Goal: Task Accomplishment & Management: Manage account settings

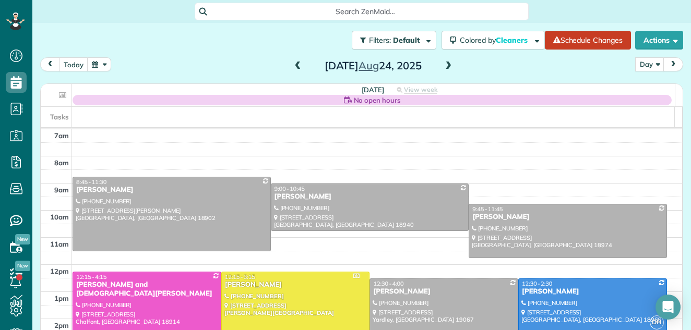
scroll to position [5, 5]
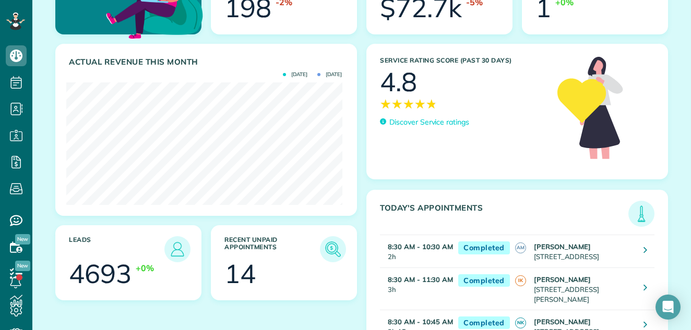
scroll to position [133, 0]
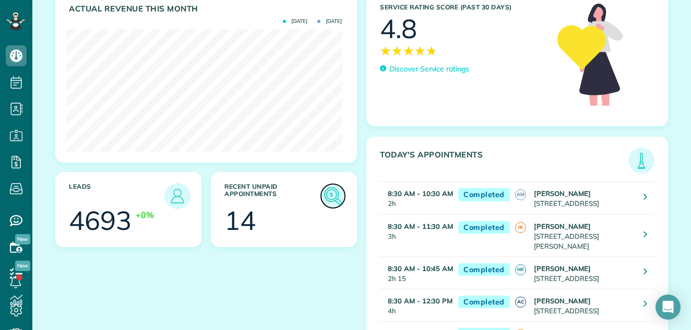
click at [322, 193] on img at bounding box center [333, 196] width 24 height 24
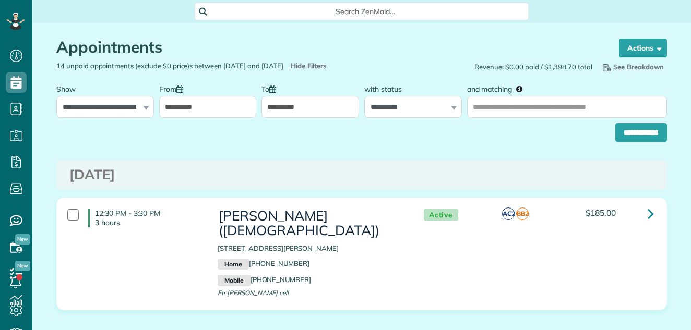
scroll to position [5, 5]
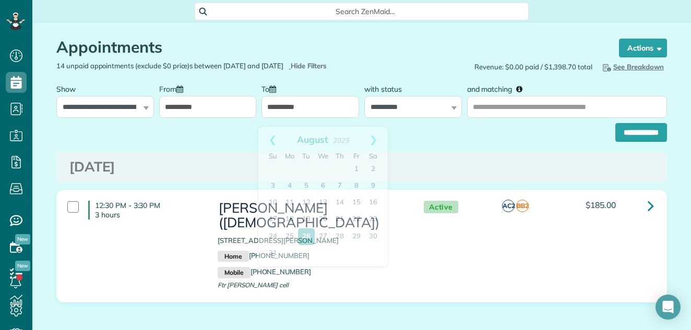
click at [309, 117] on input "**********" at bounding box center [311, 107] width 98 height 22
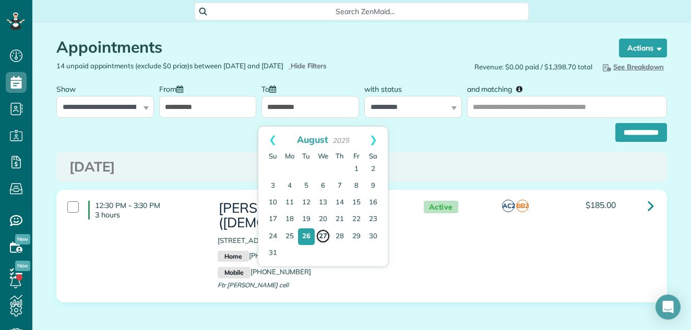
click at [325, 233] on link "27" at bounding box center [323, 236] width 15 height 15
type input "**********"
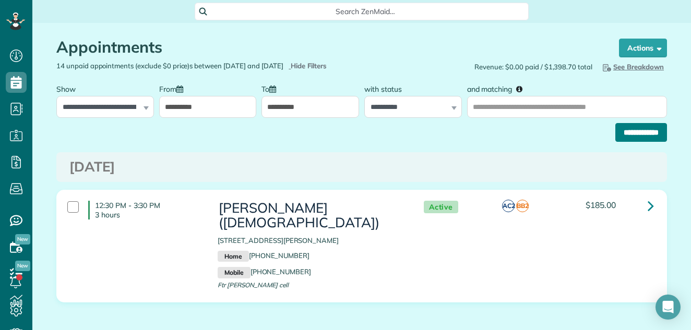
click at [619, 138] on input "**********" at bounding box center [641, 132] width 52 height 19
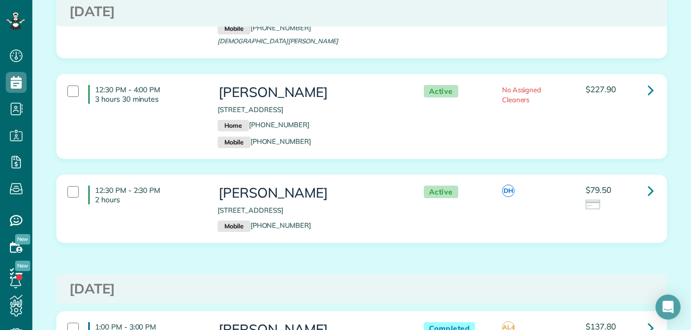
scroll to position [1816, 0]
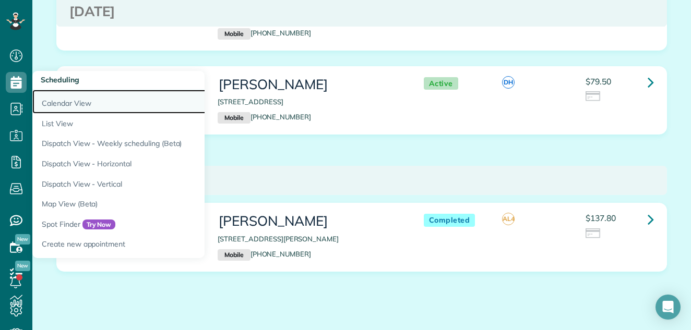
click at [50, 100] on link "Calendar View" at bounding box center [162, 102] width 261 height 24
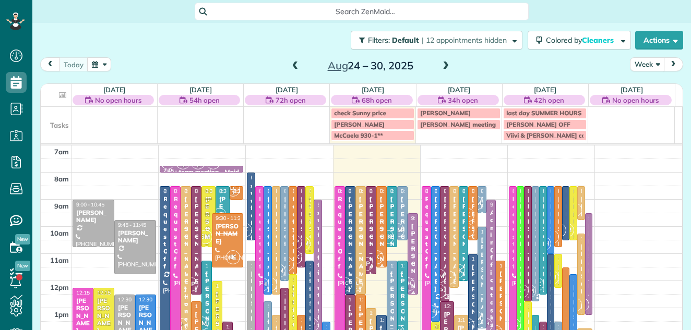
scroll to position [5, 5]
click at [640, 62] on button "Week" at bounding box center [647, 64] width 34 height 14
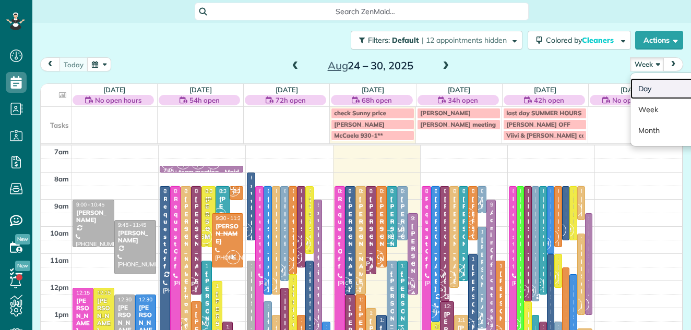
click at [638, 85] on link "Day" at bounding box center [672, 88] width 82 height 21
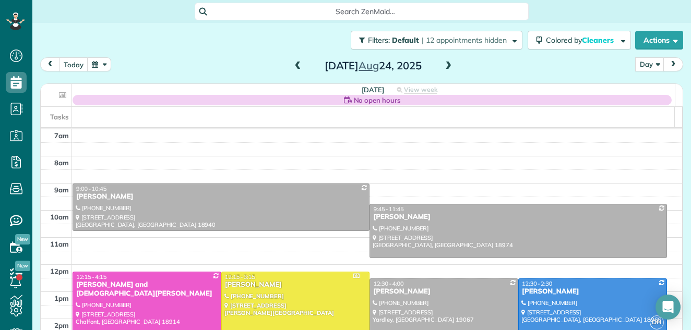
click at [443, 64] on span at bounding box center [448, 66] width 11 height 9
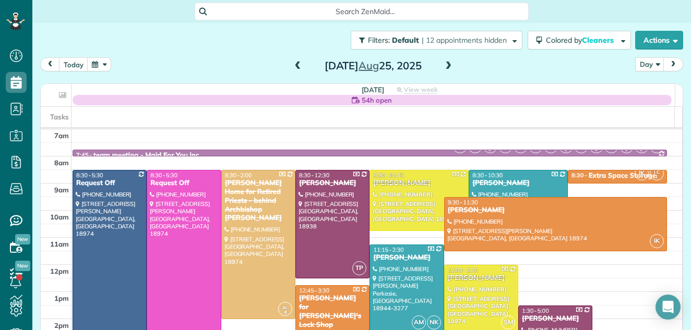
click at [443, 64] on span at bounding box center [448, 66] width 11 height 9
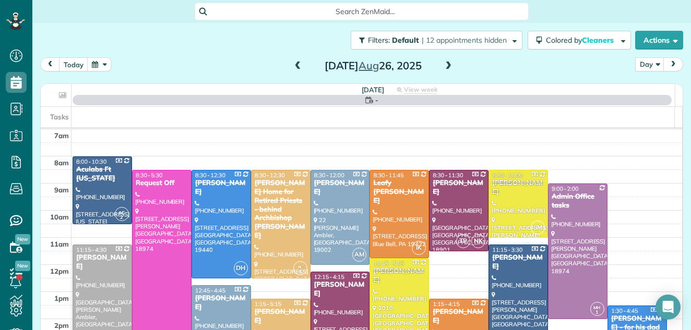
click at [443, 64] on span at bounding box center [448, 66] width 11 height 9
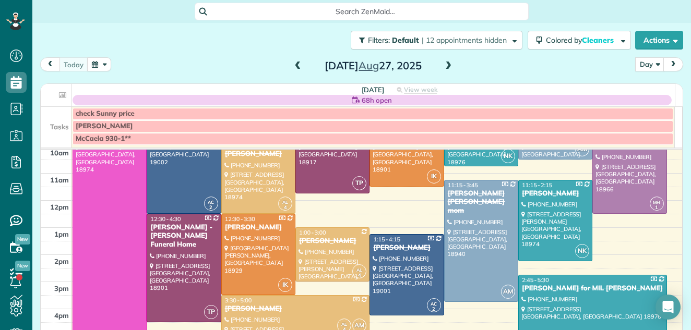
scroll to position [112, 0]
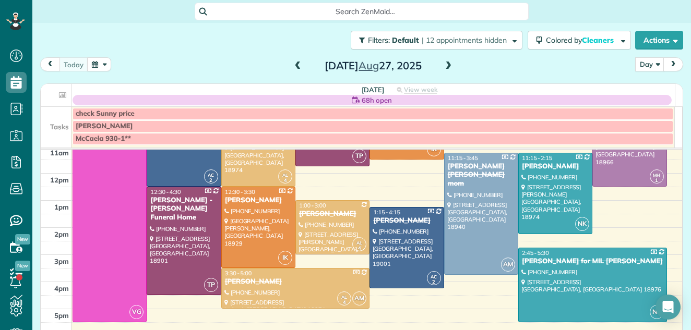
click at [333, 215] on div "Barbara Tomeo" at bounding box center [333, 214] width 68 height 9
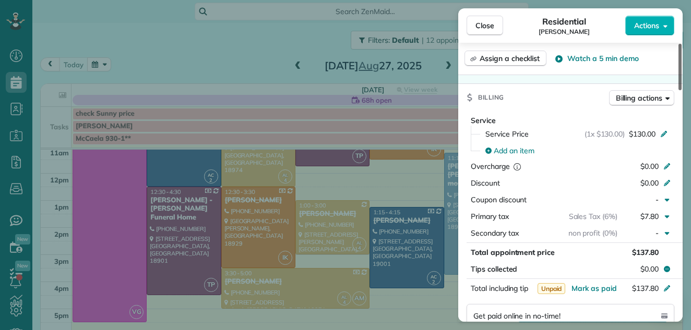
scroll to position [433, 0]
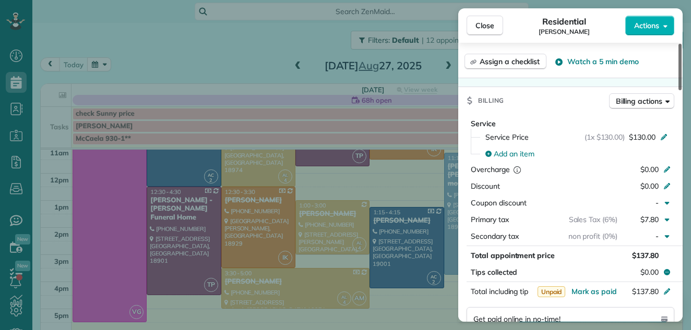
drag, startPoint x: 680, startPoint y: 79, endPoint x: 678, endPoint y: 151, distance: 72.1
click at [679, 90] on div at bounding box center [680, 67] width 3 height 46
click at [622, 100] on span "Billing actions" at bounding box center [639, 101] width 46 height 10
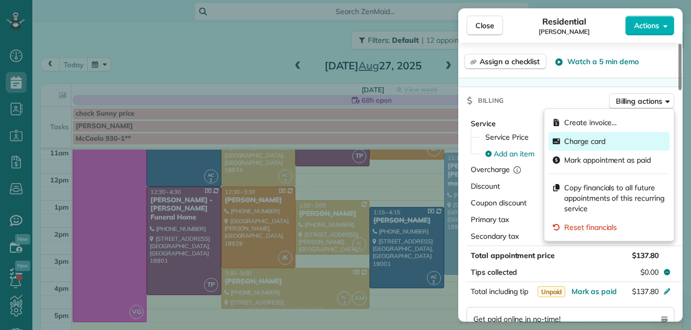
click at [593, 139] on span "Charge card" at bounding box center [584, 141] width 41 height 10
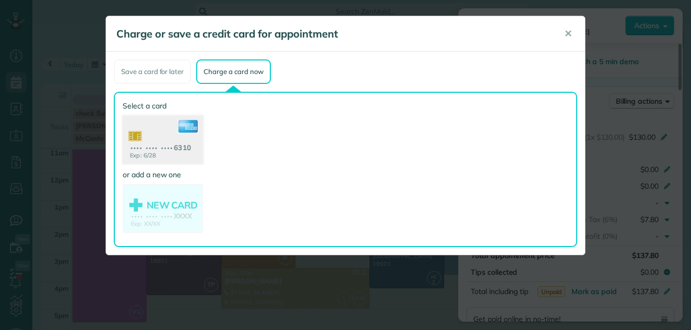
click at [151, 127] on use at bounding box center [163, 141] width 80 height 51
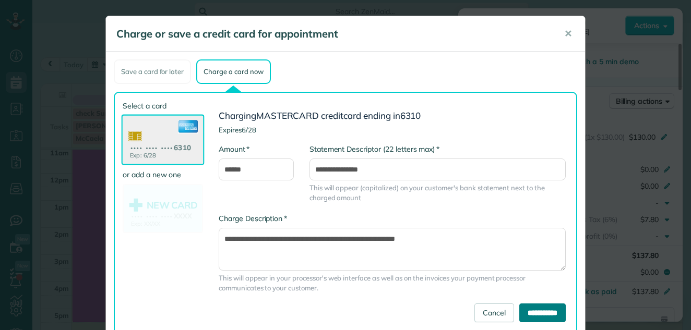
click at [531, 310] on input "**********" at bounding box center [542, 313] width 46 height 19
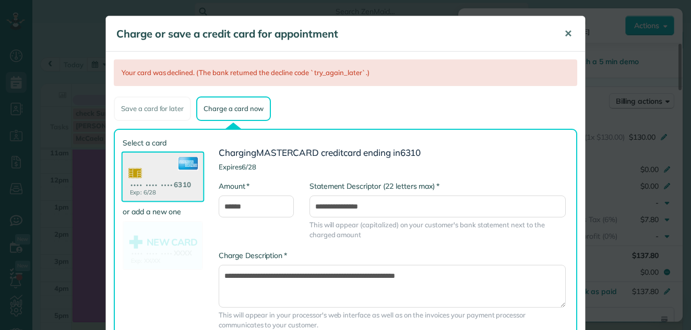
click at [564, 31] on span "✕" at bounding box center [568, 34] width 8 height 12
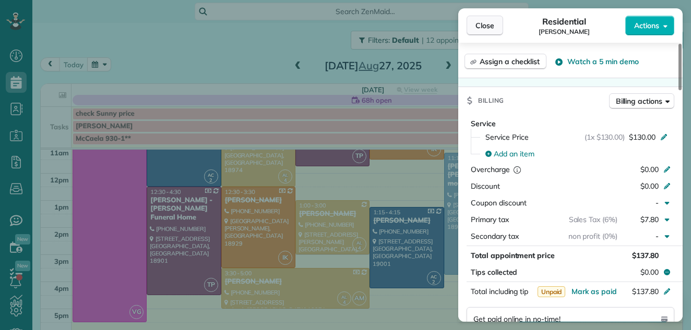
click at [485, 24] on span "Close" at bounding box center [485, 25] width 19 height 10
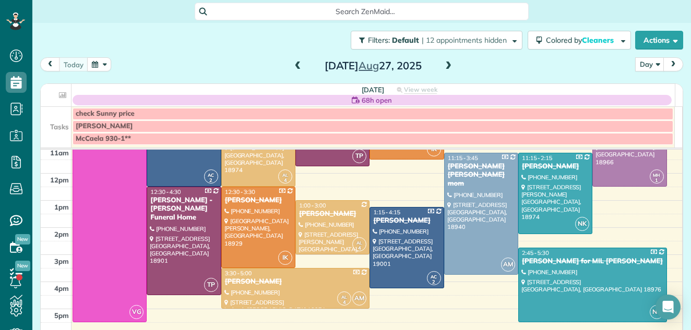
click at [443, 61] on span at bounding box center [448, 66] width 11 height 16
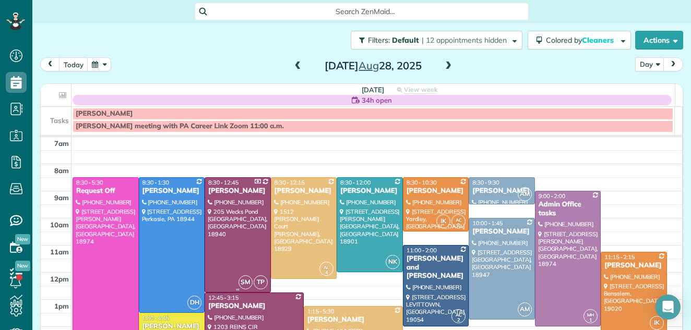
click at [224, 196] on div "Michael Kochman" at bounding box center [238, 191] width 60 height 9
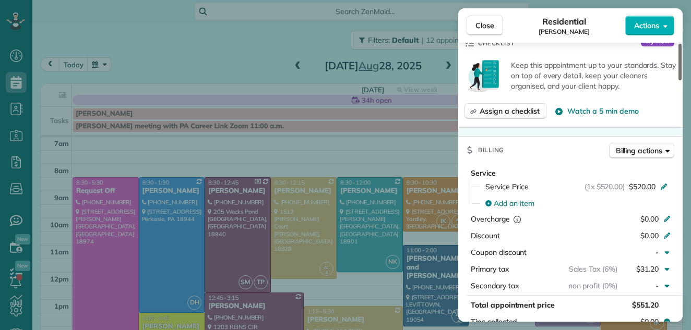
scroll to position [478, 0]
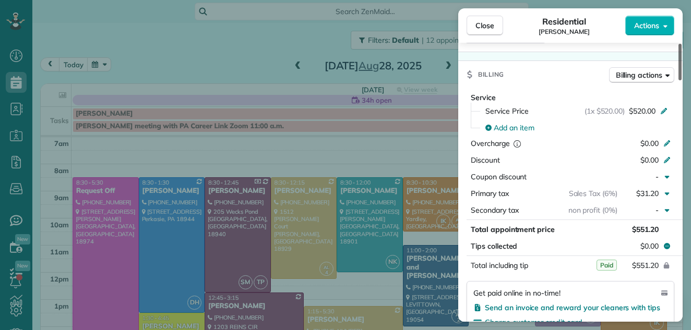
drag, startPoint x: 679, startPoint y: 72, endPoint x: 669, endPoint y: 135, distance: 63.4
click at [679, 80] on div at bounding box center [680, 62] width 3 height 37
click at [487, 22] on span "Close" at bounding box center [485, 25] width 19 height 10
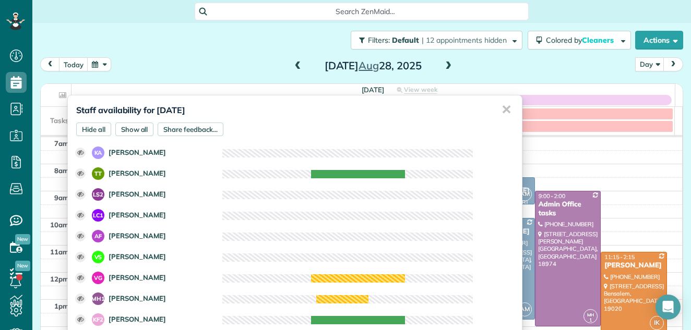
click at [498, 107] on div "✕" at bounding box center [506, 110] width 21 height 29
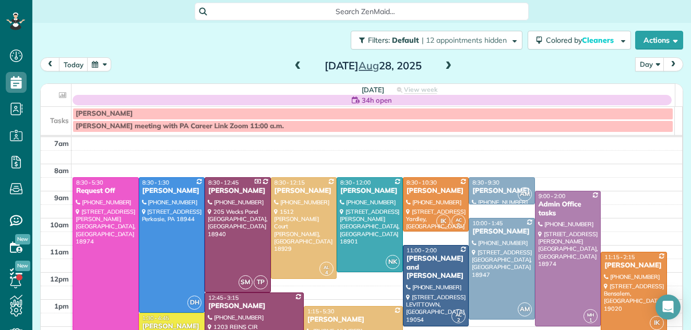
click at [346, 128] on div "Lisa meeting with PA Career Link Zoom 11:00 a.m." at bounding box center [373, 126] width 595 height 9
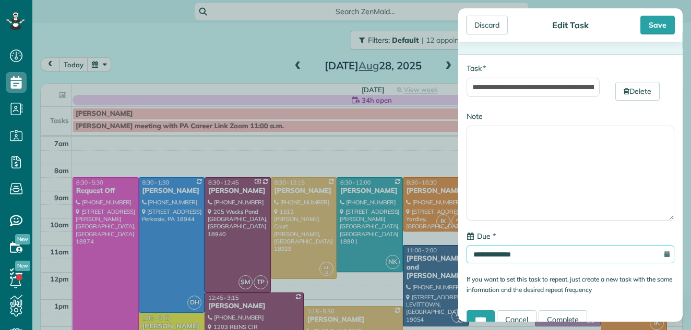
click at [571, 252] on input "**********" at bounding box center [571, 255] width 208 height 18
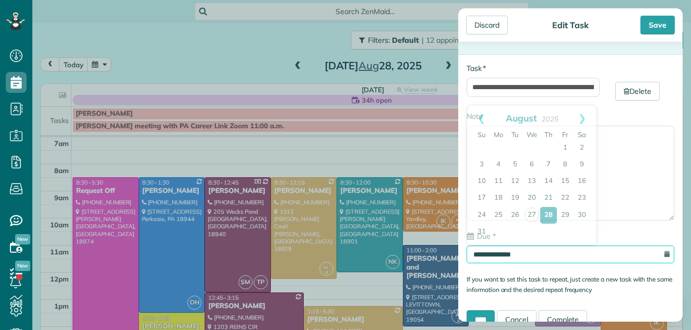
click at [571, 252] on input "**********" at bounding box center [571, 255] width 208 height 18
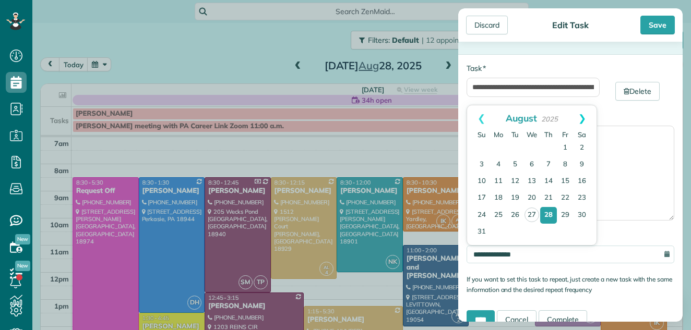
click at [581, 115] on link "Next" at bounding box center [582, 118] width 29 height 26
click at [567, 161] on link "12" at bounding box center [565, 165] width 17 height 17
type input "**********"
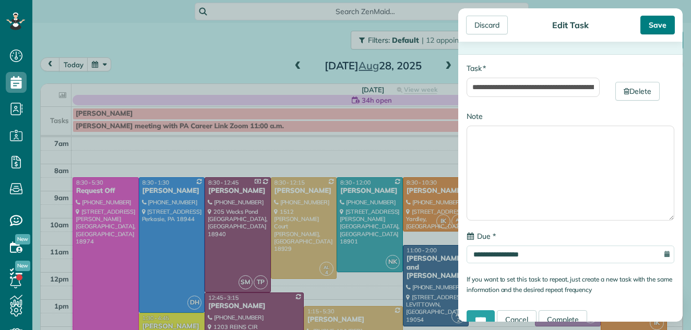
click at [653, 23] on div "Save" at bounding box center [657, 25] width 34 height 19
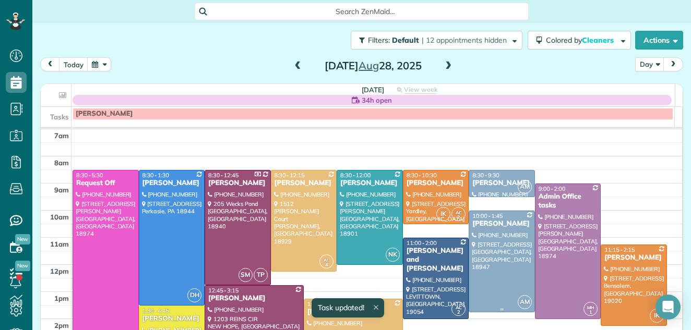
click at [503, 233] on div at bounding box center [501, 261] width 65 height 101
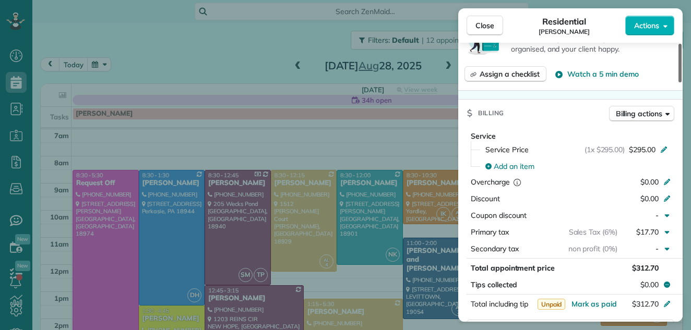
scroll to position [461, 0]
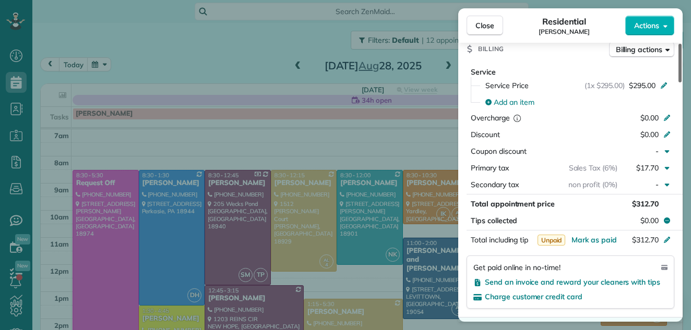
drag, startPoint x: 680, startPoint y: 56, endPoint x: 674, endPoint y: 126, distance: 69.6
click at [679, 82] on div at bounding box center [680, 63] width 3 height 39
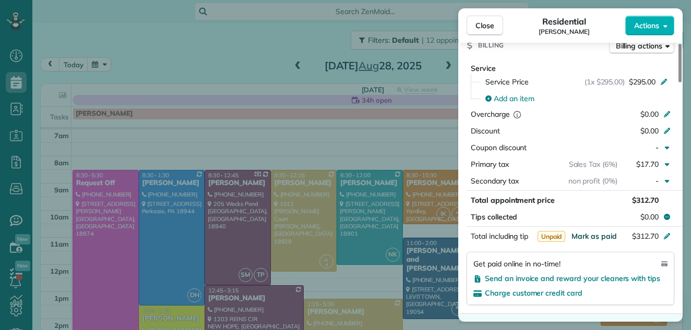
click at [602, 232] on span "Mark as paid" at bounding box center [594, 236] width 45 height 9
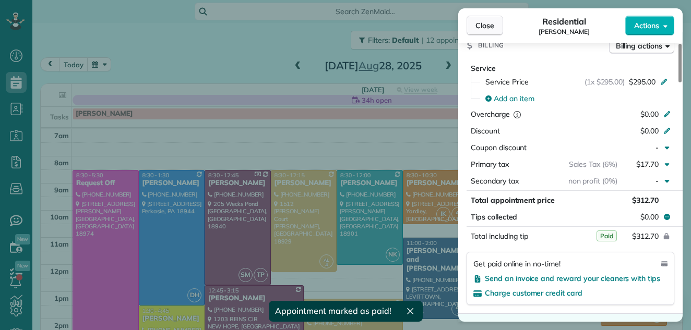
click at [493, 23] on span "Close" at bounding box center [485, 25] width 19 height 10
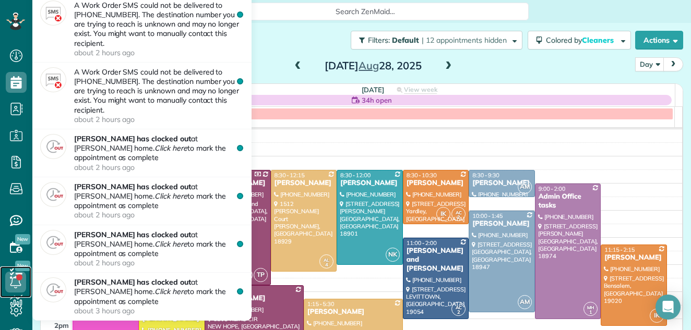
click at [16, 267] on link at bounding box center [15, 282] width 31 height 31
click at [15, 281] on icon at bounding box center [15, 282] width 21 height 21
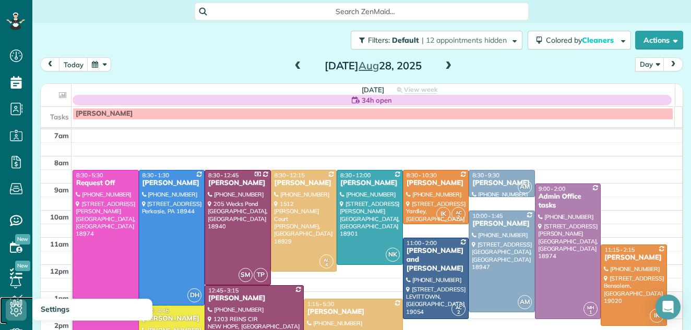
click at [15, 301] on icon at bounding box center [16, 310] width 21 height 21
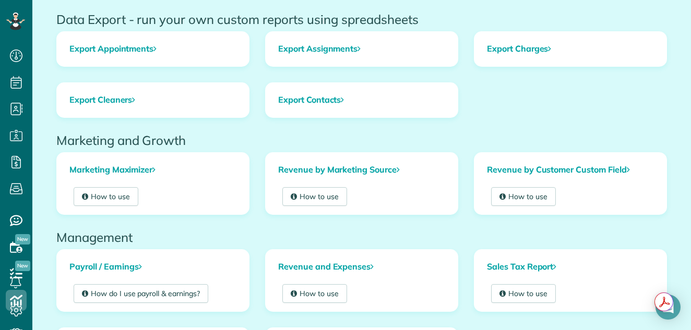
scroll to position [61, 0]
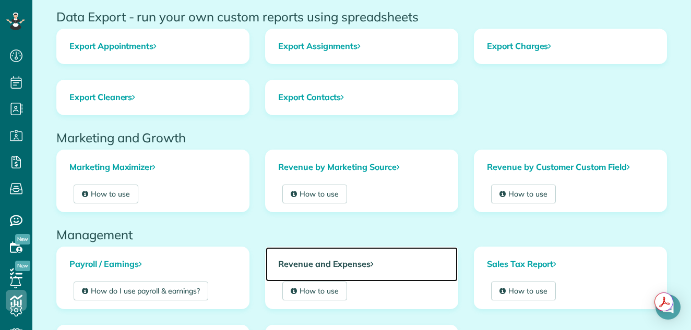
click at [340, 265] on link "Revenue and Expenses" at bounding box center [362, 264] width 192 height 34
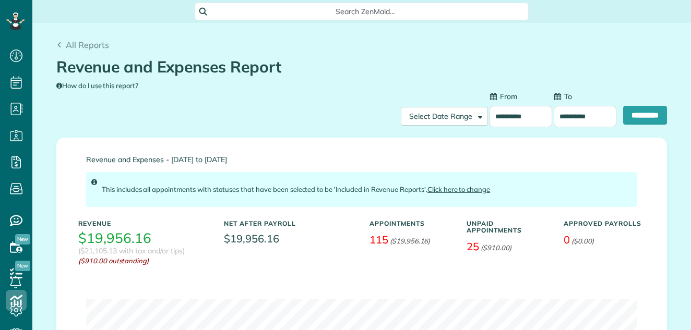
scroll to position [5, 5]
click at [508, 124] on input "**********" at bounding box center [521, 116] width 63 height 21
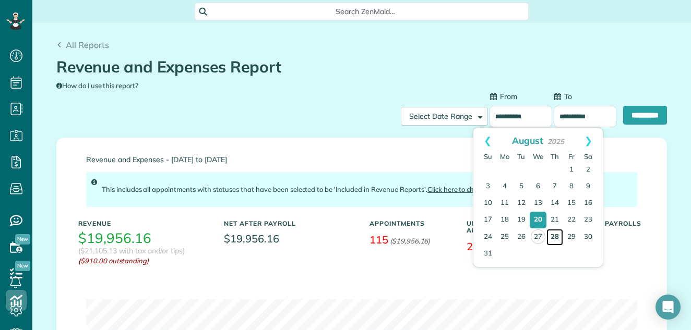
click at [553, 236] on link "28" at bounding box center [555, 237] width 17 height 17
type input "**********"
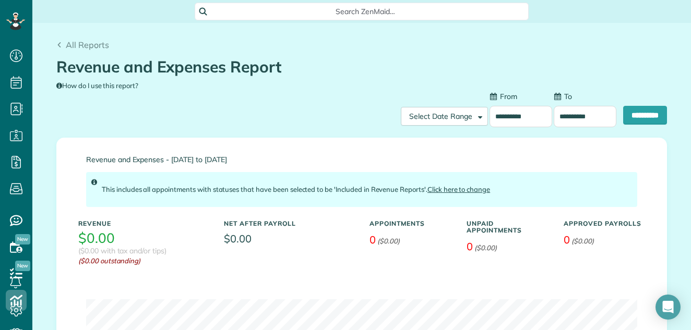
click at [572, 114] on input "**********" at bounding box center [585, 116] width 63 height 21
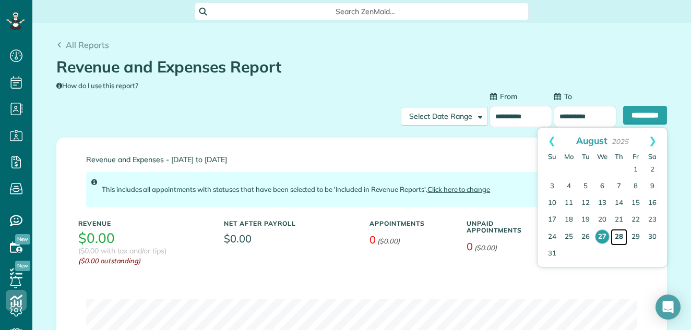
click at [617, 235] on link "28" at bounding box center [619, 237] width 17 height 17
type input "**********"
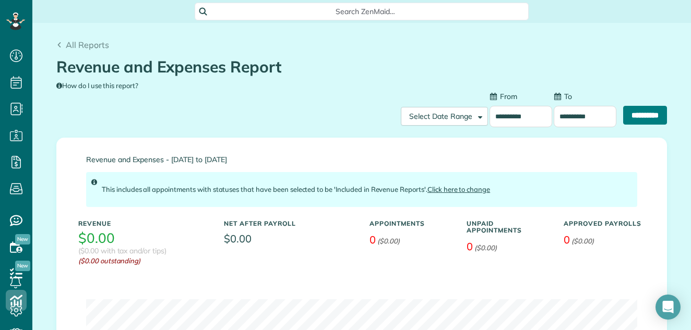
click at [636, 115] on input "**********" at bounding box center [645, 115] width 44 height 19
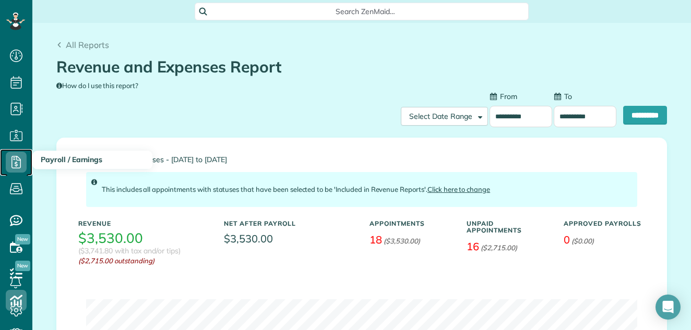
click at [12, 161] on use at bounding box center [15, 162] width 9 height 13
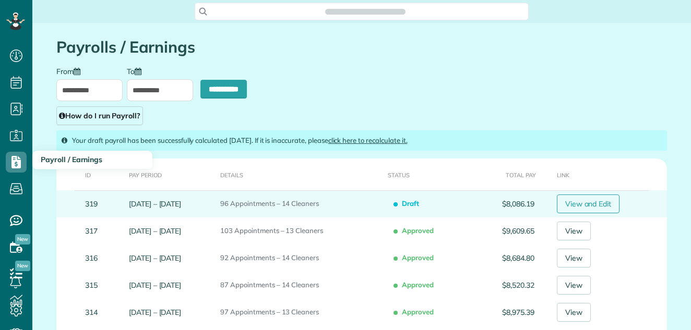
click at [578, 196] on link "View and Edit" at bounding box center [588, 204] width 63 height 19
type input "**********"
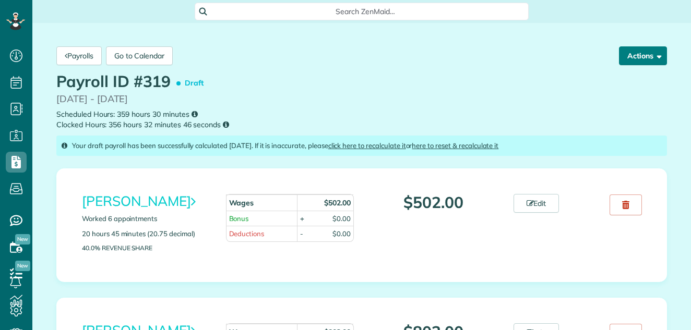
scroll to position [5, 5]
click at [537, 199] on link "Edit" at bounding box center [537, 203] width 46 height 19
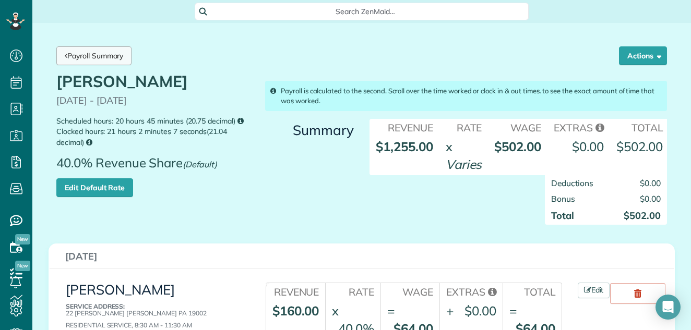
click at [115, 53] on link "Payroll Summary" at bounding box center [93, 55] width 75 height 19
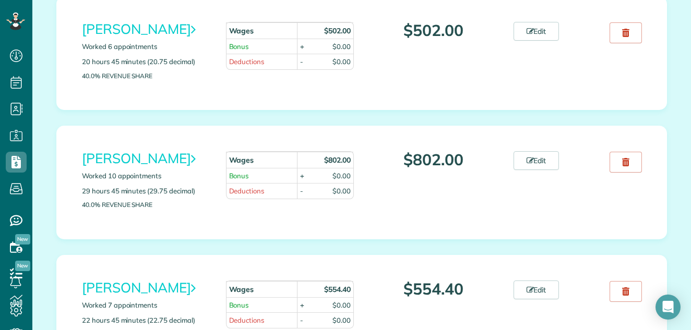
scroll to position [197, 0]
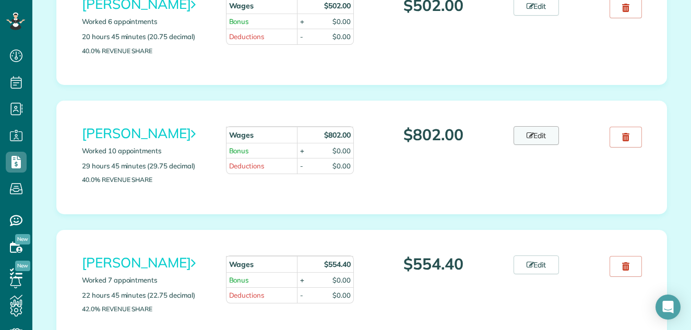
click at [542, 133] on link "Edit" at bounding box center [537, 135] width 46 height 19
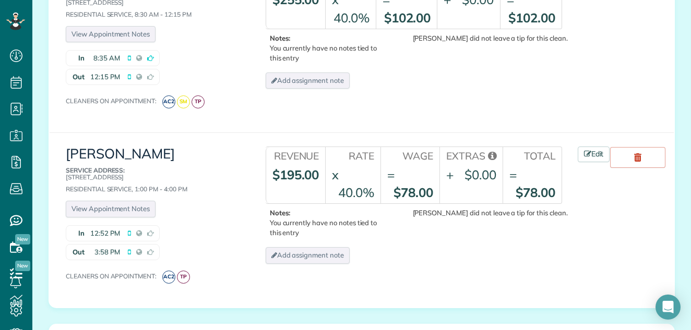
scroll to position [1582, 0]
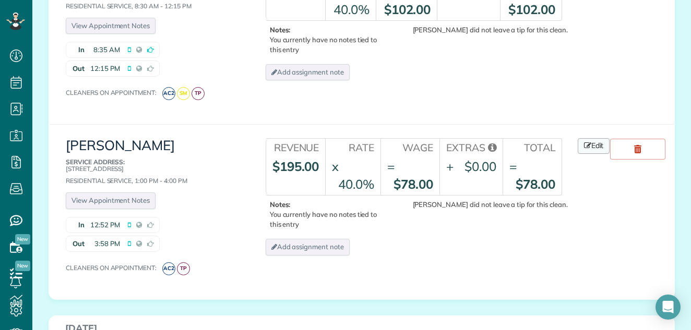
click at [590, 138] on link "Edit" at bounding box center [594, 146] width 32 height 16
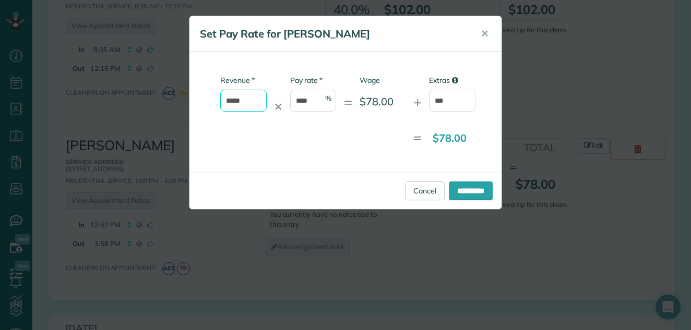
click at [249, 101] on input "*****" at bounding box center [243, 101] width 46 height 22
type input "*"
type input "*****"
click at [470, 193] on input "**********" at bounding box center [471, 191] width 44 height 19
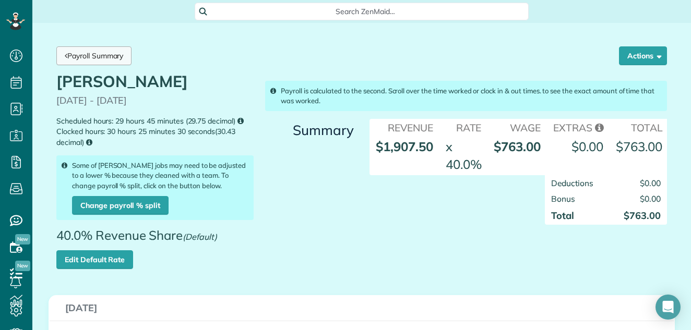
click at [92, 53] on link "Payroll Summary" at bounding box center [93, 55] width 75 height 19
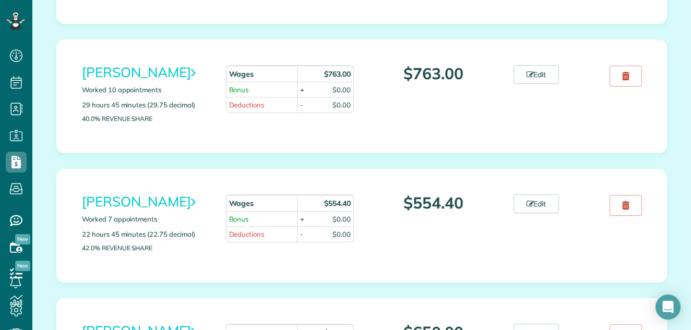
scroll to position [305, 0]
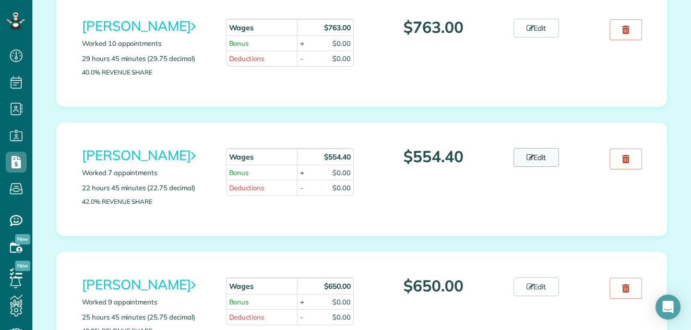
click at [542, 156] on link "Edit" at bounding box center [537, 157] width 46 height 19
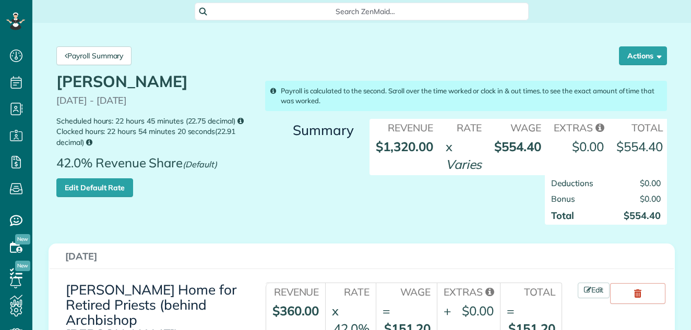
scroll to position [5, 5]
click at [98, 185] on link "Edit Default Rate" at bounding box center [94, 188] width 77 height 19
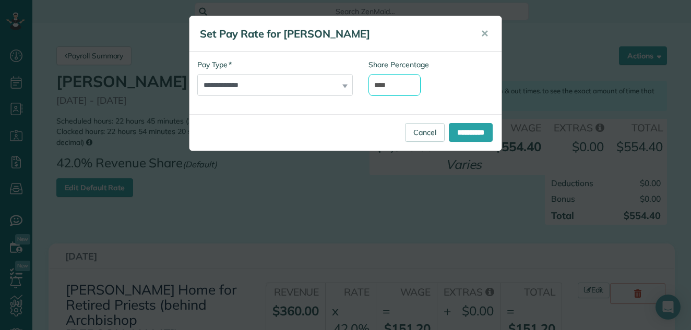
click at [383, 82] on input "****" at bounding box center [395, 85] width 52 height 22
type input "****"
click at [465, 131] on input "**********" at bounding box center [471, 132] width 44 height 19
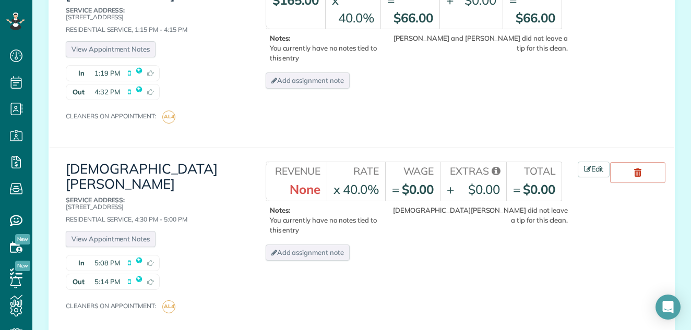
scroll to position [1407, 0]
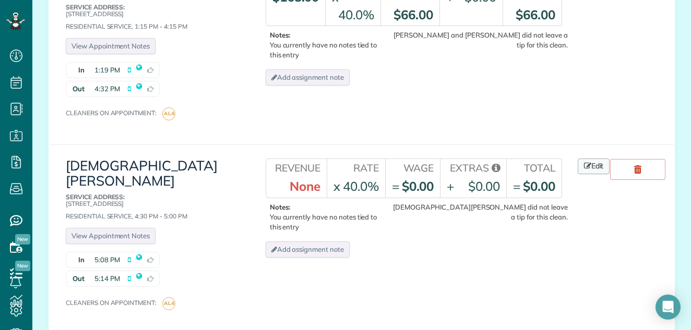
click at [595, 159] on link "Edit" at bounding box center [594, 167] width 32 height 16
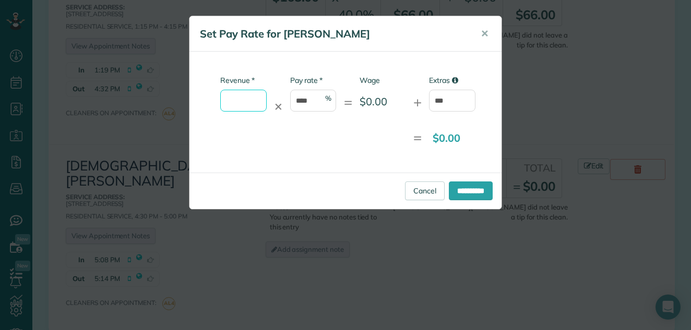
click at [257, 96] on input "* Revenue" at bounding box center [243, 101] width 46 height 22
type input "*****"
click at [312, 101] on input "****" at bounding box center [313, 101] width 46 height 22
type input "*"
type input "***"
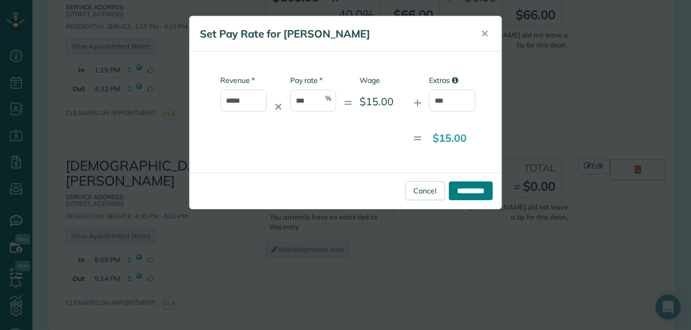
click at [465, 187] on input "**********" at bounding box center [471, 191] width 44 height 19
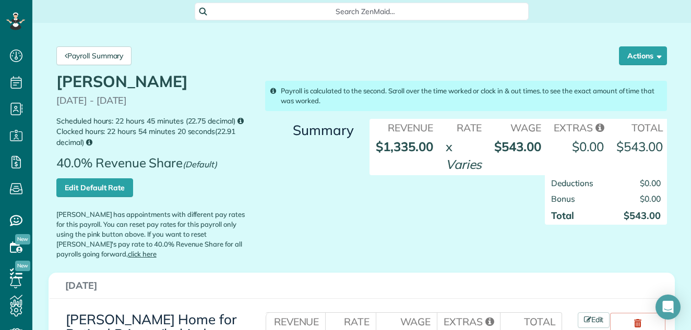
scroll to position [5, 5]
click at [105, 50] on link "Payroll Summary" at bounding box center [93, 55] width 75 height 19
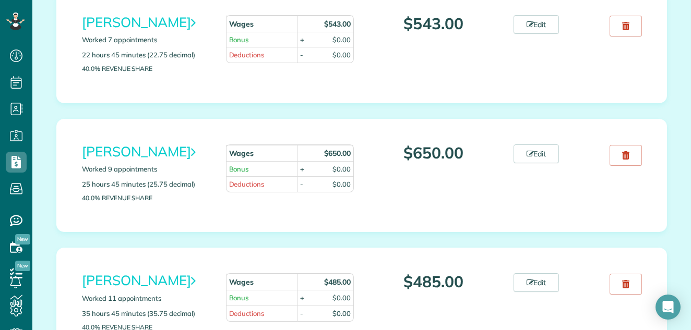
scroll to position [506, 0]
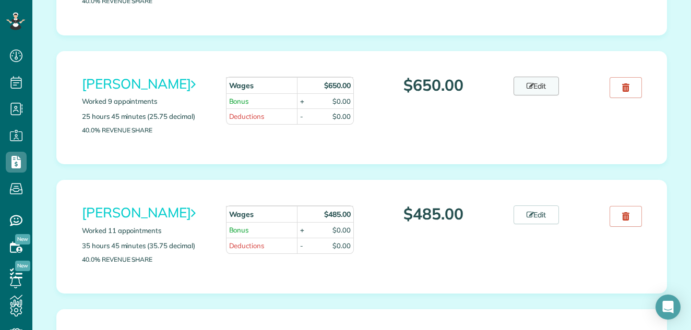
click at [540, 77] on link "Edit" at bounding box center [537, 86] width 46 height 19
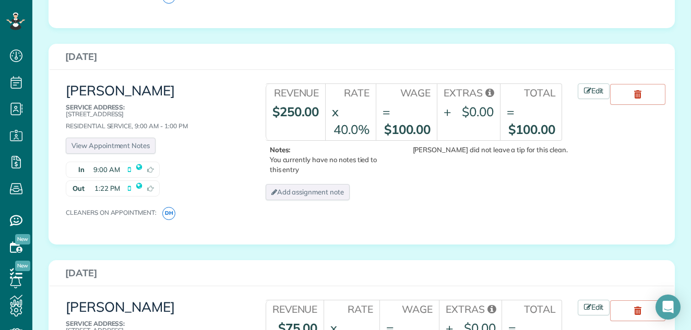
scroll to position [1709, 0]
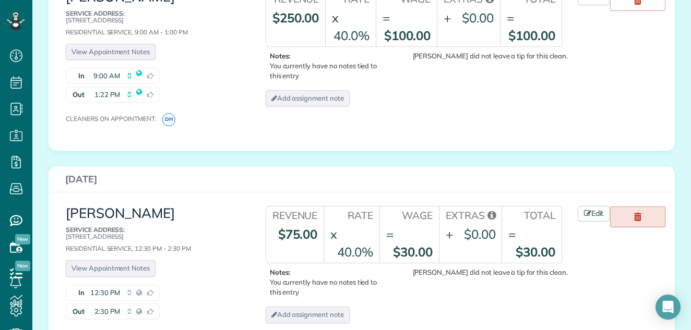
click at [636, 213] on use at bounding box center [637, 217] width 7 height 8
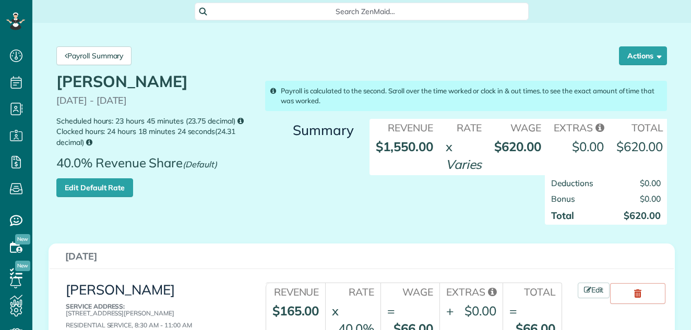
scroll to position [5, 5]
click at [421, 92] on div "Payroll is calculated to the second. Scroll over the time worked or clock in & …" at bounding box center [466, 96] width 402 height 30
click at [437, 95] on div "Payroll is calculated to the second. Scroll over the time worked or clock in & …" at bounding box center [466, 96] width 402 height 30
click at [108, 56] on link "Payroll Summary" at bounding box center [93, 55] width 75 height 19
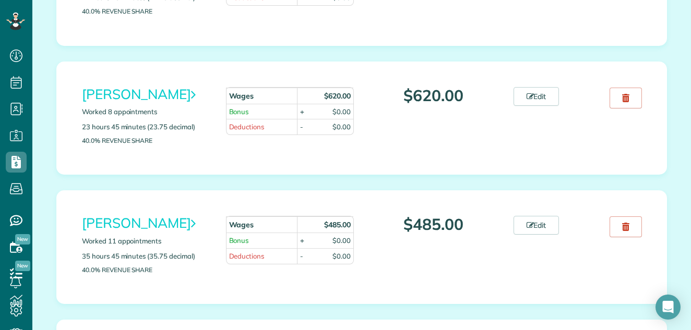
scroll to position [621, 0]
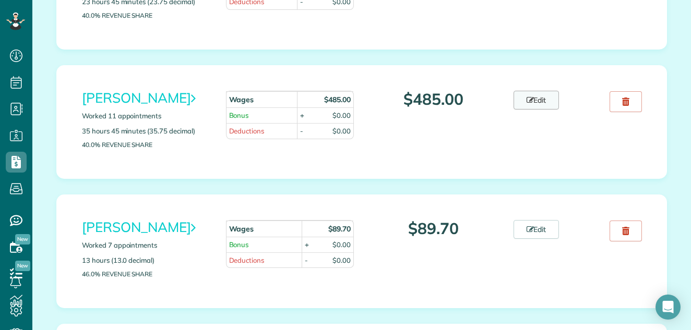
click at [542, 97] on link "Edit" at bounding box center [537, 100] width 46 height 19
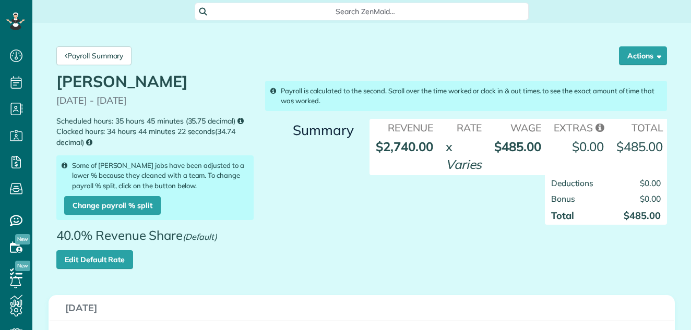
scroll to position [5, 5]
click at [623, 52] on button "Actions" at bounding box center [643, 55] width 48 height 19
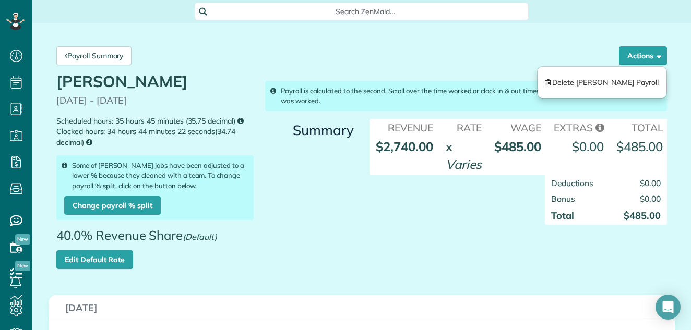
click at [529, 48] on div "Payroll Summary Actions Delete Iryna Konar Payroll" at bounding box center [362, 56] width 626 height 34
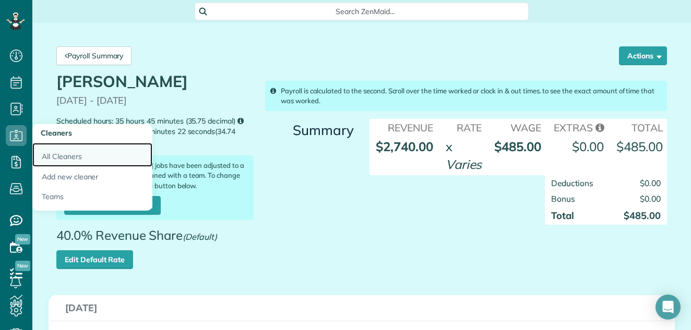
click at [57, 153] on link "All Cleaners" at bounding box center [92, 155] width 120 height 24
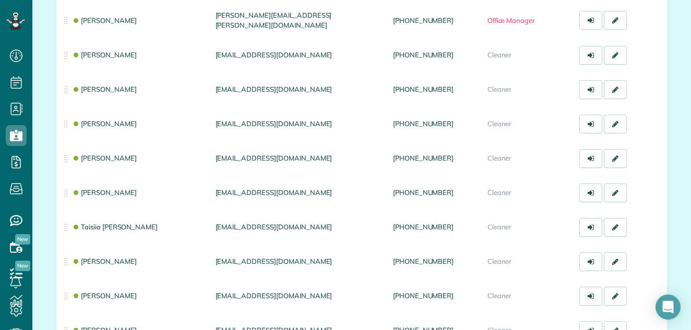
scroll to position [350, 0]
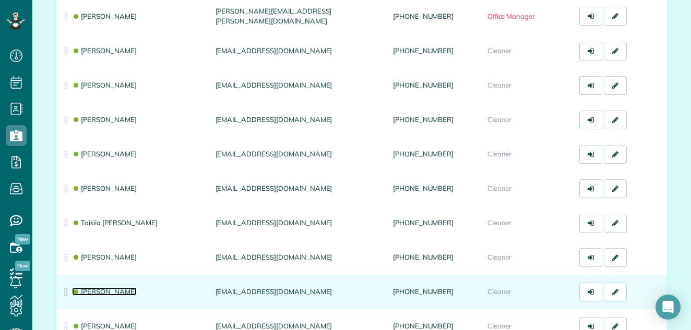
click at [105, 288] on link "Iryna Konar" at bounding box center [104, 292] width 65 height 8
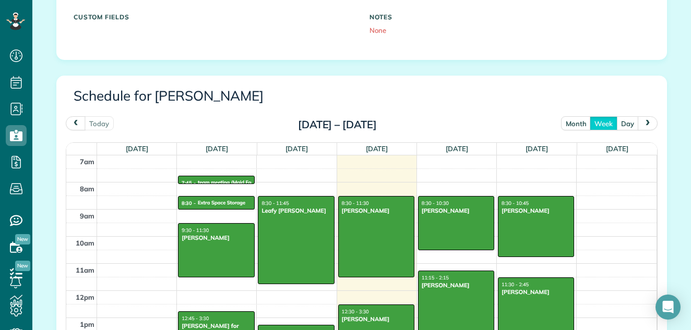
scroll to position [432, 0]
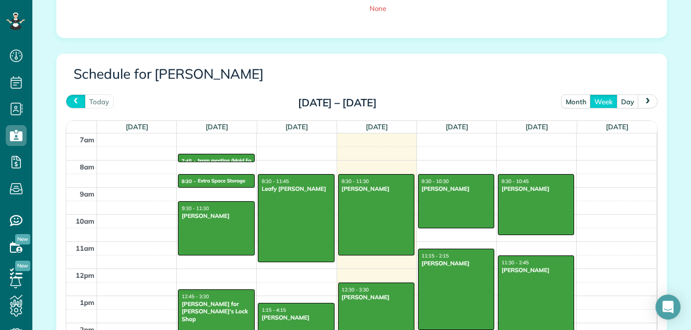
click at [72, 102] on span "prev" at bounding box center [76, 101] width 8 height 7
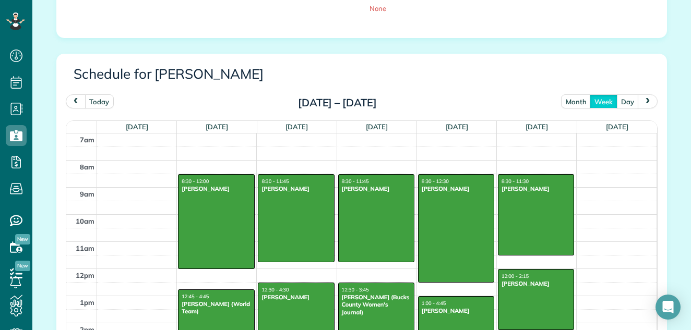
click at [73, 99] on span "prev" at bounding box center [76, 101] width 8 height 7
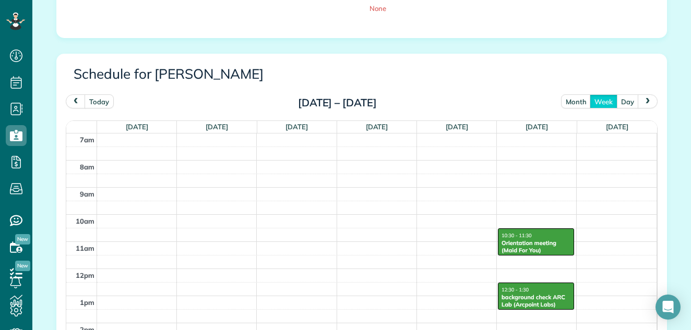
click at [646, 102] on span "next" at bounding box center [648, 101] width 8 height 7
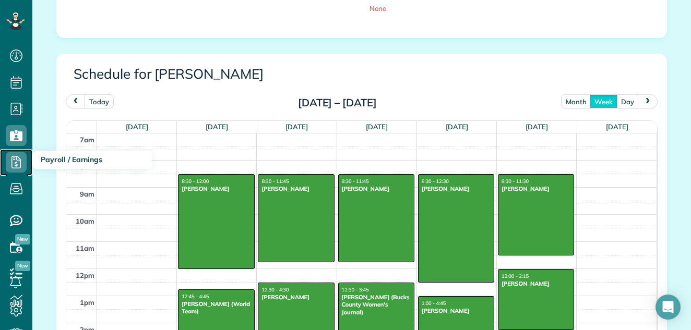
click at [17, 158] on use at bounding box center [15, 162] width 9 height 13
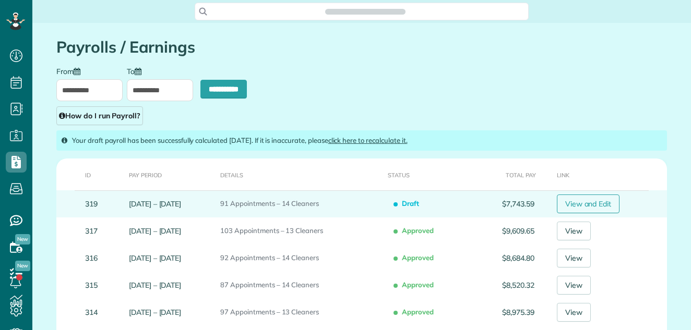
type input "**********"
click at [597, 200] on link "View and Edit" at bounding box center [588, 204] width 63 height 19
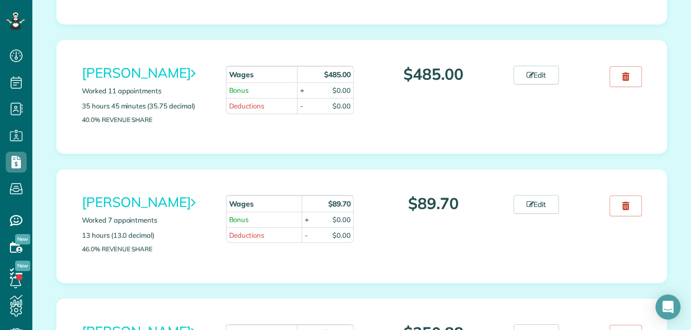
scroll to position [664, 0]
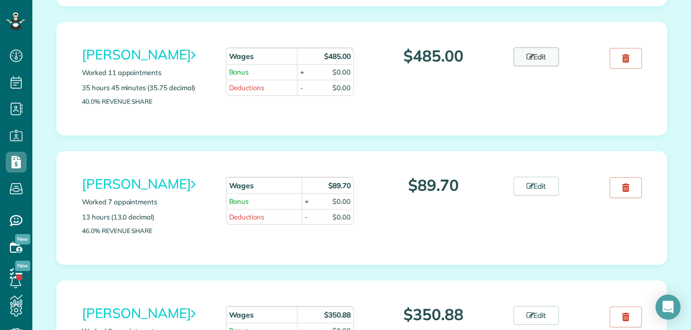
click at [539, 55] on link "Edit" at bounding box center [537, 57] width 46 height 19
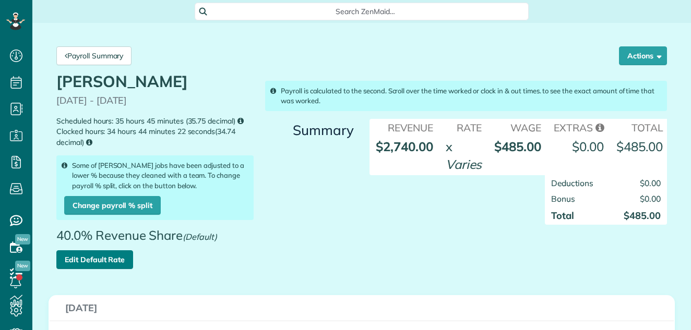
scroll to position [5, 5]
click at [93, 257] on link "Edit Default Rate" at bounding box center [94, 260] width 77 height 19
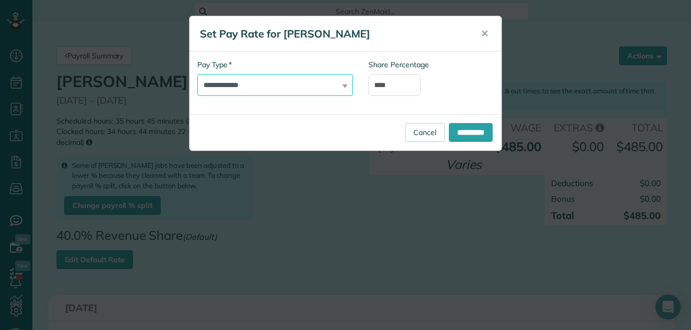
click at [280, 84] on select "**********" at bounding box center [275, 85] width 156 height 22
select select "******"
click at [197, 74] on select "**********" at bounding box center [275, 85] width 156 height 22
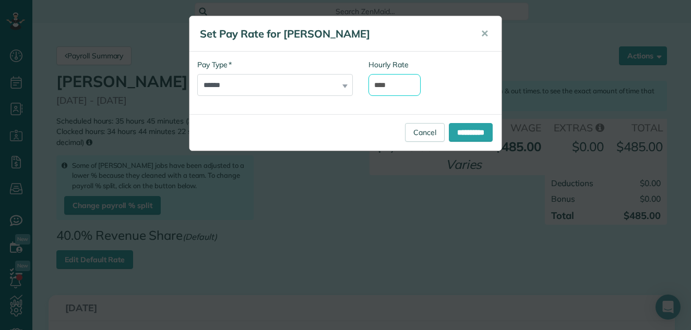
click at [393, 81] on input "****" at bounding box center [395, 85] width 52 height 22
type input "*"
type input "*****"
click at [464, 132] on input "**********" at bounding box center [471, 132] width 44 height 19
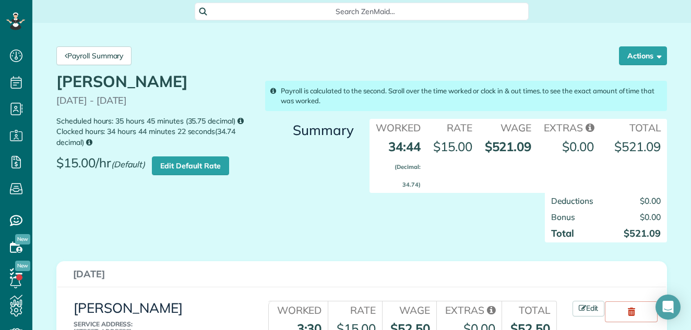
scroll to position [5, 5]
click at [117, 56] on link "Payroll Summary" at bounding box center [93, 55] width 75 height 19
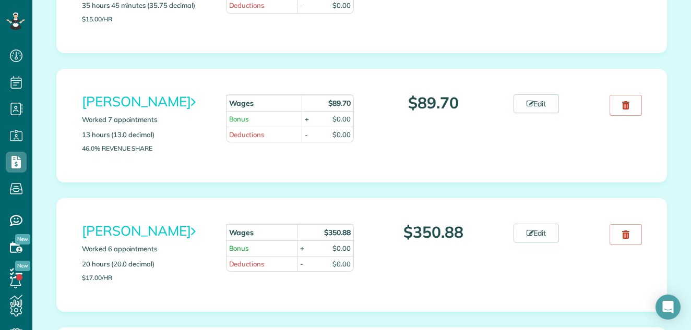
scroll to position [764, 0]
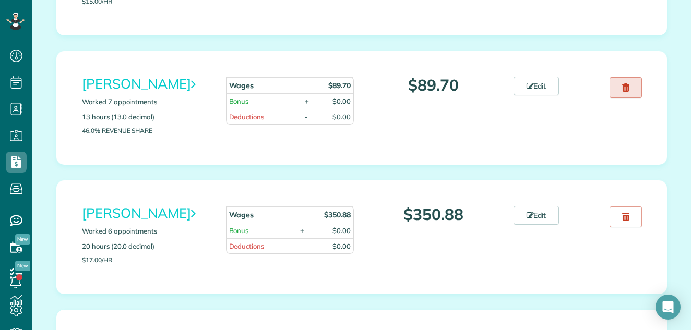
click at [624, 87] on icon at bounding box center [625, 88] width 7 height 8
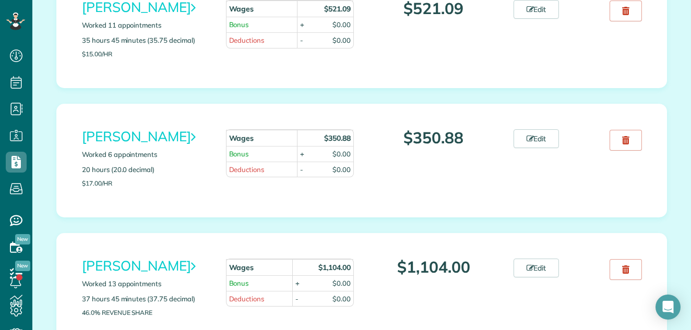
scroll to position [739, 0]
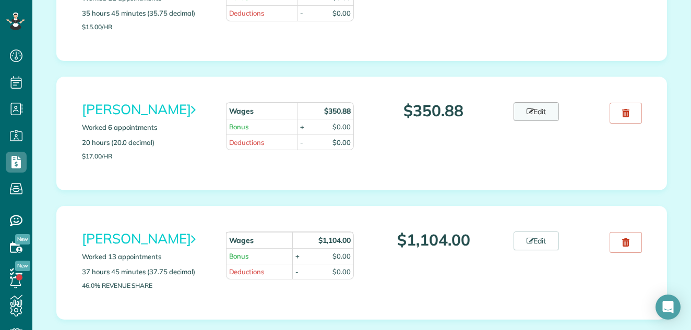
click at [539, 109] on link "Edit" at bounding box center [537, 111] width 46 height 19
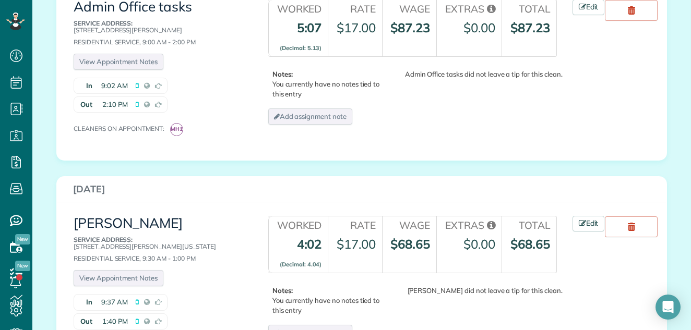
scroll to position [1182, 0]
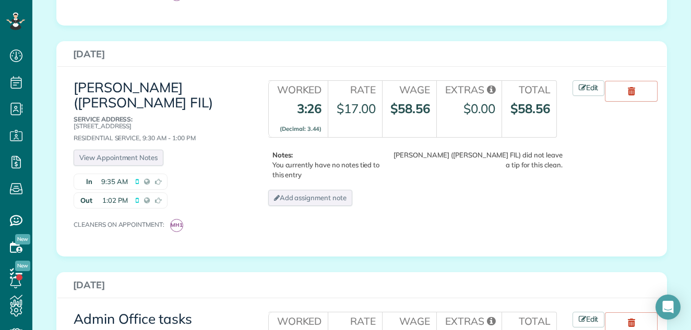
scroll to position [820, 0]
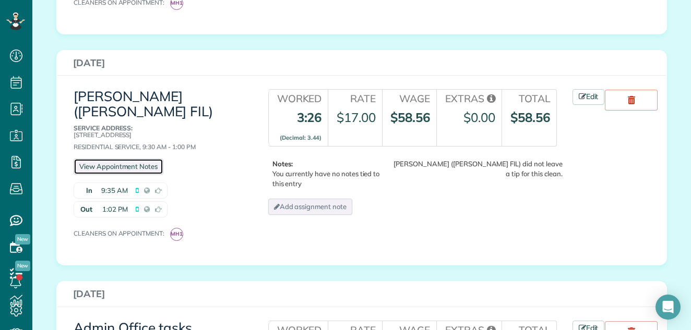
click at [120, 159] on link "View Appointment Notes" at bounding box center [119, 167] width 90 height 16
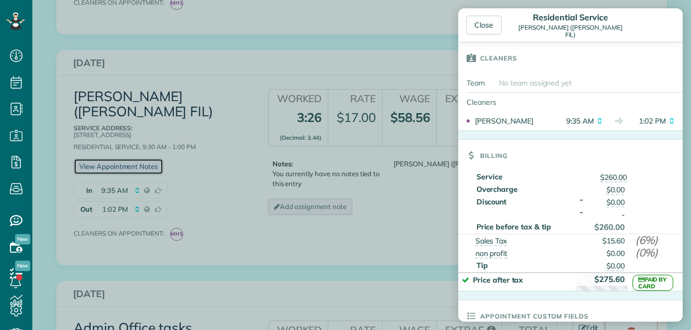
scroll to position [246, 0]
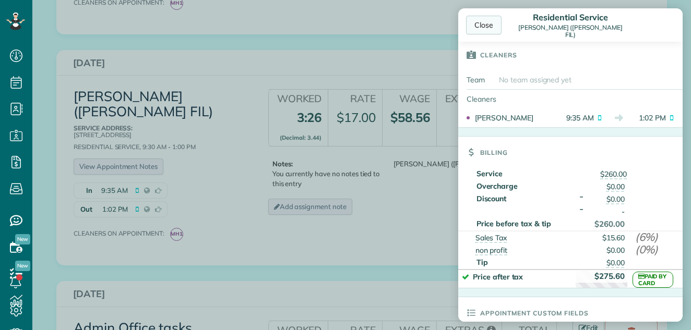
click at [491, 23] on div "Close" at bounding box center [483, 25] width 35 height 19
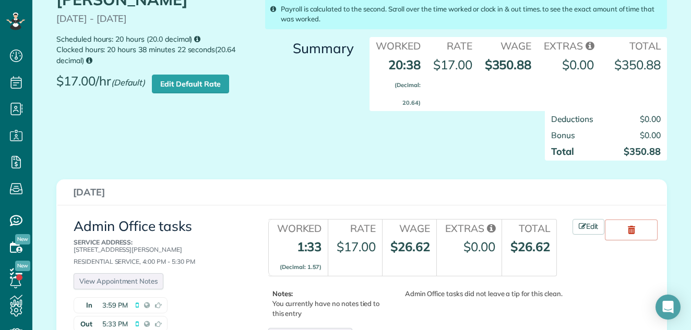
scroll to position [0, 0]
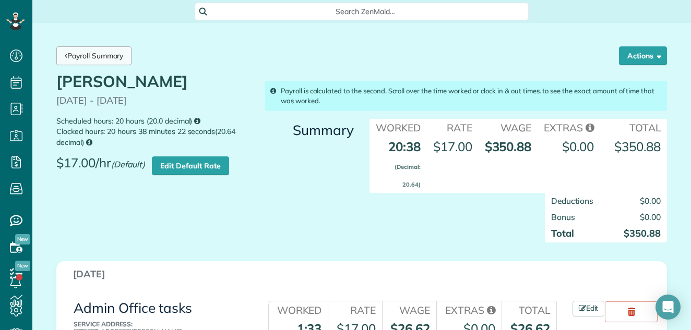
click at [101, 54] on link "Payroll Summary" at bounding box center [93, 55] width 75 height 19
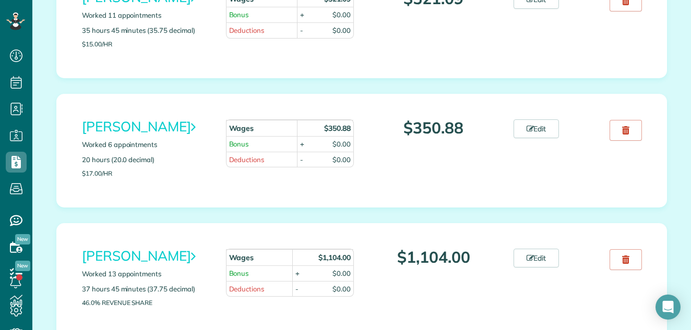
scroll to position [755, 0]
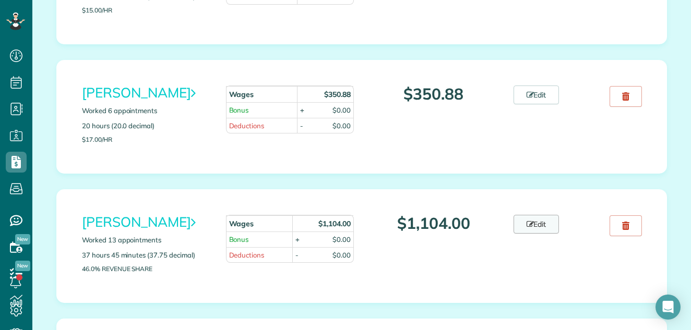
click at [535, 219] on link "Edit" at bounding box center [537, 224] width 46 height 19
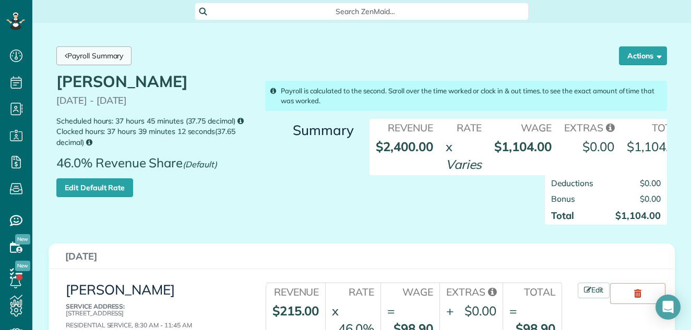
click at [112, 60] on link "Payroll Summary" at bounding box center [93, 55] width 75 height 19
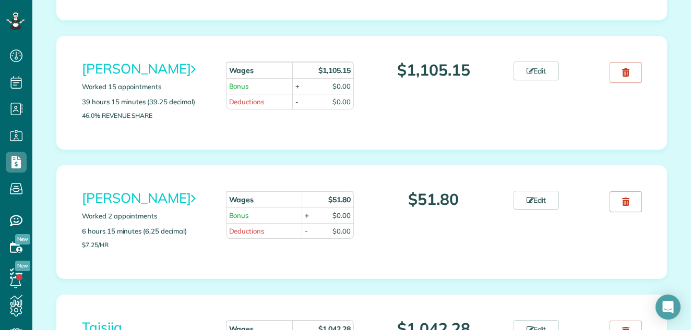
scroll to position [1045, 0]
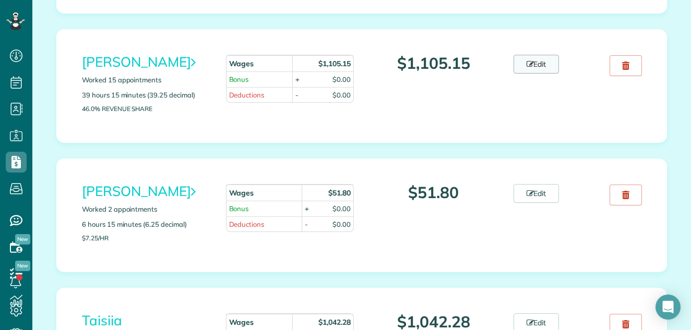
click at [537, 74] on link "Edit" at bounding box center [537, 64] width 46 height 19
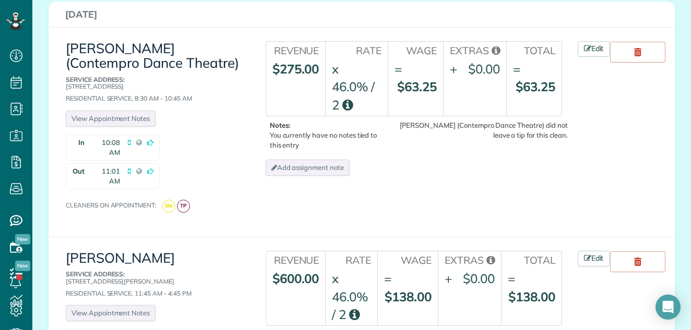
scroll to position [278, 0]
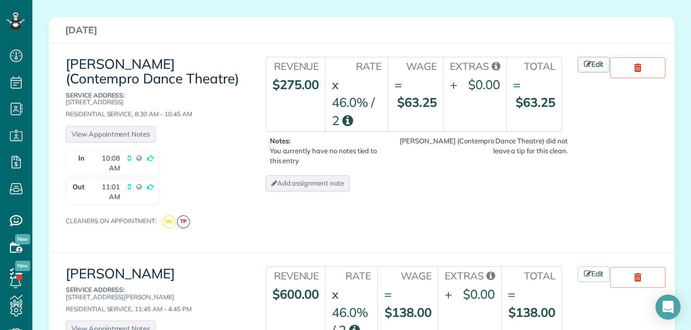
click at [594, 64] on link "Edit" at bounding box center [594, 65] width 32 height 16
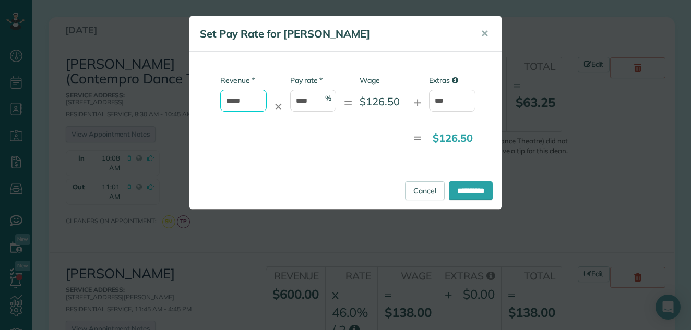
click at [252, 99] on input "*****" at bounding box center [243, 101] width 46 height 22
type input "*"
type input "******"
click at [460, 184] on input "**********" at bounding box center [471, 191] width 44 height 19
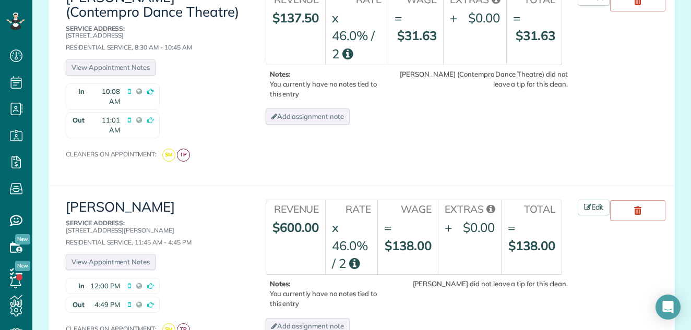
scroll to position [474, 0]
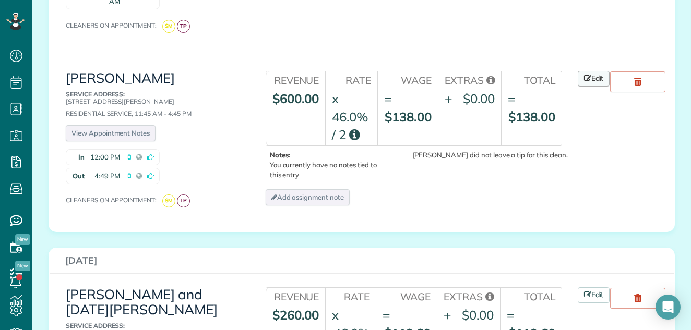
click at [598, 71] on link "Edit" at bounding box center [594, 79] width 32 height 16
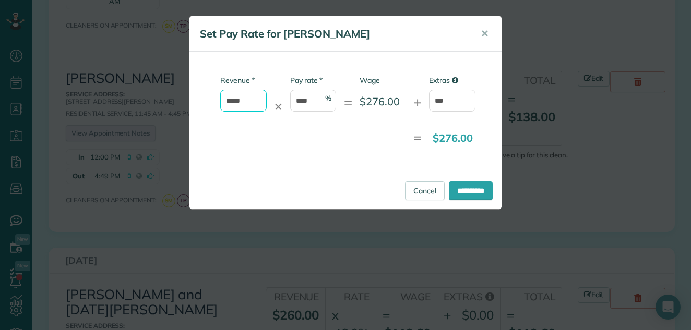
click at [245, 102] on input "*****" at bounding box center [243, 101] width 46 height 22
type input "*"
type input "******"
click at [453, 188] on input "**********" at bounding box center [471, 191] width 44 height 19
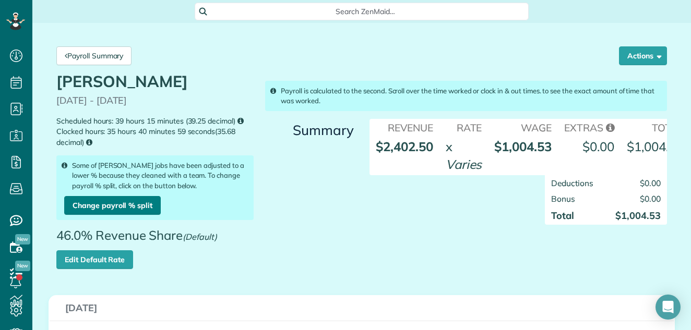
click at [112, 201] on link "Change payroll % split" at bounding box center [112, 205] width 97 height 19
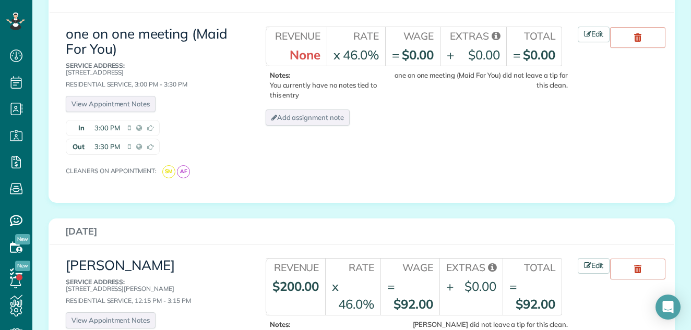
scroll to position [2535, 0]
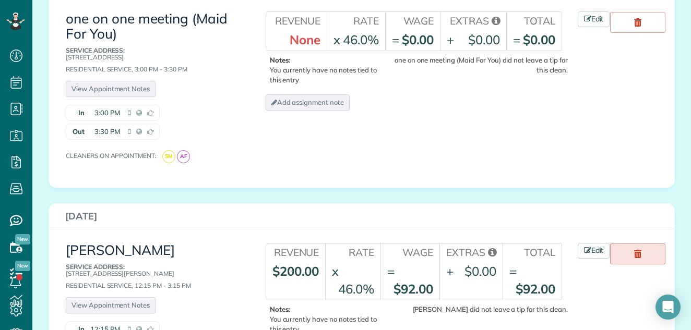
click at [638, 250] on use at bounding box center [637, 254] width 7 height 8
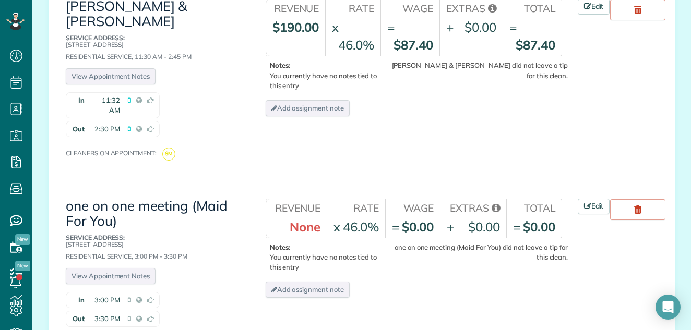
scroll to position [2367, 0]
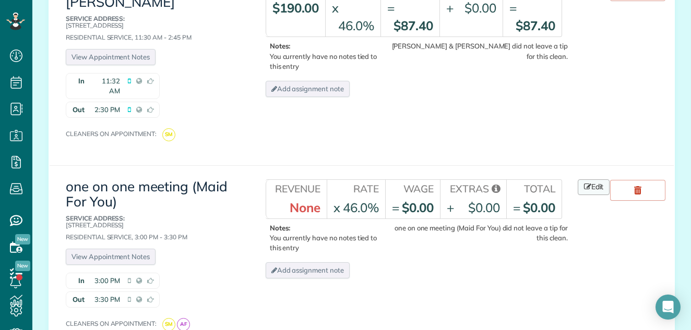
click at [592, 180] on link "Edit" at bounding box center [594, 188] width 32 height 16
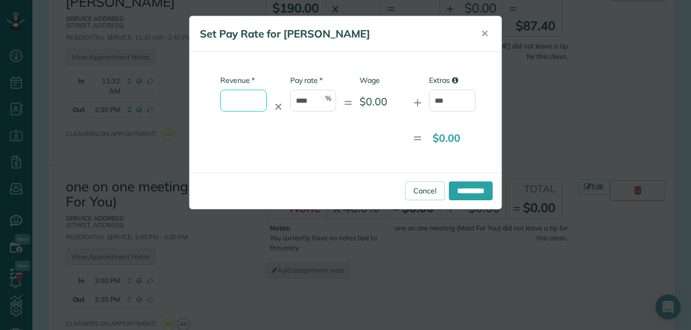
click at [257, 97] on input "* Revenue" at bounding box center [243, 101] width 46 height 22
type input "*****"
click at [315, 99] on input "****" at bounding box center [313, 101] width 46 height 22
type input "*"
type input "***"
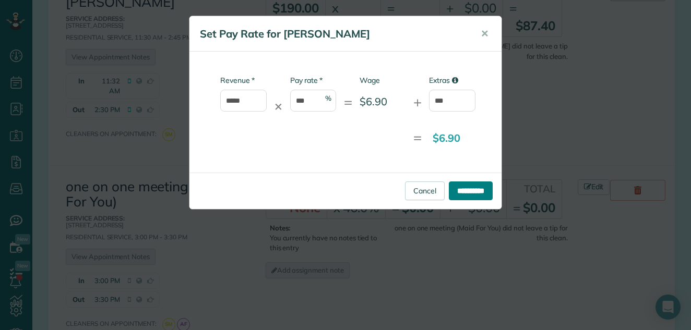
click at [449, 190] on input "**********" at bounding box center [471, 191] width 44 height 19
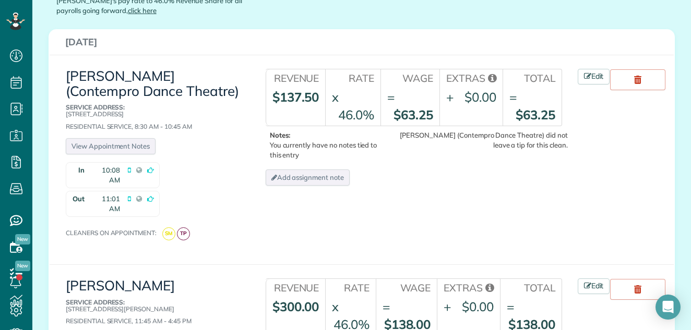
scroll to position [321, 0]
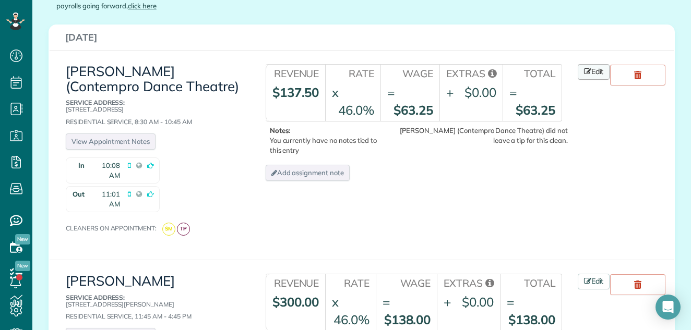
click at [592, 64] on link "Edit" at bounding box center [594, 72] width 32 height 16
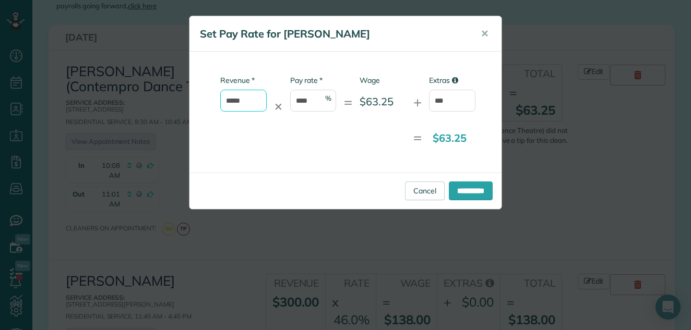
click at [254, 98] on input "*****" at bounding box center [243, 101] width 46 height 22
type input "*"
type input "*****"
click at [471, 189] on input "**********" at bounding box center [471, 191] width 44 height 19
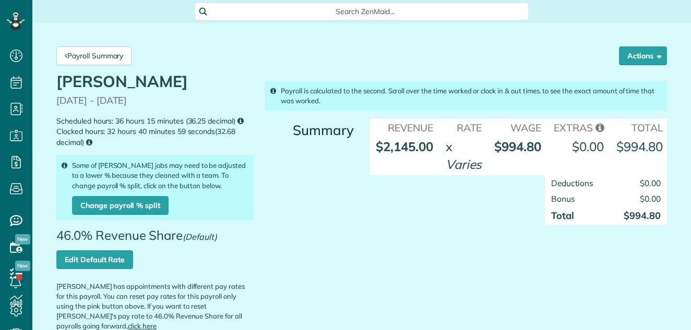
scroll to position [5, 5]
click at [86, 262] on link "Edit Default Rate" at bounding box center [94, 260] width 77 height 19
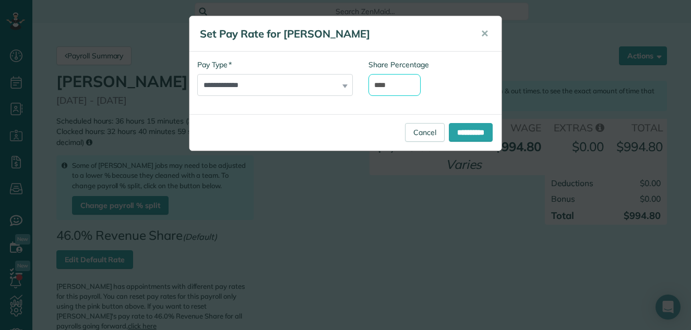
click at [383, 84] on input "****" at bounding box center [395, 85] width 52 height 22
type input "****"
click at [452, 127] on input "**********" at bounding box center [471, 132] width 44 height 19
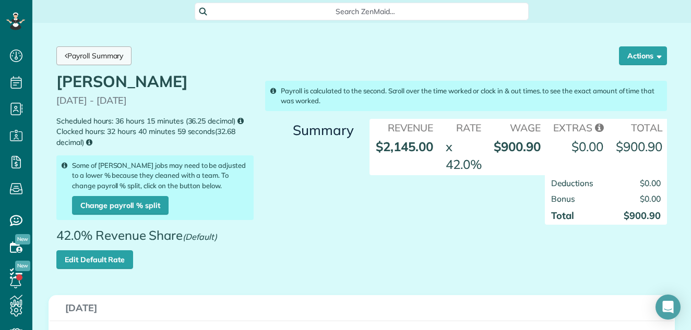
click at [85, 54] on link "Payroll Summary" at bounding box center [93, 55] width 75 height 19
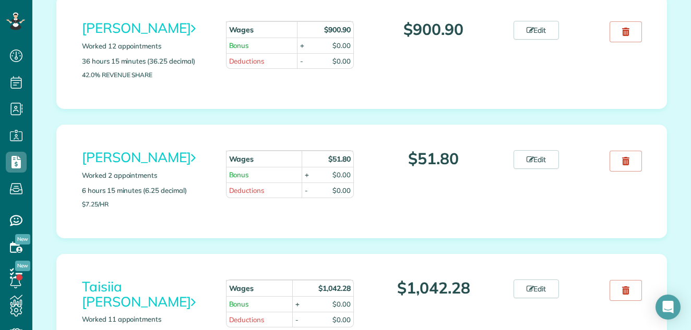
scroll to position [1062, 0]
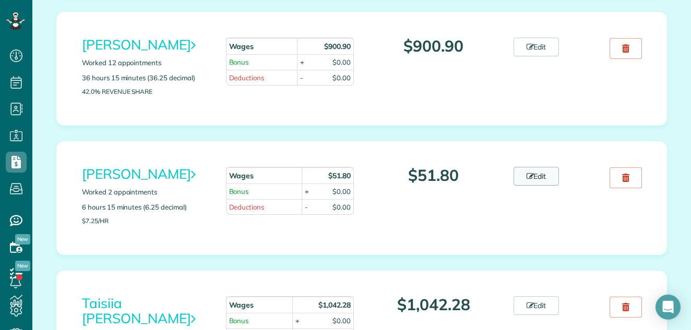
click at [539, 186] on link "Edit" at bounding box center [537, 176] width 46 height 19
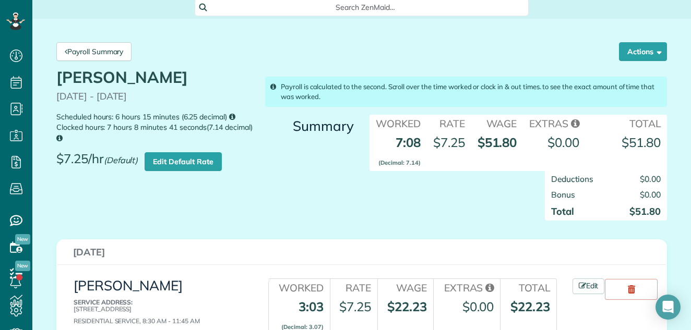
scroll to position [12, 0]
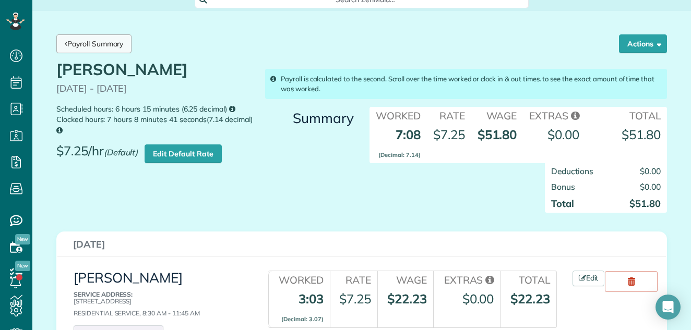
click at [120, 42] on link "Payroll Summary" at bounding box center [93, 43] width 75 height 19
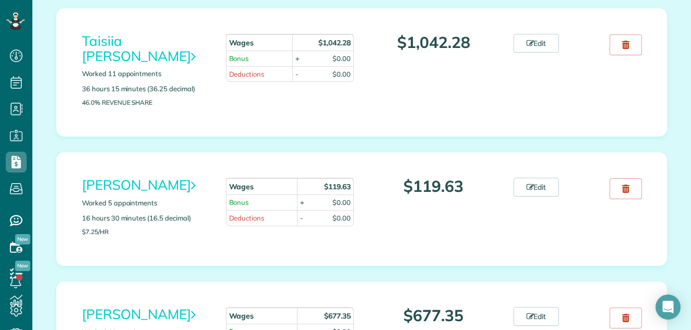
scroll to position [1375, 0]
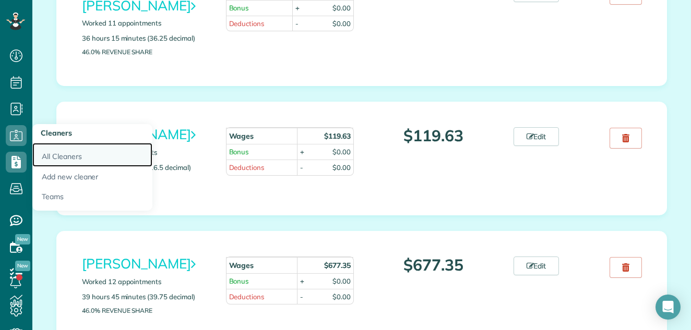
click at [55, 154] on link "All Cleaners" at bounding box center [92, 155] width 120 height 24
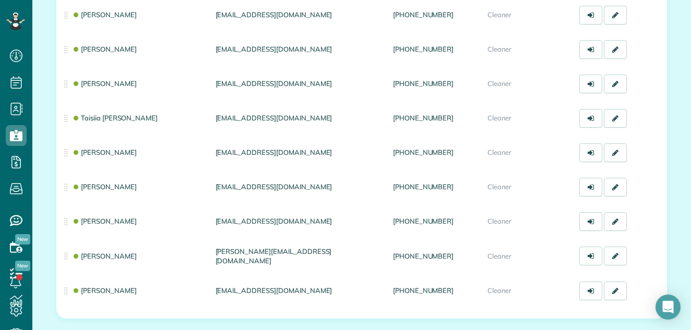
scroll to position [465, 0]
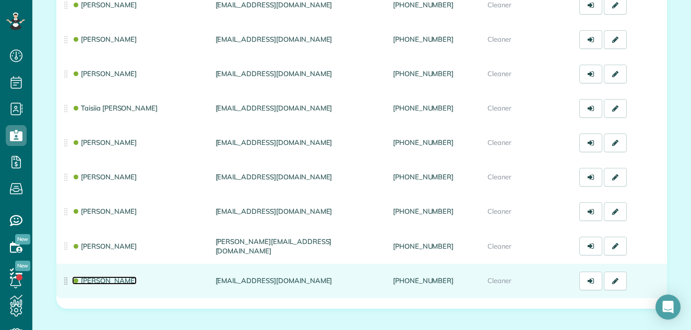
click at [115, 278] on link "Tracy Thiebeau" at bounding box center [104, 281] width 65 height 8
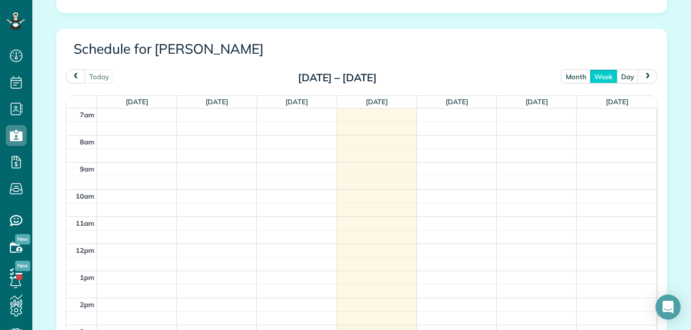
scroll to position [494, 0]
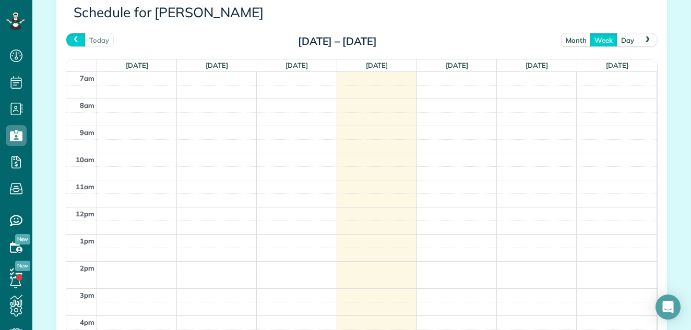
click at [72, 38] on span "prev" at bounding box center [76, 40] width 8 height 7
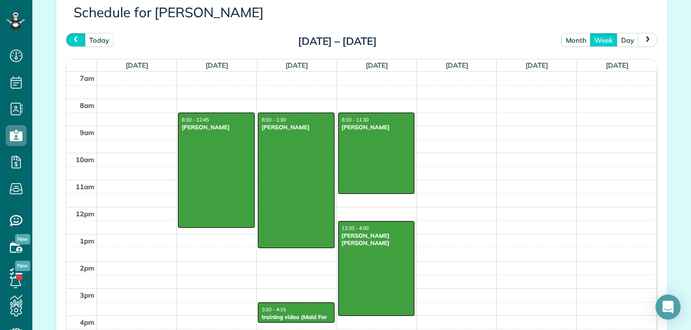
click at [72, 38] on span "prev" at bounding box center [76, 40] width 8 height 7
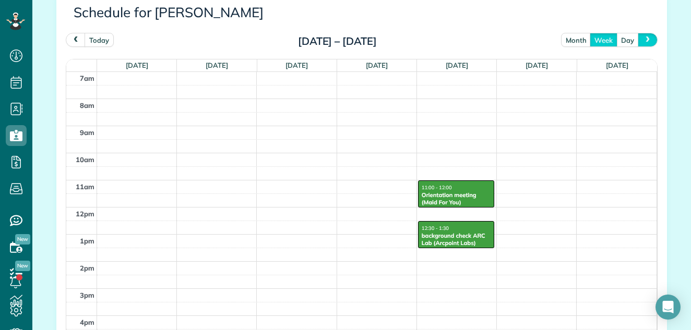
click at [644, 38] on span "next" at bounding box center [648, 40] width 8 height 7
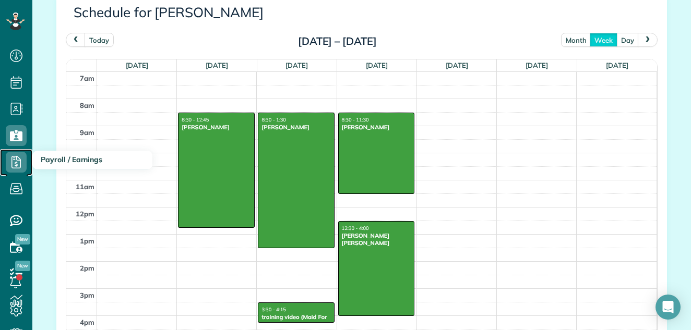
click at [12, 157] on use at bounding box center [15, 162] width 9 height 13
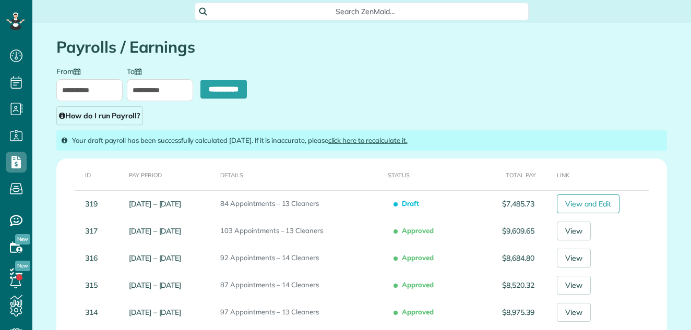
click at [599, 200] on link "View and Edit" at bounding box center [588, 204] width 63 height 19
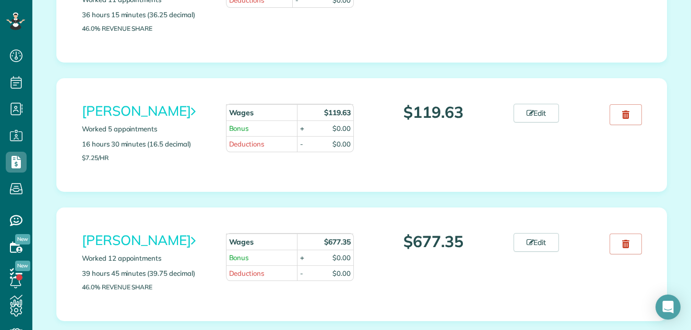
scroll to position [1413, 0]
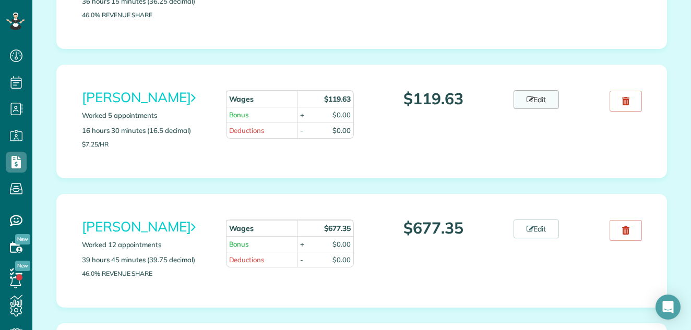
click at [537, 95] on link "Edit" at bounding box center [537, 99] width 46 height 19
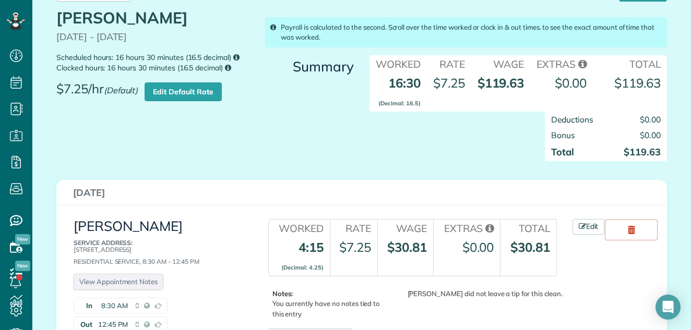
scroll to position [32, 0]
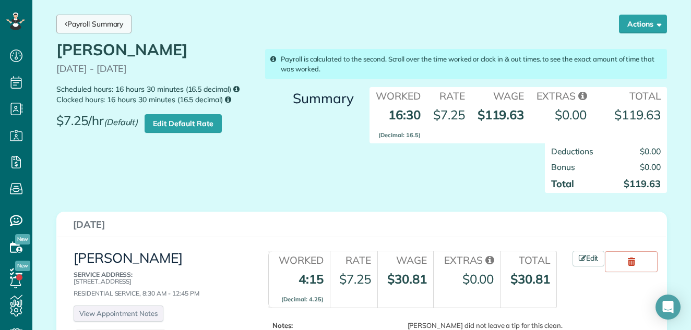
click at [112, 19] on link "Payroll Summary" at bounding box center [93, 24] width 75 height 19
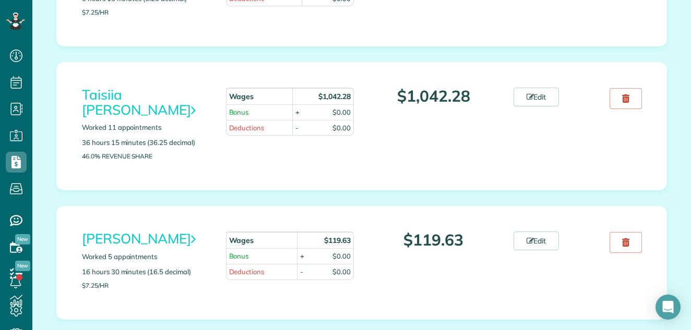
scroll to position [1285, 0]
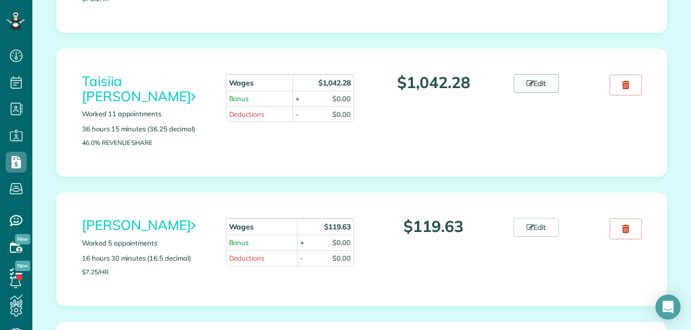
click at [544, 93] on link "Edit" at bounding box center [537, 83] width 46 height 19
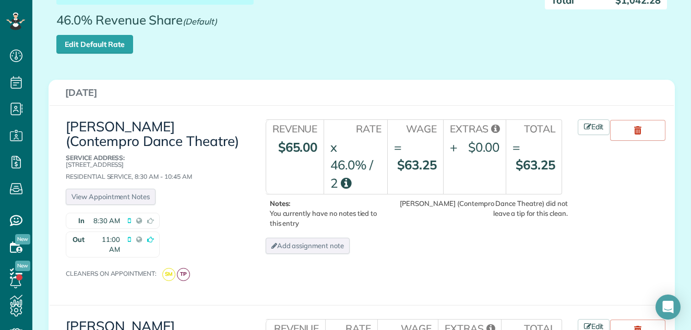
scroll to position [135, 0]
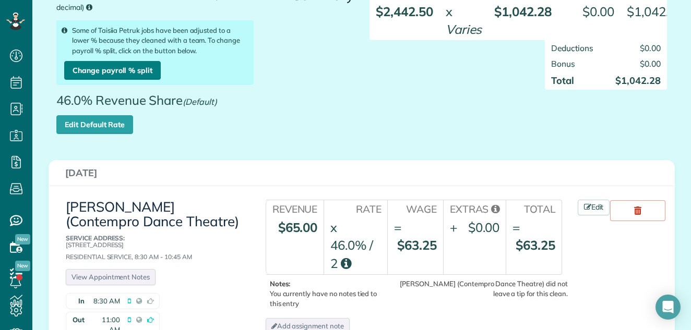
click at [122, 65] on link "Change payroll % split" at bounding box center [112, 70] width 97 height 19
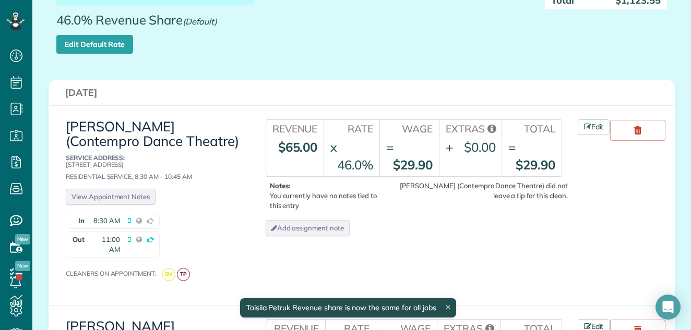
scroll to position [254, 0]
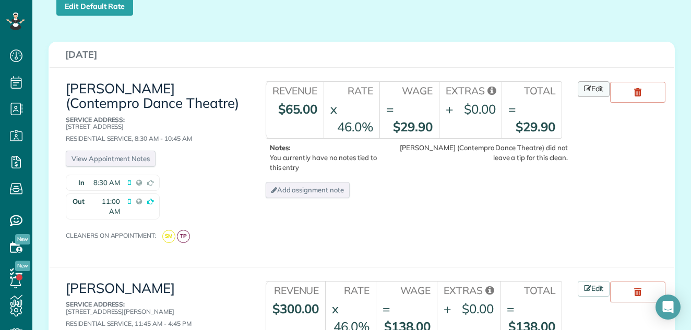
click at [597, 88] on link "Edit" at bounding box center [594, 89] width 32 height 16
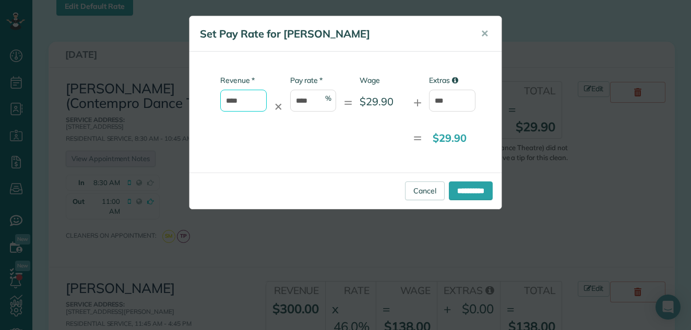
click at [245, 101] on input "****" at bounding box center [243, 101] width 46 height 22
type input "*"
type input "******"
click at [461, 189] on input "**********" at bounding box center [471, 191] width 44 height 19
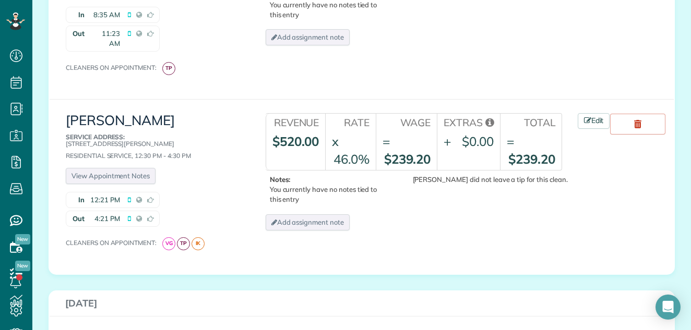
scroll to position [841, 0]
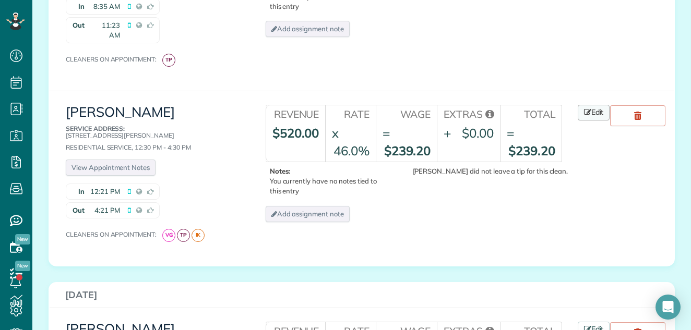
click at [596, 105] on link "Edit" at bounding box center [594, 113] width 32 height 16
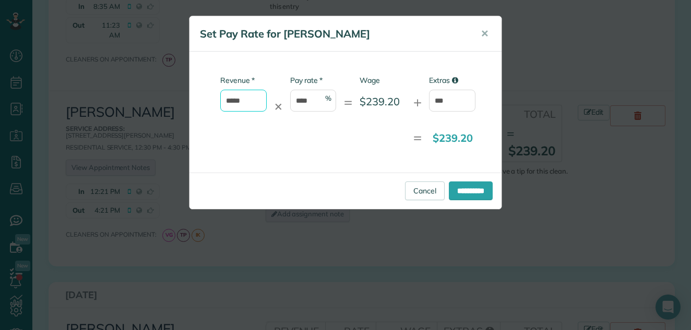
click at [248, 102] on input "*****" at bounding box center [243, 101] width 46 height 22
type input "*"
type input "******"
click at [469, 192] on input "**********" at bounding box center [471, 191] width 44 height 19
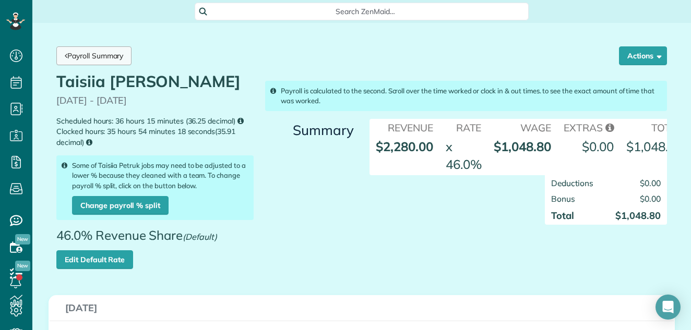
click at [115, 53] on link "Payroll Summary" at bounding box center [93, 55] width 75 height 19
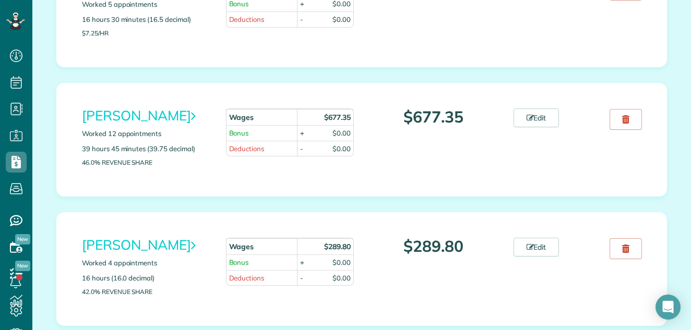
scroll to position [1551, 0]
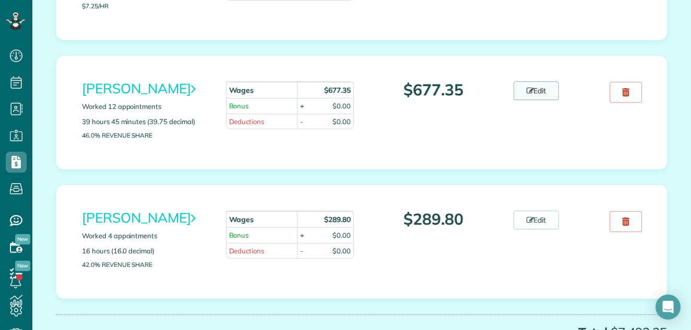
click at [547, 89] on link "Edit" at bounding box center [537, 90] width 46 height 19
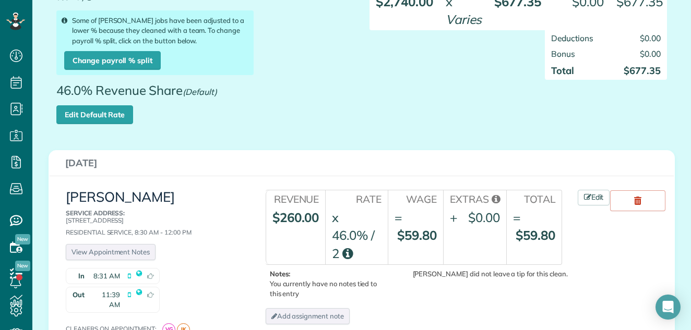
scroll to position [68, 0]
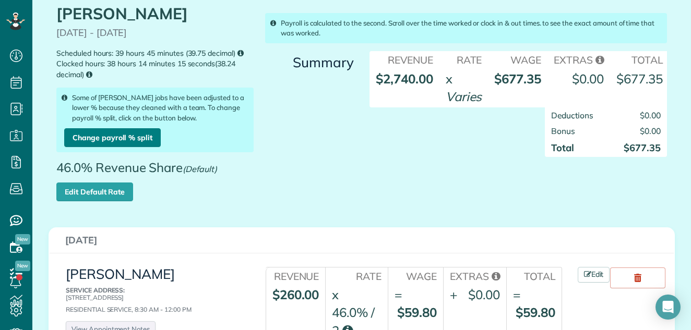
click at [128, 131] on link "Change payroll % split" at bounding box center [112, 137] width 97 height 19
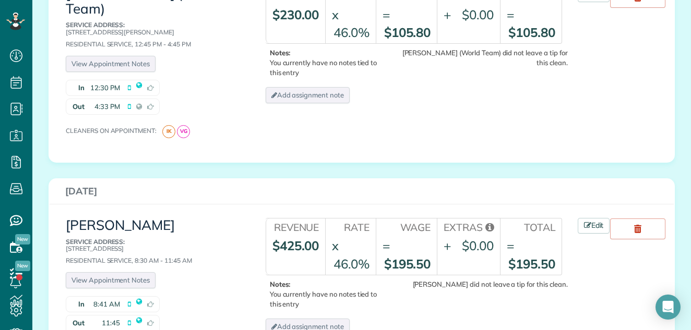
scroll to position [621, 0]
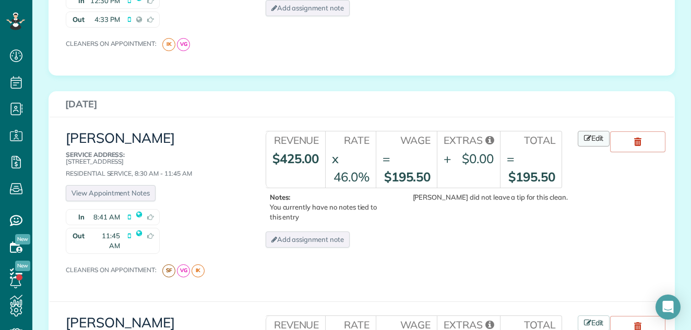
click at [599, 131] on link "Edit" at bounding box center [594, 139] width 32 height 16
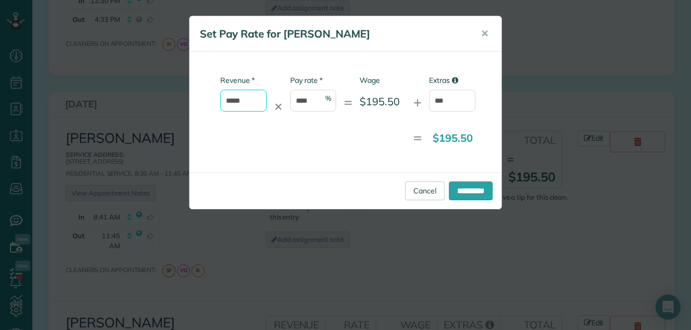
click at [248, 101] on input "*****" at bounding box center [243, 101] width 46 height 22
type input "*"
type input "******"
click at [471, 191] on input "**********" at bounding box center [471, 191] width 44 height 19
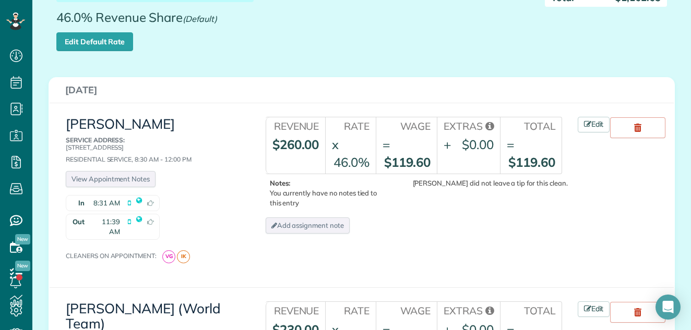
scroll to position [208, 0]
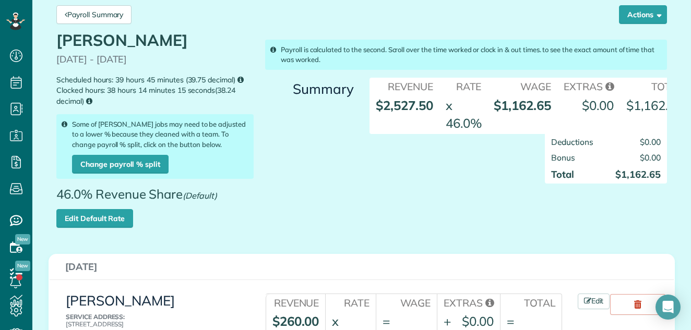
scroll to position [20, 0]
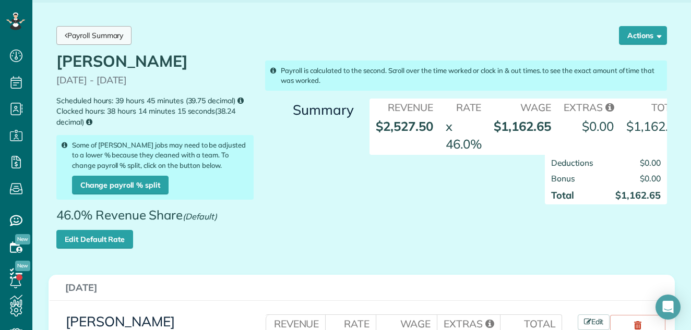
click at [113, 30] on link "Payroll Summary" at bounding box center [93, 35] width 75 height 19
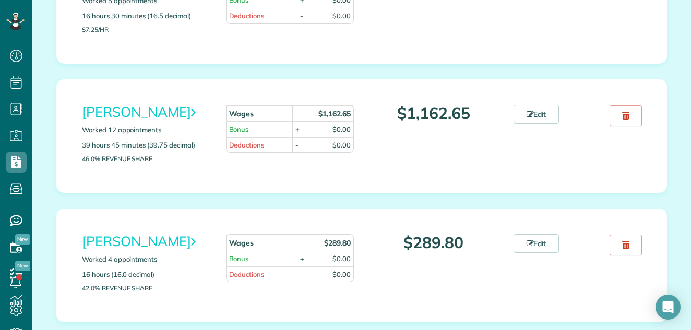
scroll to position [1615, 0]
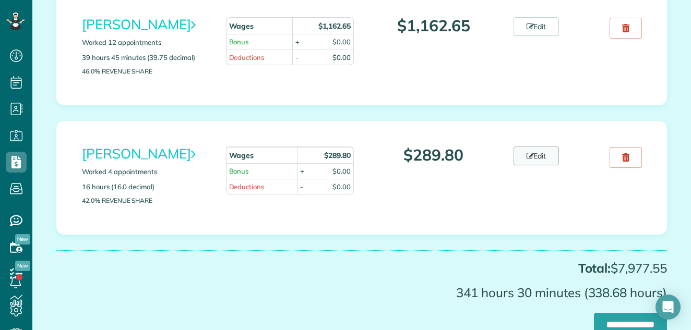
click at [537, 153] on link "Edit" at bounding box center [537, 156] width 46 height 19
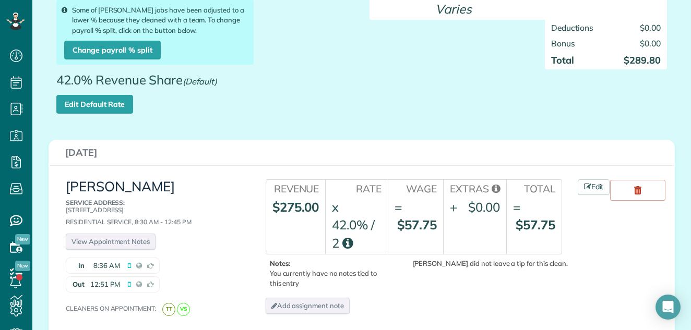
scroll to position [186, 0]
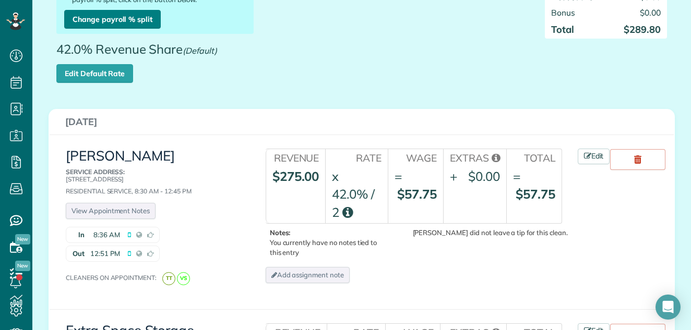
click at [125, 15] on link "Change payroll % split" at bounding box center [112, 19] width 97 height 19
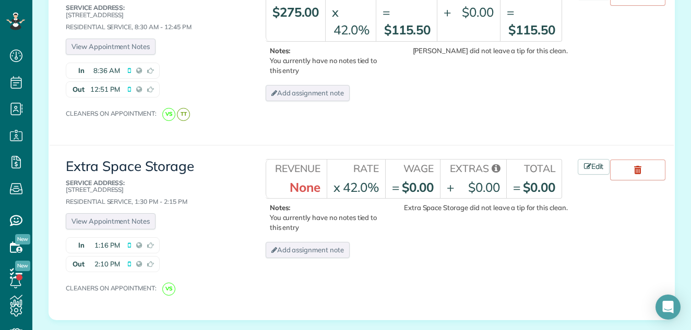
scroll to position [366, 0]
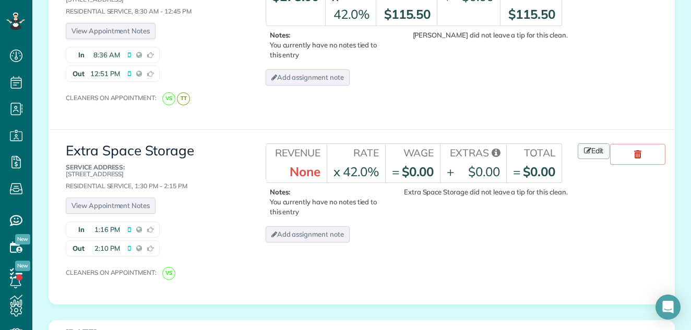
click at [592, 148] on link "Edit" at bounding box center [594, 152] width 32 height 16
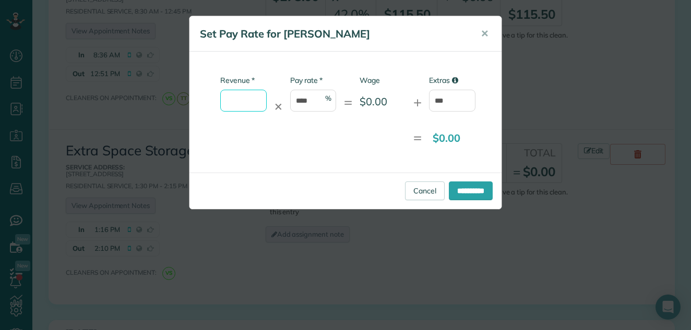
click at [263, 99] on input "* Revenue" at bounding box center [243, 101] width 46 height 22
type input "*****"
click at [312, 99] on input "****" at bounding box center [313, 101] width 46 height 22
type input "*"
type input "***"
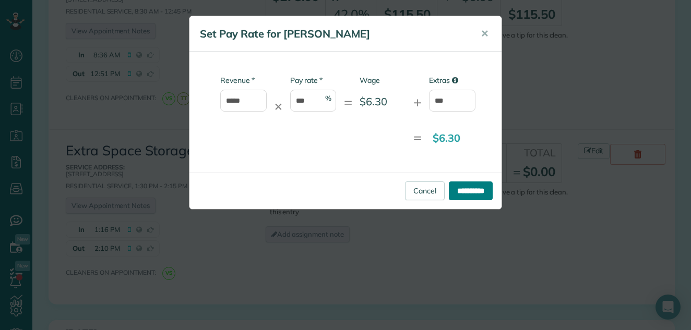
click at [464, 189] on input "**********" at bounding box center [471, 191] width 44 height 19
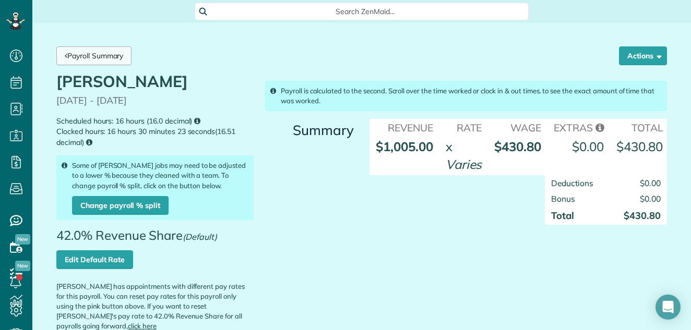
click at [97, 54] on link "Payroll Summary" at bounding box center [93, 55] width 75 height 19
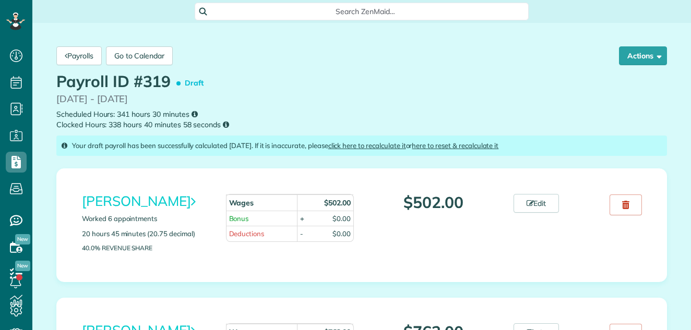
scroll to position [5, 5]
click at [97, 54] on link "Payrolls" at bounding box center [78, 55] width 45 height 19
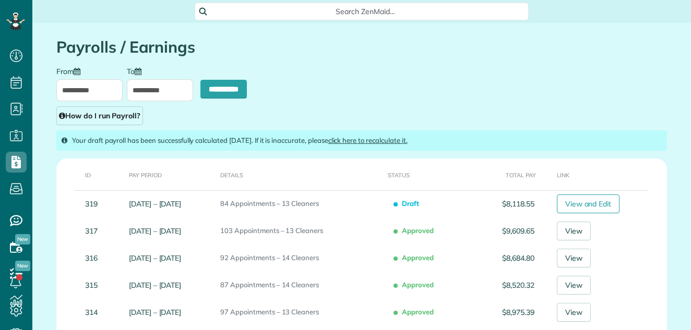
scroll to position [5, 5]
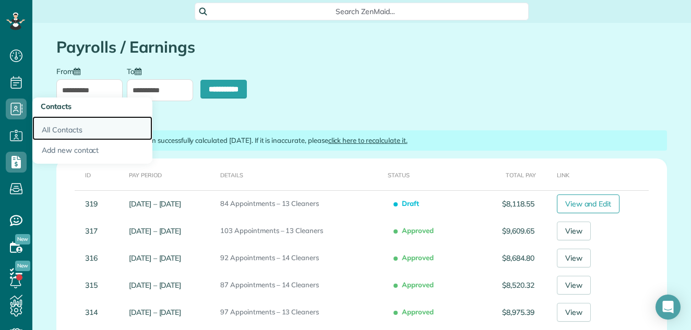
click at [54, 127] on link "All Contacts" at bounding box center [92, 128] width 120 height 24
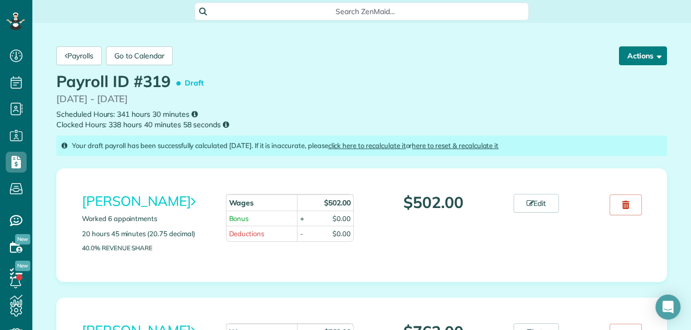
click at [630, 52] on button "Actions" at bounding box center [643, 55] width 48 height 19
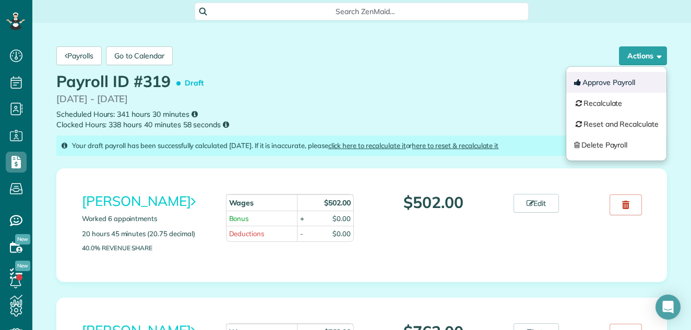
click at [584, 80] on button "Approve Payroll" at bounding box center [616, 82] width 100 height 21
click at [489, 76] on div "Payroll ID #319 Draft 08/18/2025 - 08/24/2025 Scheduled Hours: 341 hours 30 min…" at bounding box center [362, 101] width 626 height 57
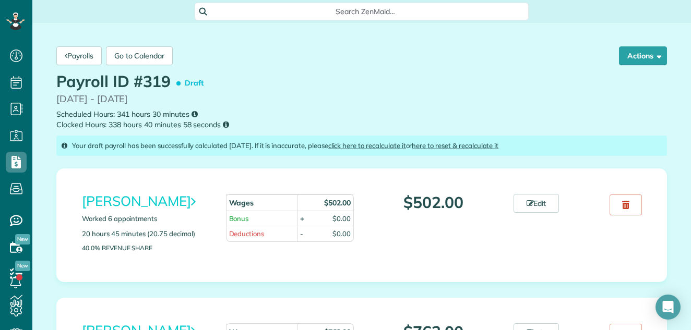
click at [488, 76] on div "Payroll ID #319 Draft 08/18/2025 - 08/24/2025 Scheduled Hours: 341 hours 30 min…" at bounding box center [362, 101] width 626 height 57
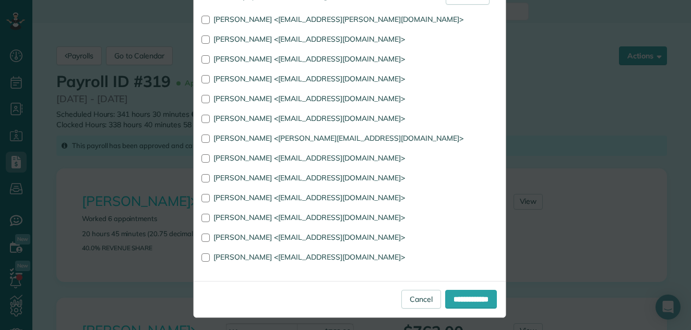
scroll to position [85, 0]
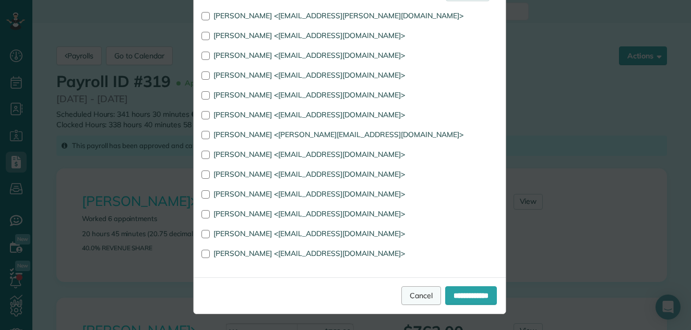
click at [401, 294] on link "Cancel" at bounding box center [421, 296] width 40 height 19
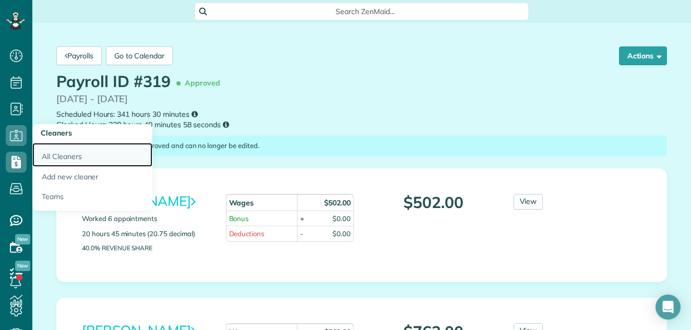
click at [52, 155] on link "All Cleaners" at bounding box center [92, 155] width 120 height 24
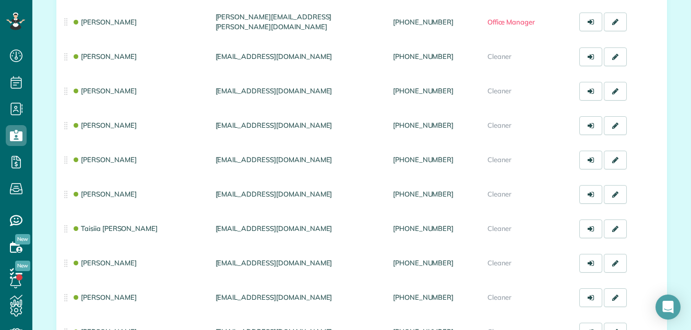
scroll to position [364, 0]
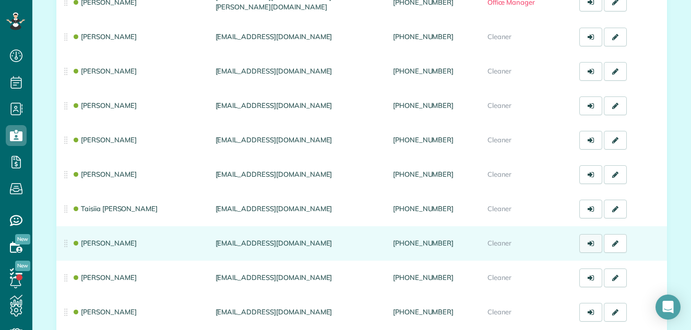
click at [582, 240] on link at bounding box center [590, 243] width 23 height 19
click at [117, 241] on link "[PERSON_NAME]" at bounding box center [104, 243] width 65 height 8
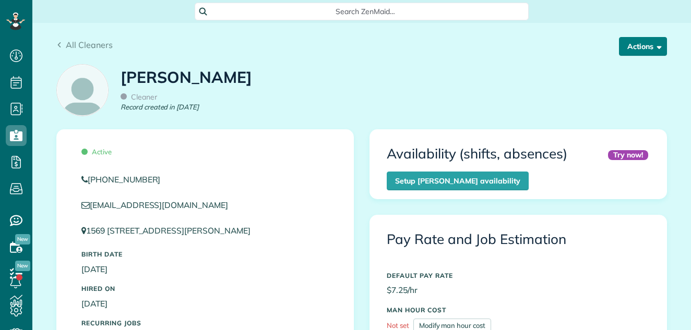
scroll to position [5, 5]
click at [633, 44] on button "Actions" at bounding box center [643, 46] width 48 height 19
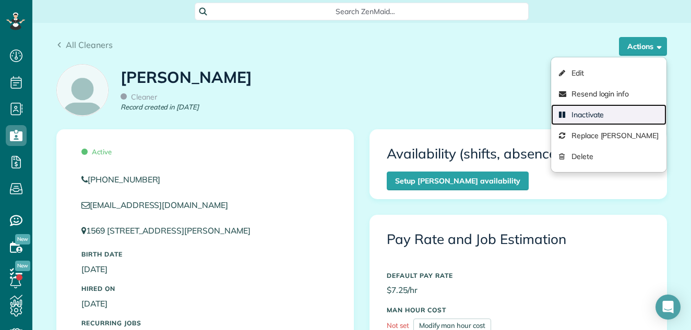
click at [600, 114] on link "Inactivate" at bounding box center [608, 114] width 115 height 21
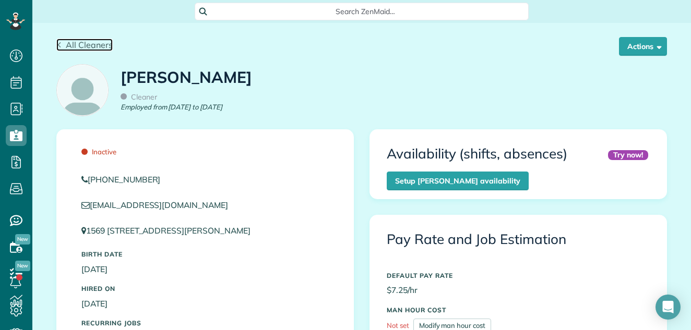
click at [93, 41] on span "All Cleaners" at bounding box center [89, 45] width 47 height 10
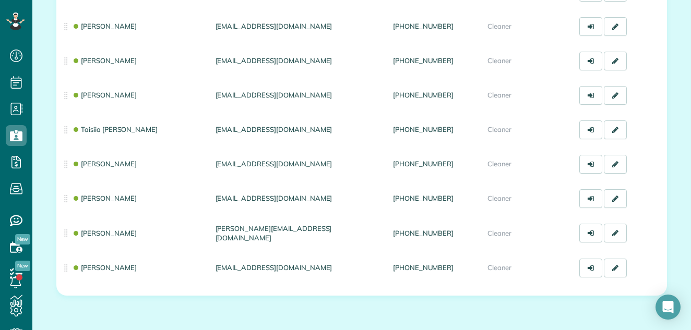
scroll to position [447, 0]
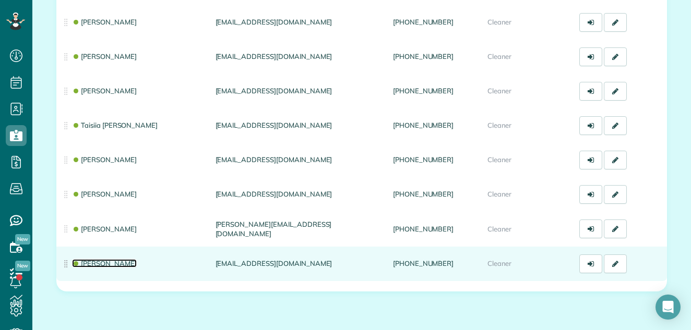
click at [115, 265] on link "[PERSON_NAME]" at bounding box center [104, 263] width 65 height 8
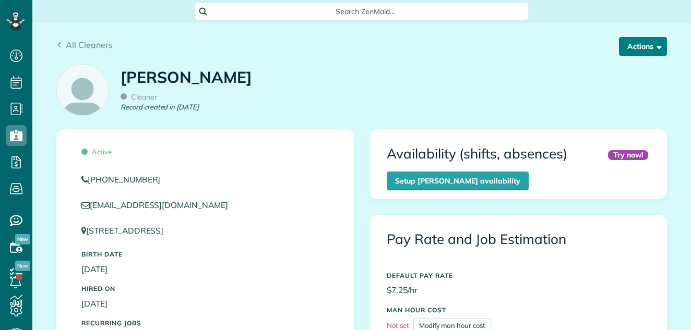
scroll to position [5, 5]
click at [630, 46] on button "Actions" at bounding box center [643, 46] width 48 height 19
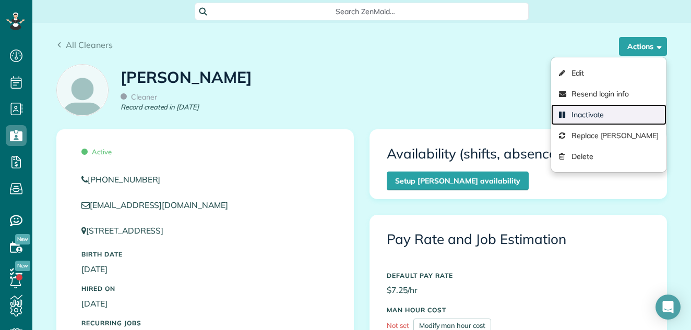
click at [600, 112] on link "Inactivate" at bounding box center [608, 114] width 115 height 21
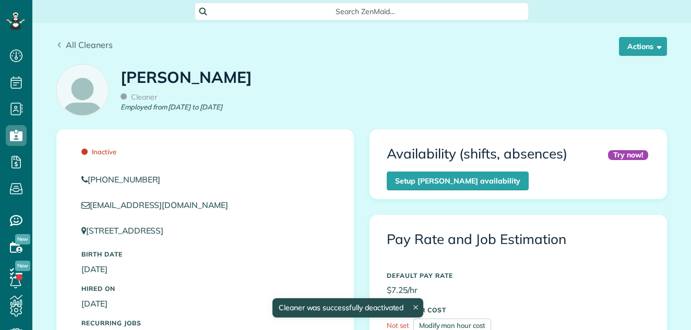
scroll to position [5, 5]
click at [93, 46] on span "All Cleaners" at bounding box center [89, 45] width 47 height 10
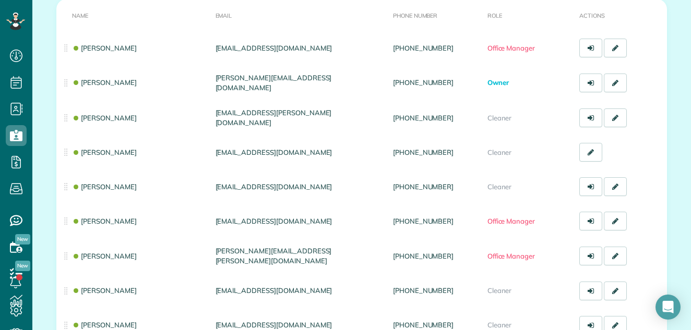
scroll to position [108, 0]
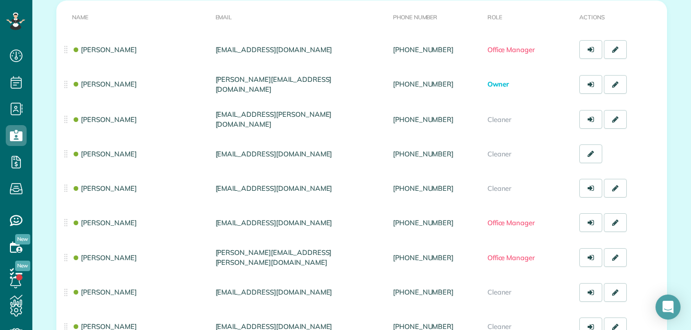
click at [669, 77] on div "Name Email Phone number Role Actions Amanda Funk amandakfunk@gmail.com (302) 46…" at bounding box center [362, 298] width 626 height 602
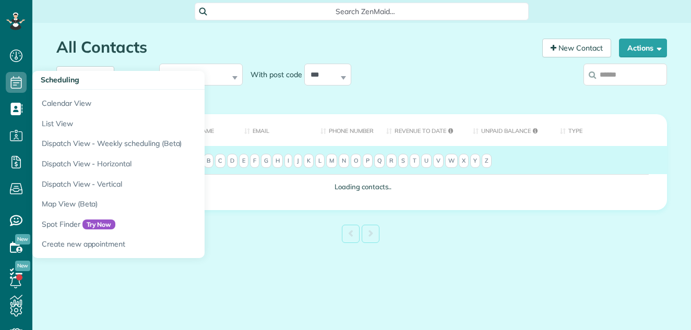
scroll to position [5, 5]
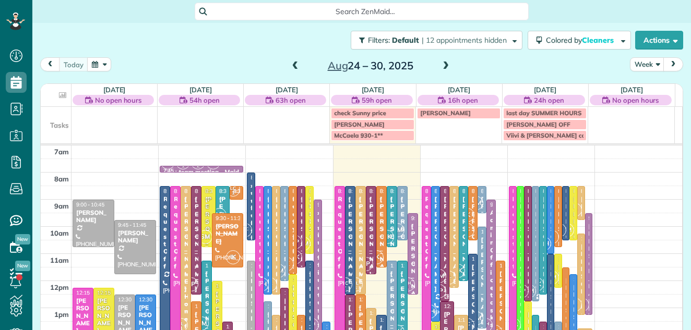
scroll to position [5, 5]
click at [636, 61] on button "Week" at bounding box center [647, 64] width 34 height 14
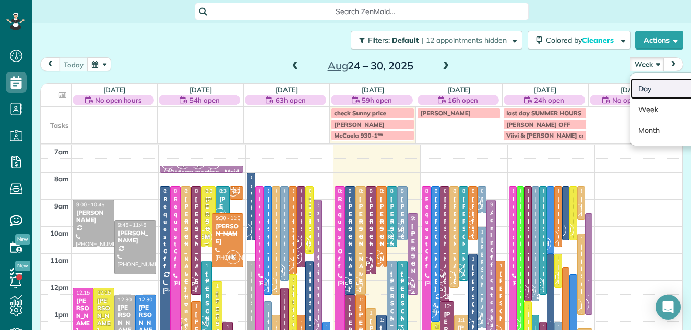
click at [636, 83] on link "Day" at bounding box center [672, 88] width 82 height 21
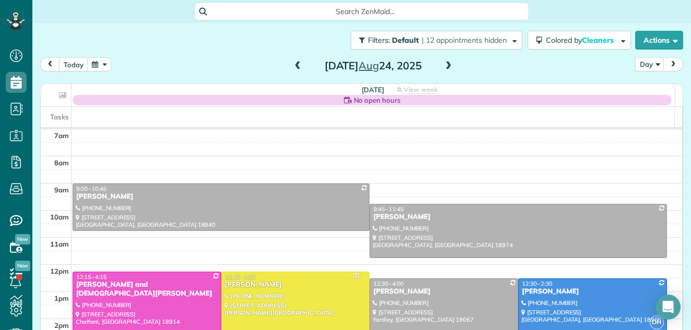
click at [445, 66] on span at bounding box center [448, 66] width 11 height 9
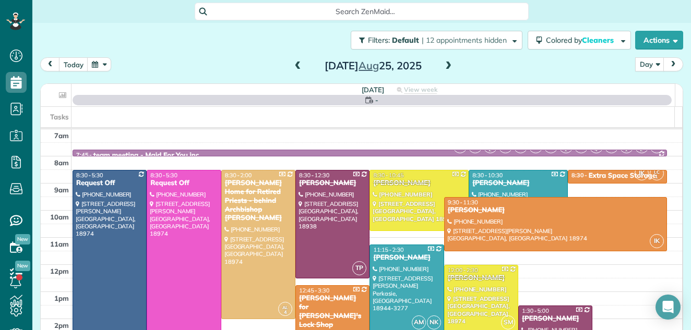
click at [445, 66] on span at bounding box center [448, 66] width 11 height 9
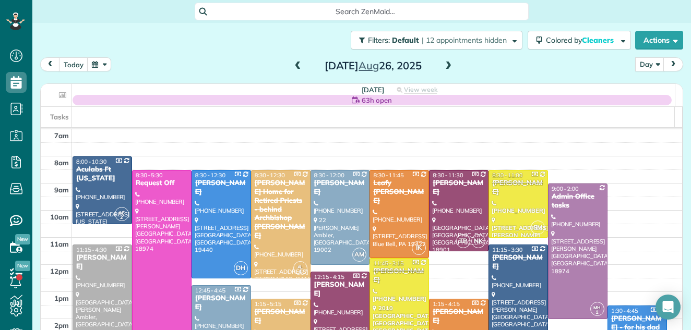
click at [445, 66] on span at bounding box center [448, 66] width 11 height 9
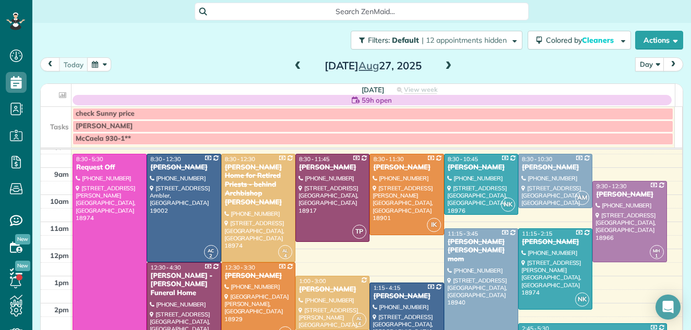
scroll to position [8, 0]
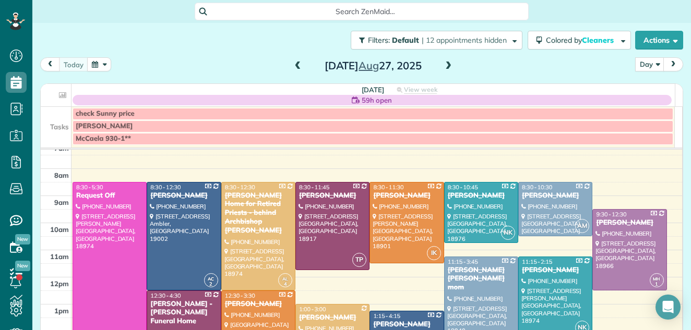
click at [443, 63] on span at bounding box center [448, 66] width 11 height 9
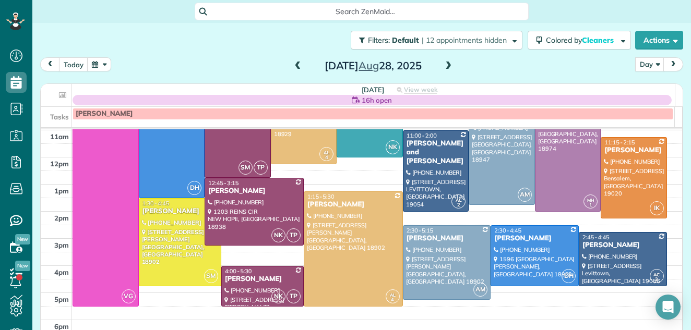
scroll to position [81, 0]
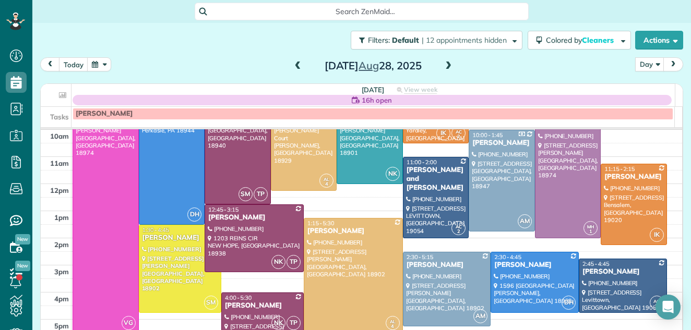
click at [443, 64] on span at bounding box center [448, 66] width 11 height 9
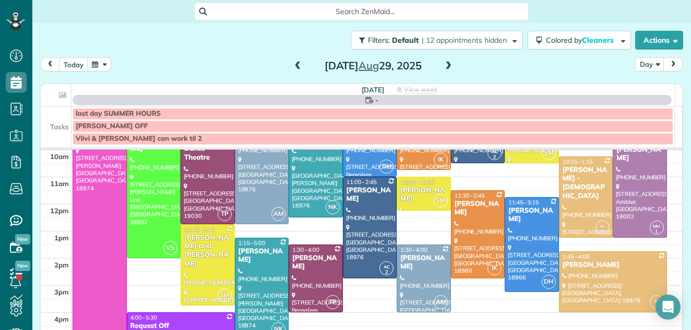
scroll to position [0, 0]
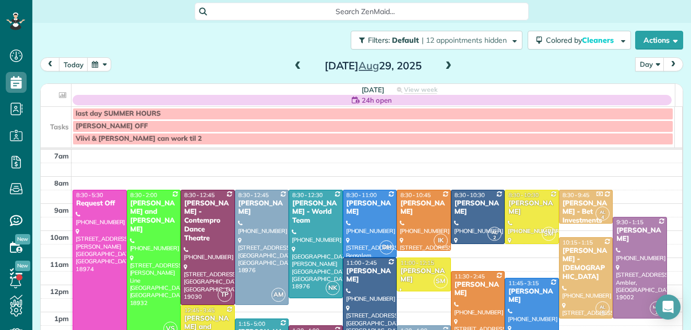
click at [443, 64] on span at bounding box center [448, 66] width 11 height 9
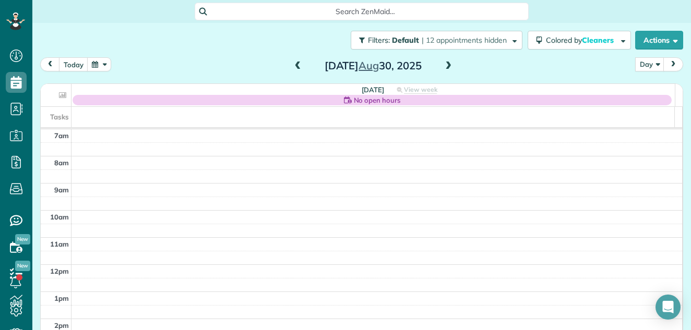
click at [443, 64] on span at bounding box center [448, 66] width 11 height 9
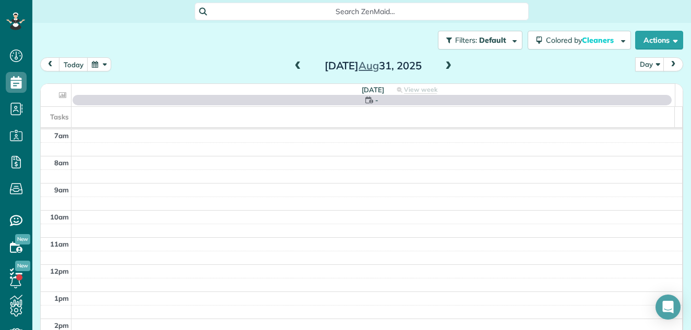
click at [443, 64] on span at bounding box center [448, 66] width 11 height 9
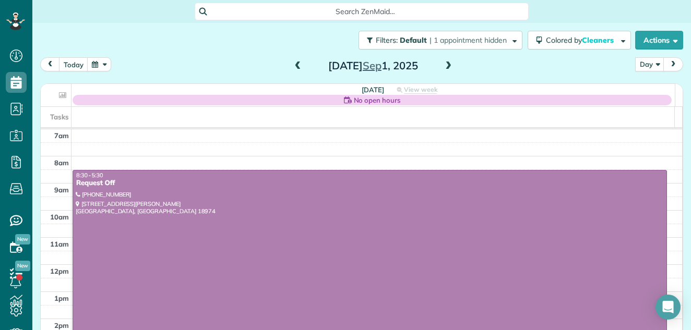
click at [443, 64] on span at bounding box center [448, 66] width 11 height 9
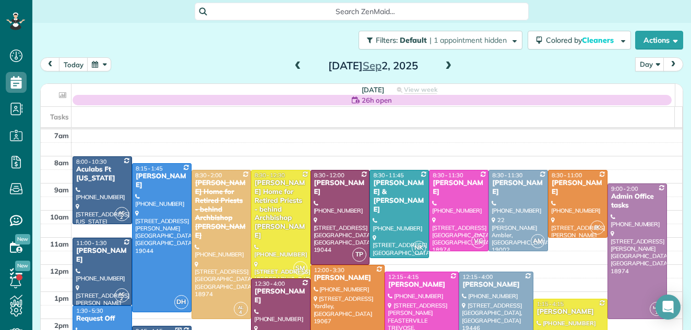
click at [443, 62] on span at bounding box center [448, 66] width 11 height 9
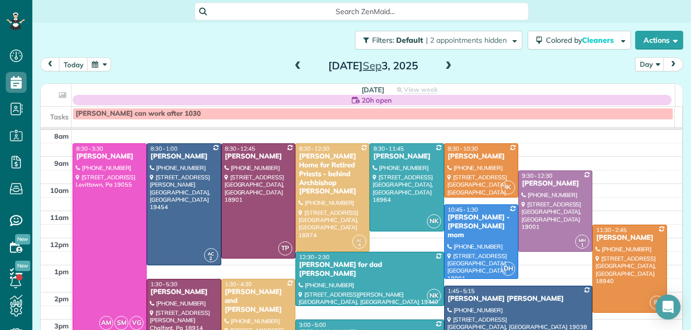
scroll to position [33, 0]
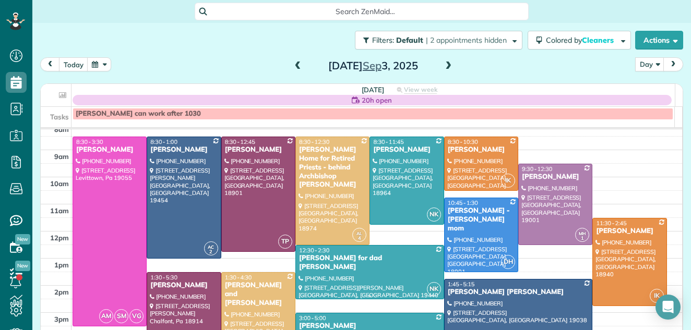
click at [403, 259] on div "Sandra Chauncey for dad Henry" at bounding box center [370, 263] width 143 height 18
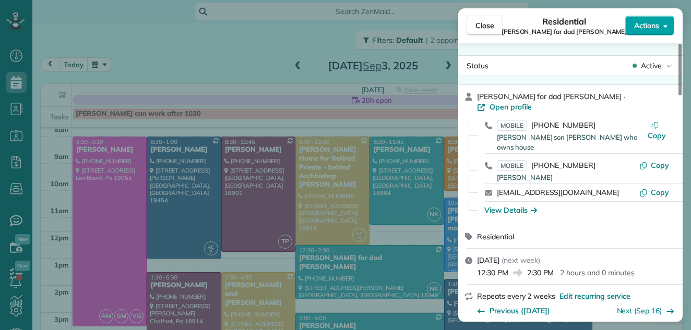
click at [643, 25] on span "Actions" at bounding box center [646, 25] width 25 height 10
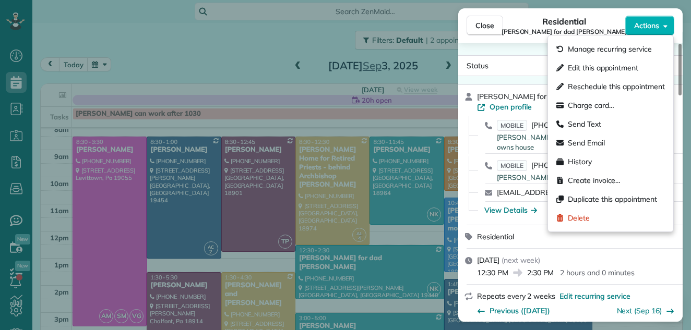
click at [612, 26] on div "Residential Sandra Chauncey for dad Henry" at bounding box center [564, 25] width 122 height 21
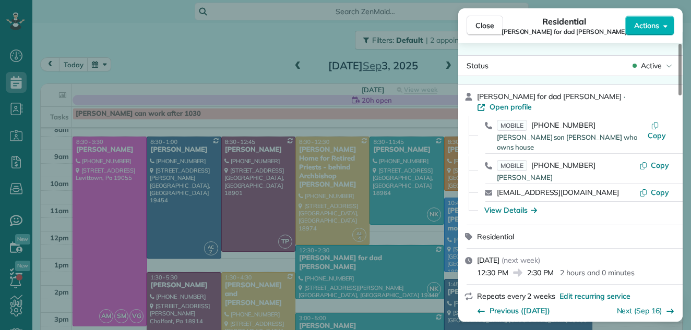
click at [599, 33] on span "[PERSON_NAME] for dad [PERSON_NAME]" at bounding box center [565, 32] width 126 height 8
click at [532, 102] on span "Open profile" at bounding box center [511, 107] width 42 height 10
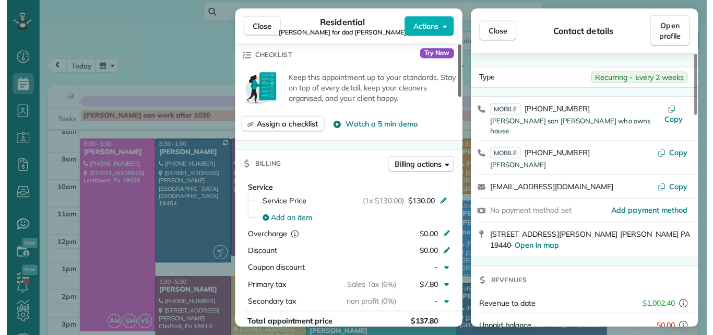
scroll to position [438, 0]
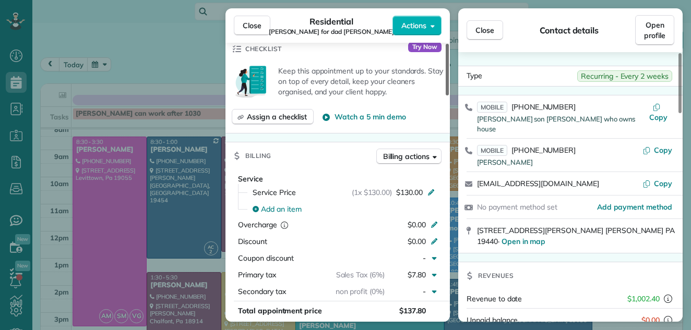
drag, startPoint x: 447, startPoint y: 51, endPoint x: 445, endPoint y: 133, distance: 81.4
click at [446, 96] on div at bounding box center [447, 70] width 3 height 52
click at [257, 23] on span "Close" at bounding box center [252, 25] width 19 height 10
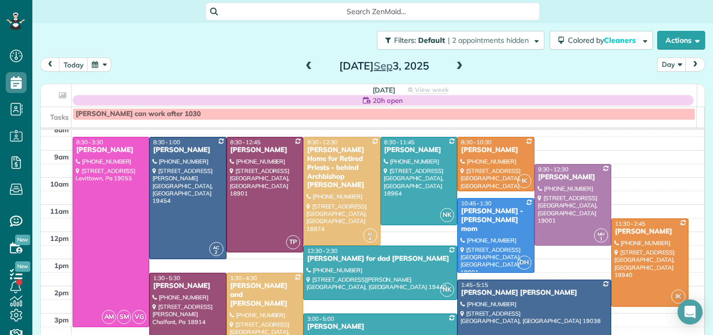
scroll to position [335, 32]
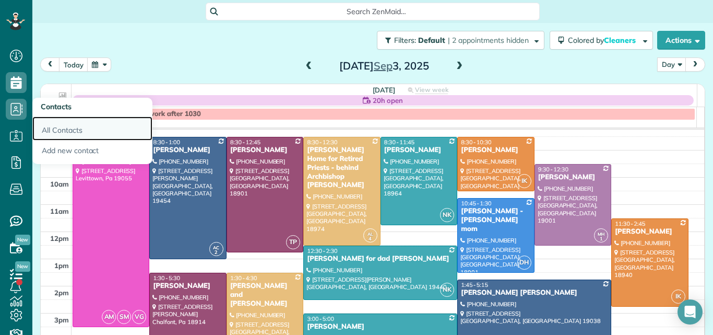
click at [54, 127] on link "All Contacts" at bounding box center [92, 128] width 120 height 24
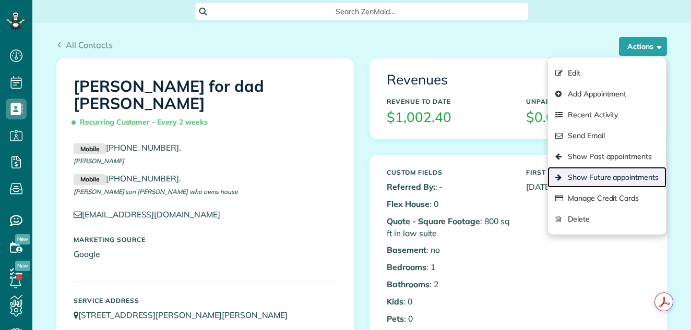
scroll to position [5, 5]
click at [606, 177] on link "Show Future appointments" at bounding box center [607, 177] width 119 height 21
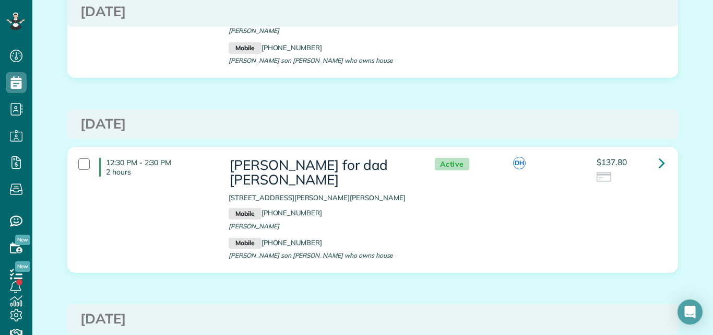
scroll to position [335, 32]
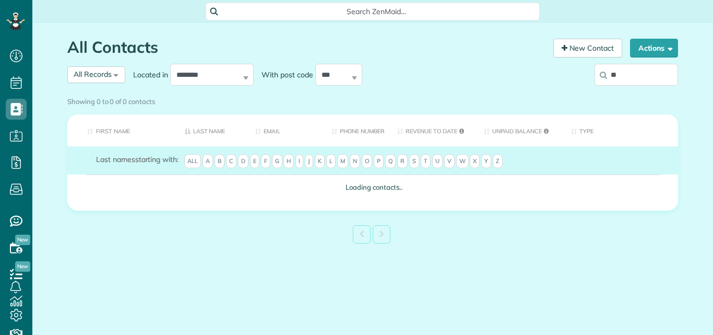
scroll to position [5, 5]
type input "**********"
click at [633, 92] on div "Showing 0 to 0 of 0 contacts" at bounding box center [372, 99] width 611 height 14
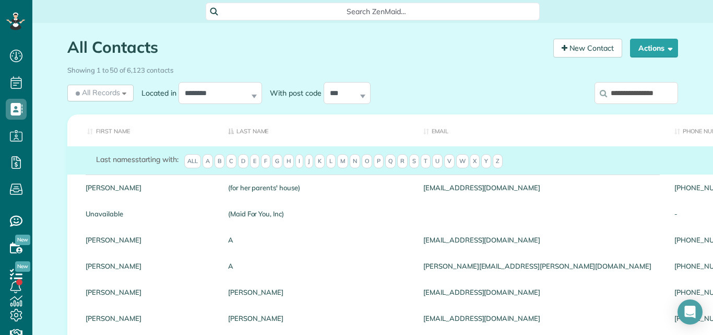
click at [629, 92] on input "**********" at bounding box center [637, 93] width 84 height 22
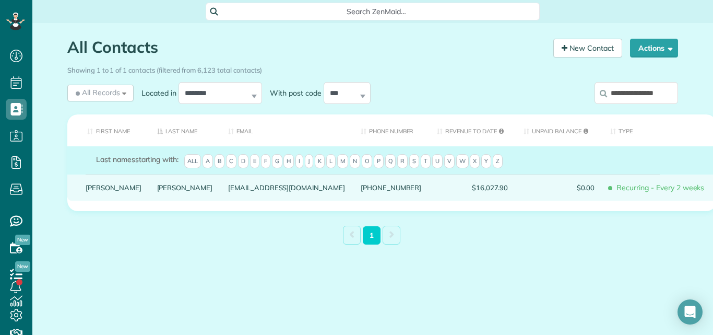
type input "**********"
click at [98, 191] on link "Charles" at bounding box center [114, 187] width 56 height 7
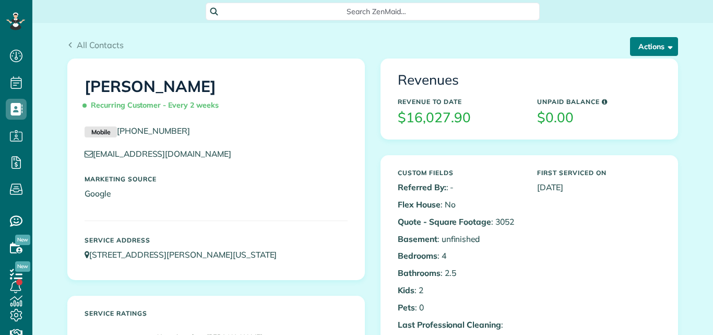
click at [645, 43] on button "Actions" at bounding box center [654, 46] width 48 height 19
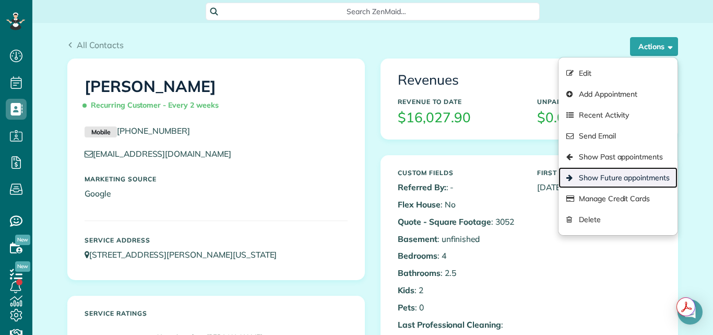
click at [620, 174] on link "Show Future appointments" at bounding box center [618, 177] width 119 height 21
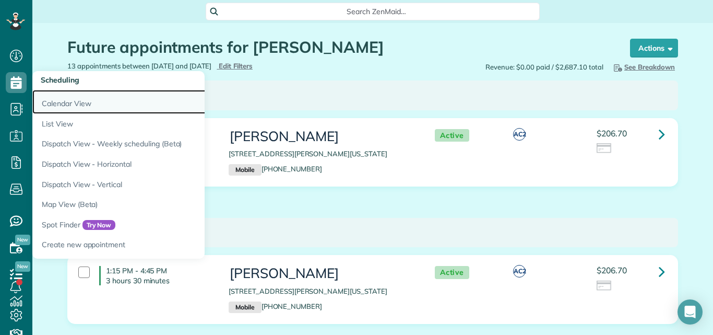
click at [55, 105] on link "Calendar View" at bounding box center [162, 102] width 261 height 24
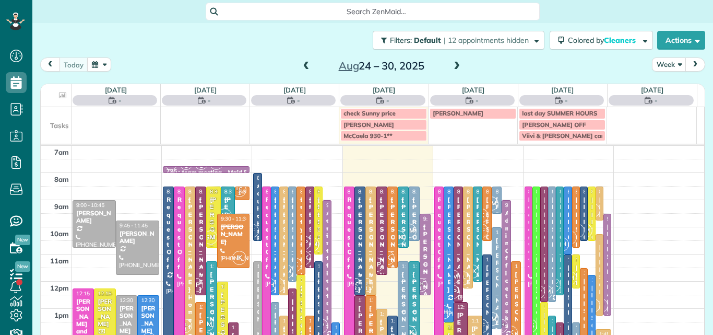
scroll to position [5, 5]
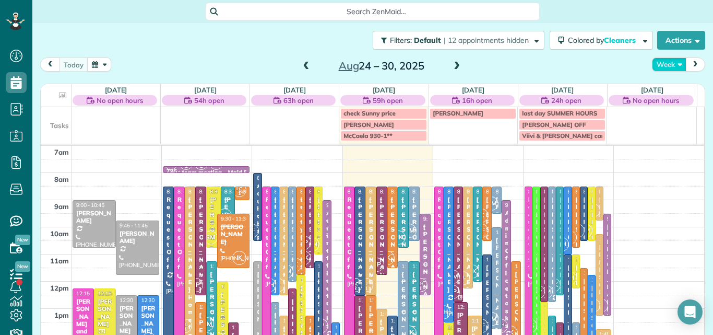
click at [657, 63] on button "Week" at bounding box center [669, 64] width 34 height 14
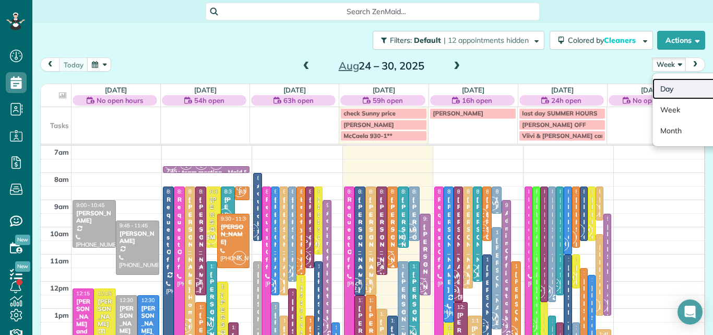
click at [657, 82] on link "Day" at bounding box center [694, 88] width 82 height 21
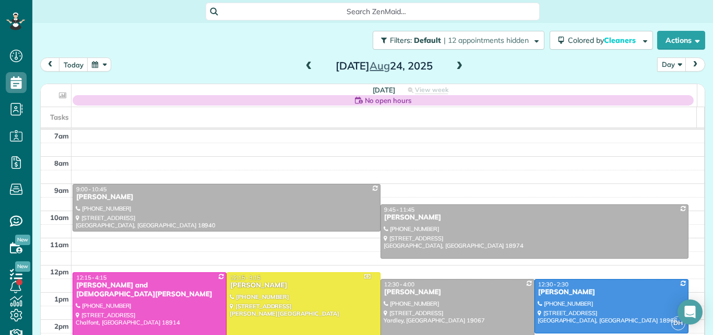
click at [454, 66] on span at bounding box center [459, 66] width 11 height 9
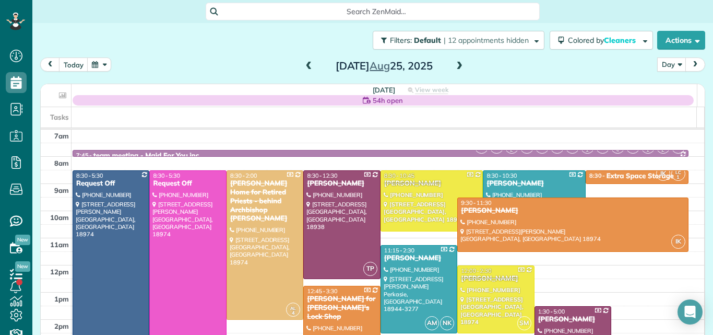
click at [454, 66] on span at bounding box center [459, 66] width 11 height 9
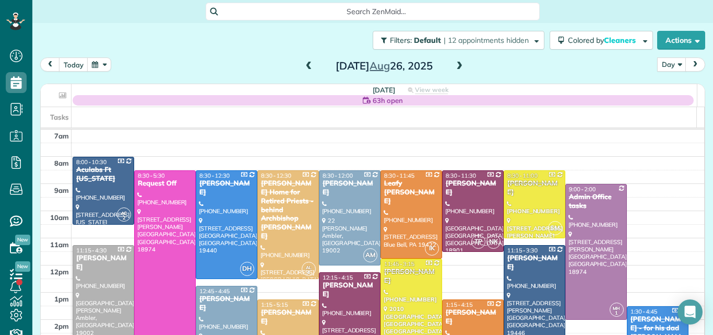
click at [454, 66] on span at bounding box center [459, 66] width 11 height 9
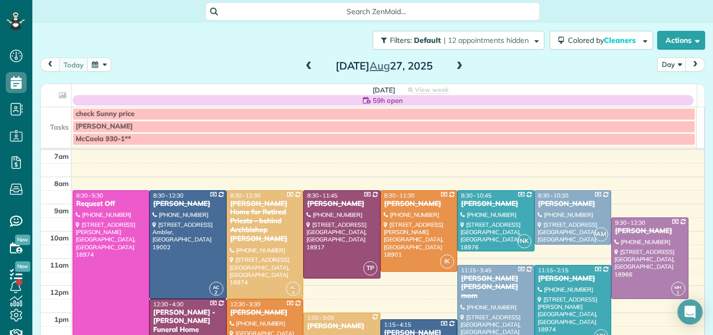
click at [454, 66] on span at bounding box center [459, 66] width 11 height 9
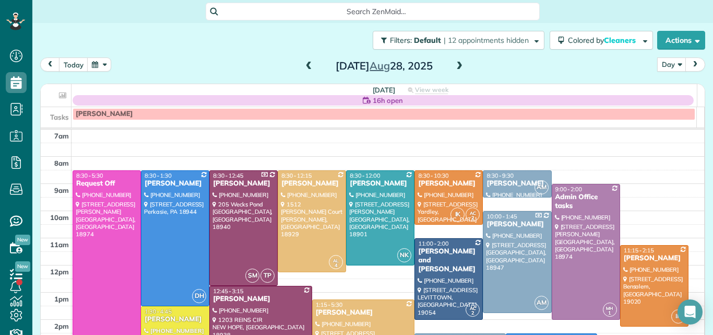
click at [454, 66] on span at bounding box center [459, 66] width 11 height 9
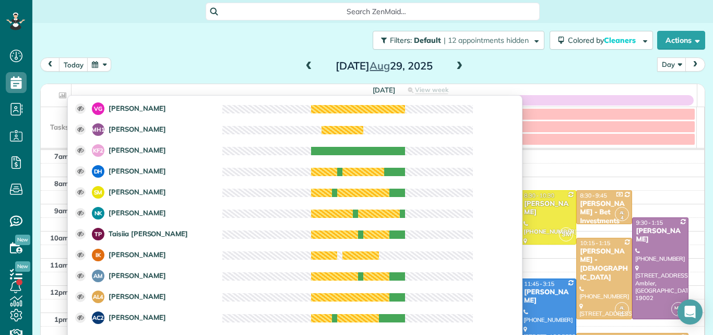
scroll to position [183, 0]
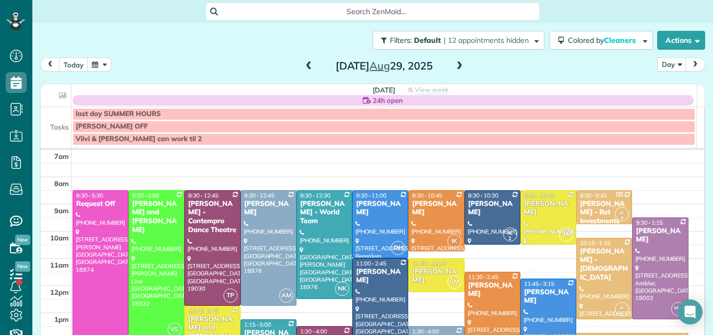
click at [454, 65] on span at bounding box center [459, 66] width 11 height 9
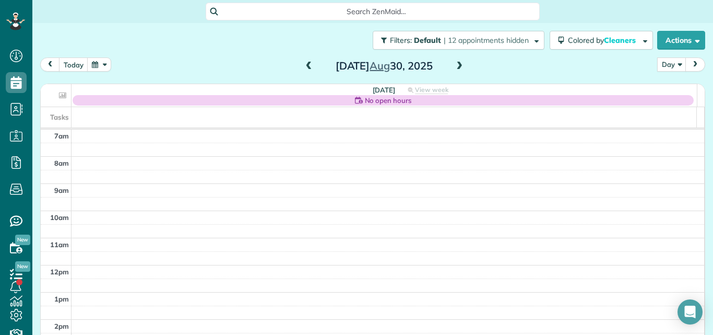
click at [454, 65] on span at bounding box center [459, 66] width 11 height 9
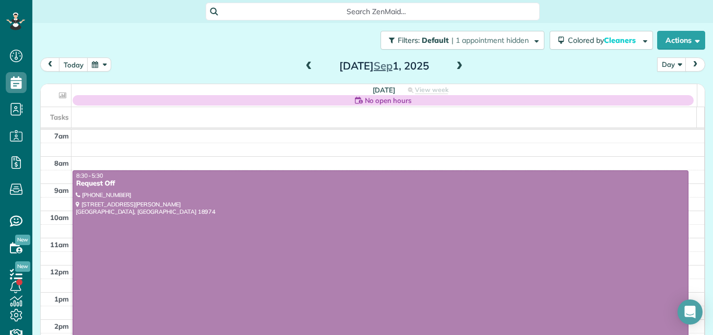
click at [454, 65] on span at bounding box center [459, 66] width 11 height 9
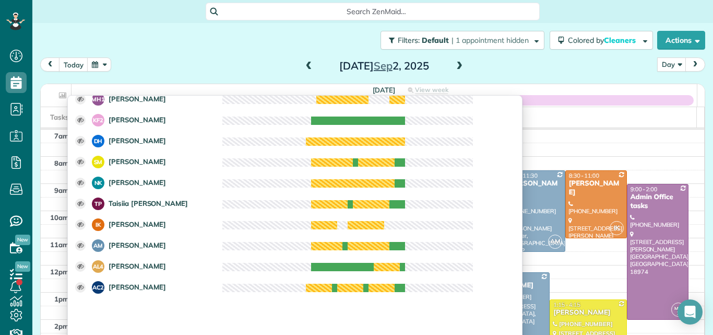
scroll to position [190, 0]
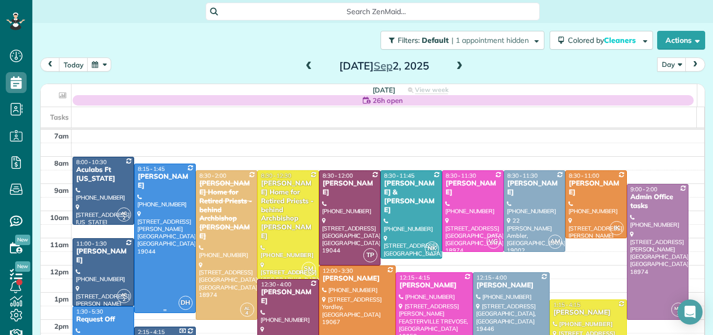
click at [151, 207] on div at bounding box center [165, 238] width 61 height 148
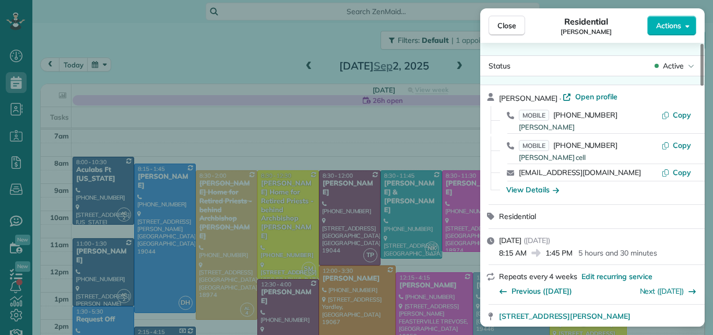
drag, startPoint x: 705, startPoint y: 68, endPoint x: 495, endPoint y: 14, distance: 216.4
click at [488, 0] on html "Dashboard Scheduling Calendar View List View Dispatch View - Weekly scheduling …" at bounding box center [356, 167] width 713 height 335
click at [502, 22] on span "Close" at bounding box center [506, 25] width 19 height 10
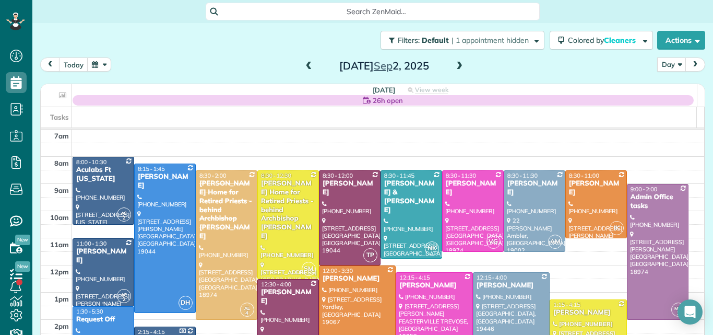
click at [111, 259] on div at bounding box center [103, 272] width 61 height 67
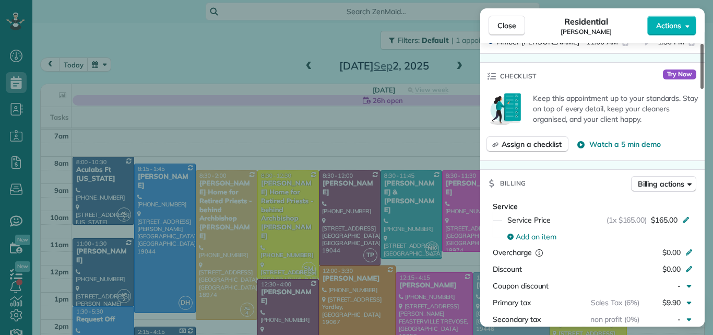
scroll to position [387, 0]
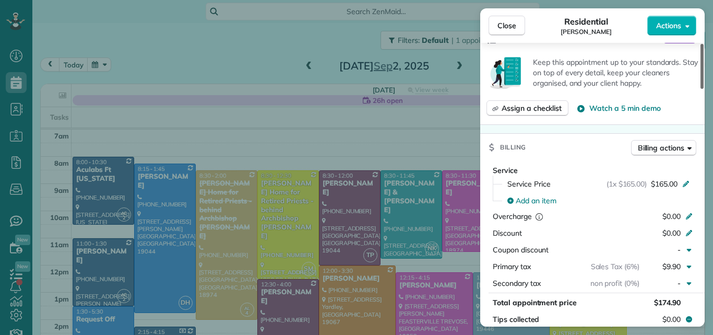
drag, startPoint x: 701, startPoint y: 85, endPoint x: 697, endPoint y: 146, distance: 61.7
click at [701, 89] on div at bounding box center [702, 66] width 3 height 45
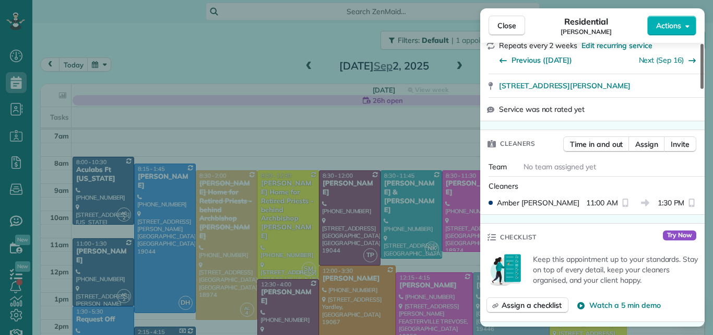
scroll to position [187, 0]
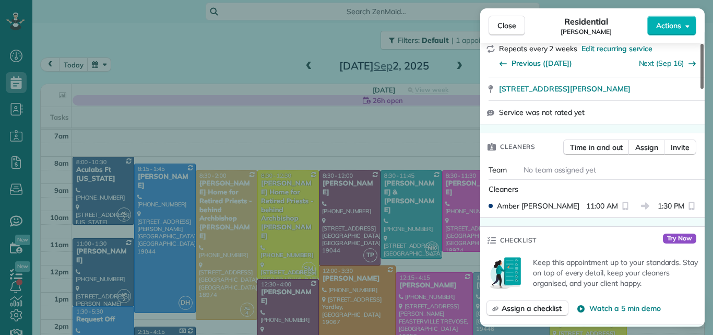
drag, startPoint x: 702, startPoint y: 139, endPoint x: 702, endPoint y: 107, distance: 31.8
click at [702, 89] on div at bounding box center [702, 66] width 3 height 45
click at [506, 28] on span "Close" at bounding box center [506, 25] width 19 height 10
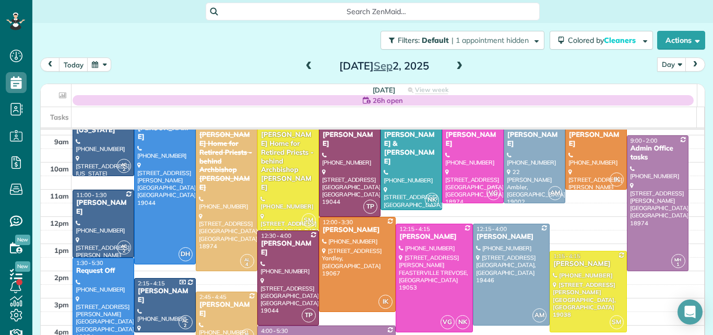
scroll to position [80, 0]
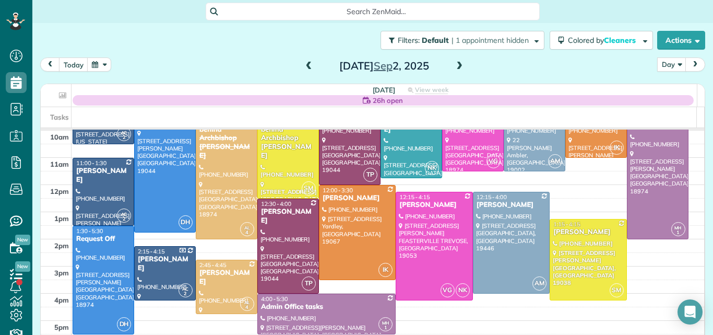
click at [454, 65] on span at bounding box center [459, 66] width 11 height 9
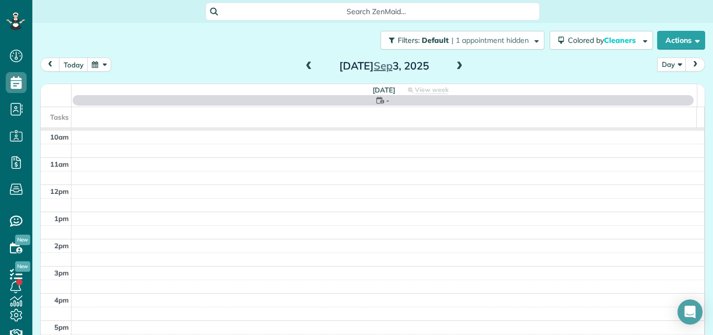
scroll to position [0, 0]
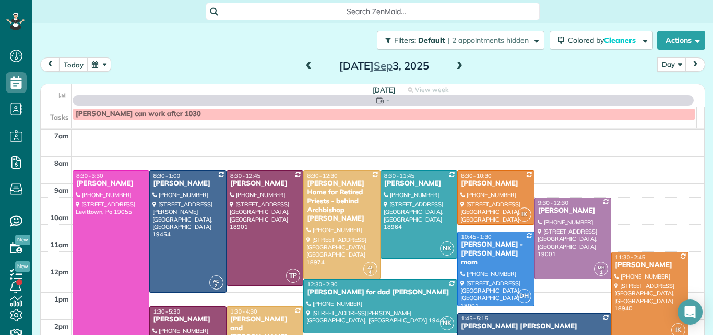
click at [454, 65] on span at bounding box center [459, 66] width 11 height 9
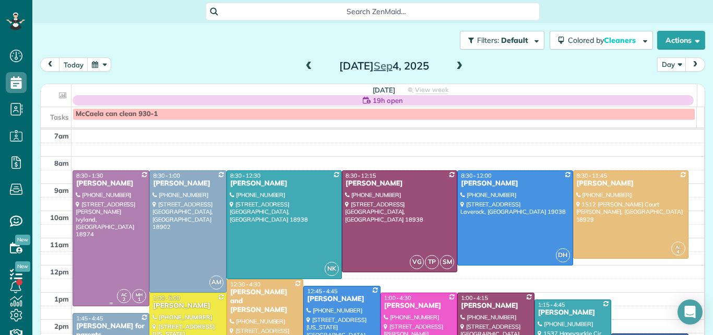
click at [103, 208] on div at bounding box center [111, 238] width 76 height 135
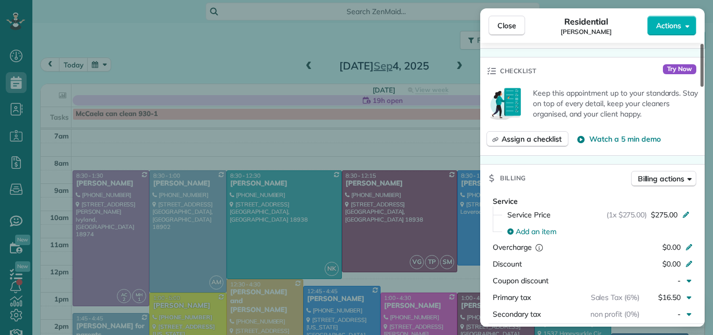
scroll to position [385, 0]
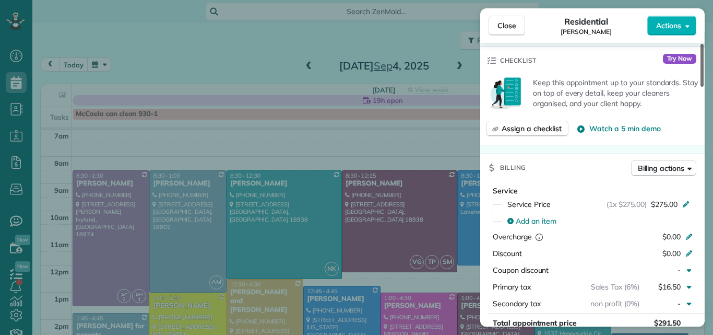
drag, startPoint x: 702, startPoint y: 78, endPoint x: 698, endPoint y: 136, distance: 58.1
click at [701, 87] on div at bounding box center [702, 65] width 3 height 43
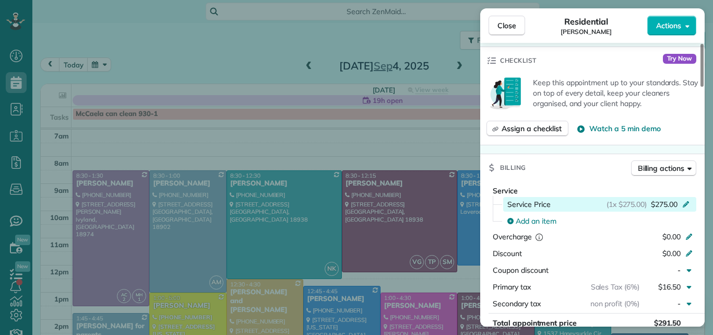
click at [664, 206] on span "$275.00" at bounding box center [664, 204] width 27 height 10
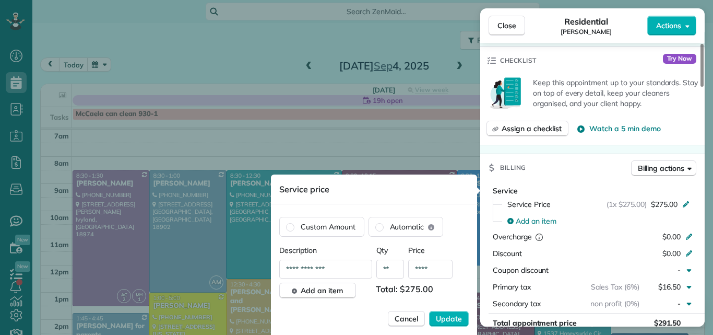
click at [435, 266] on input "****" at bounding box center [430, 268] width 44 height 19
type input "**"
type input "****"
click at [452, 317] on span "Update" at bounding box center [449, 318] width 26 height 10
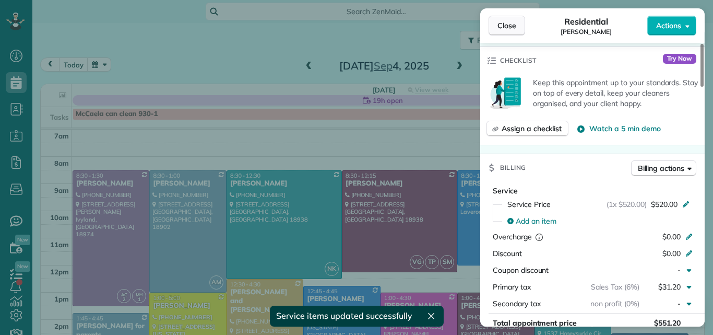
click at [502, 28] on span "Close" at bounding box center [506, 25] width 19 height 10
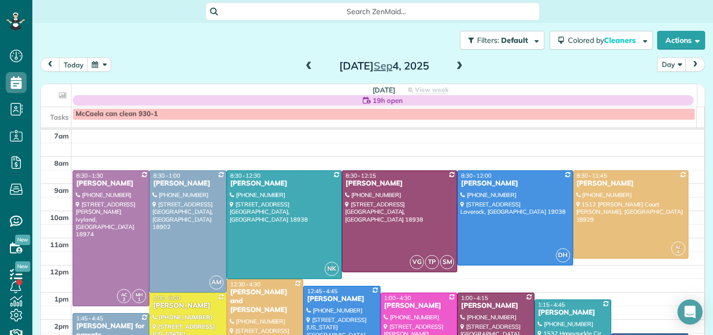
click at [456, 67] on span at bounding box center [459, 66] width 11 height 9
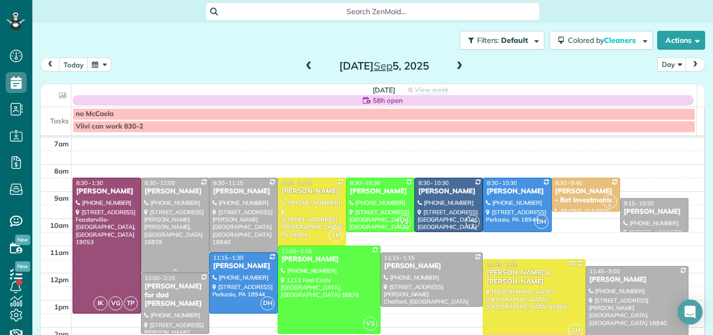
click at [184, 218] on div at bounding box center [174, 225] width 67 height 94
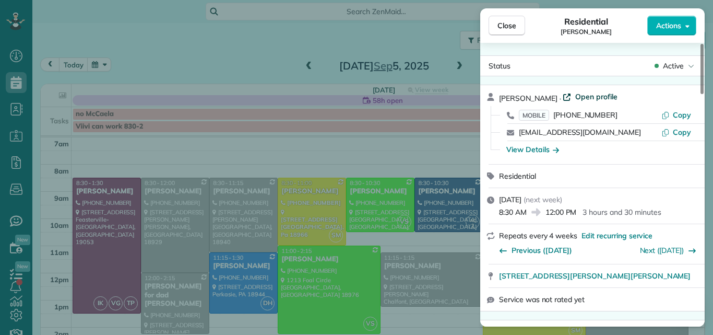
click at [599, 96] on span "Open profile" at bounding box center [596, 96] width 42 height 10
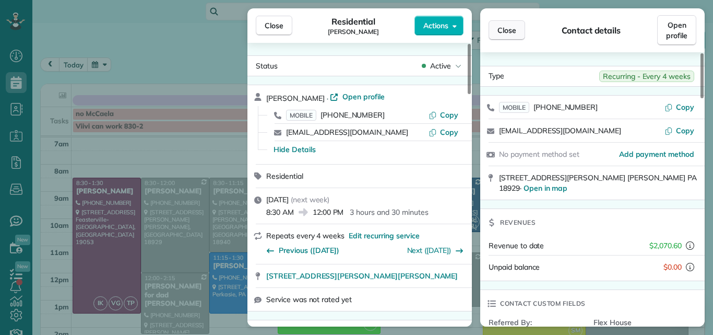
click at [509, 26] on span "Close" at bounding box center [506, 30] width 19 height 10
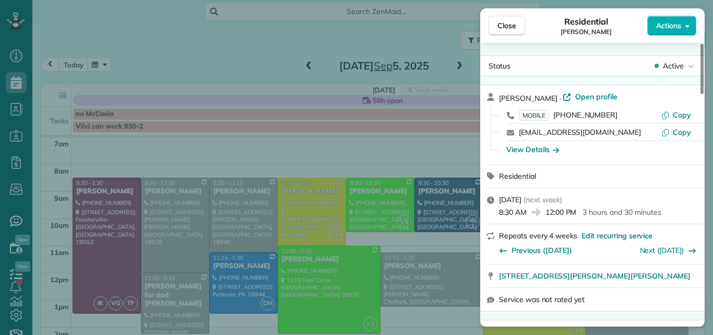
click at [509, 26] on span "Close" at bounding box center [506, 25] width 19 height 10
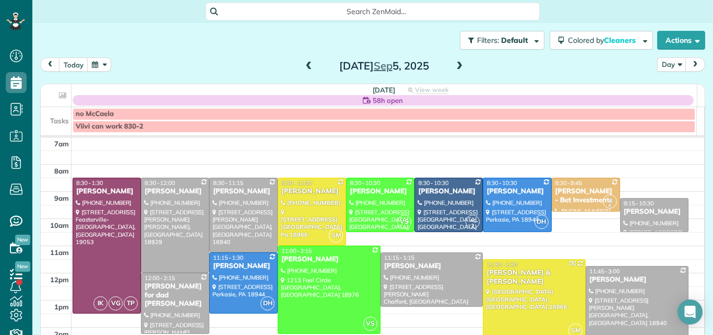
click at [306, 69] on span at bounding box center [308, 66] width 11 height 9
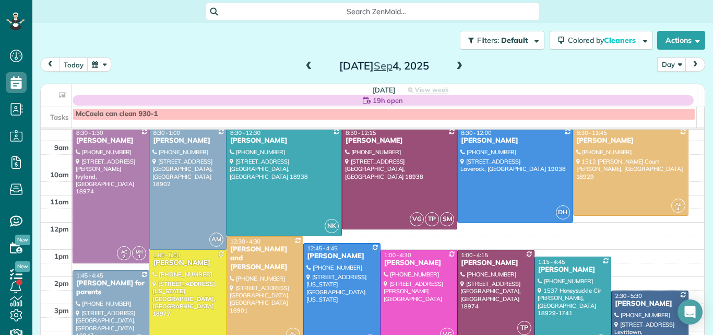
scroll to position [15, 0]
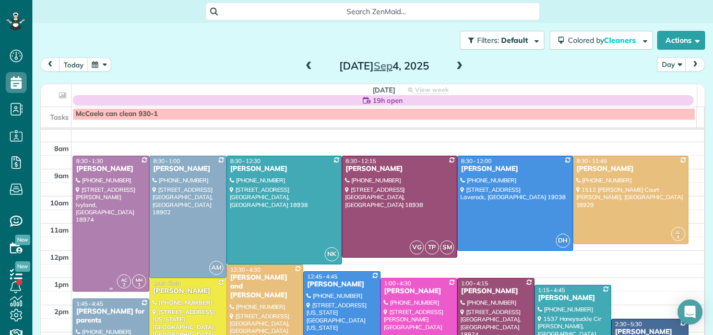
click at [104, 197] on div at bounding box center [111, 223] width 76 height 135
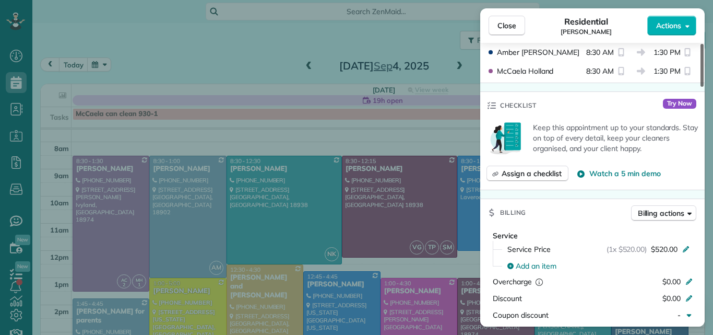
scroll to position [354, 0]
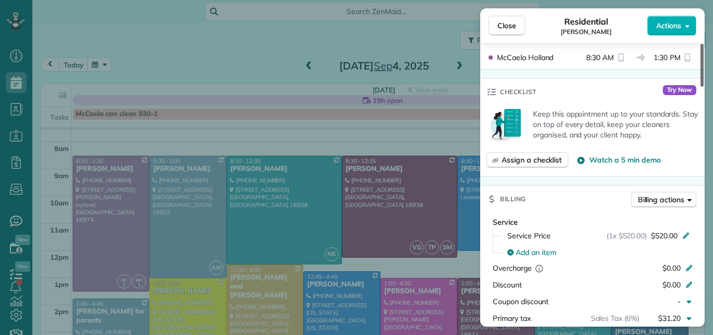
drag, startPoint x: 701, startPoint y: 81, endPoint x: 697, endPoint y: 135, distance: 53.4
click at [701, 87] on div at bounding box center [702, 65] width 3 height 43
click at [502, 27] on span "Close" at bounding box center [506, 25] width 19 height 10
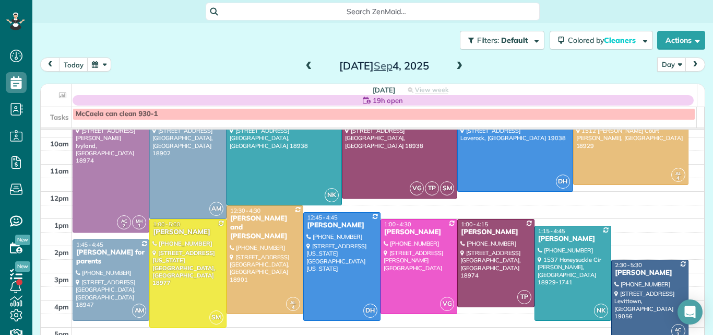
scroll to position [70, 0]
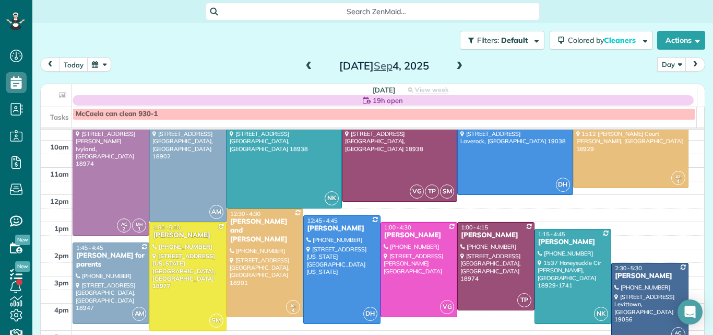
click at [621, 303] on div at bounding box center [650, 303] width 76 height 80
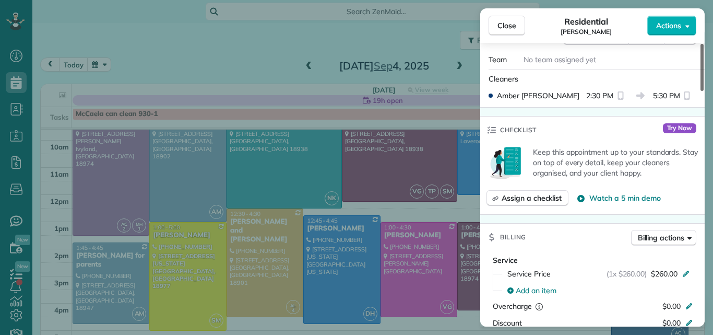
scroll to position [367, 0]
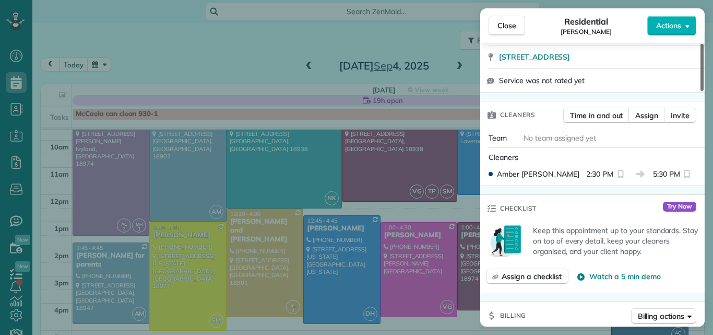
drag, startPoint x: 702, startPoint y: 77, endPoint x: 697, endPoint y: 121, distance: 44.0
click at [701, 91] on div at bounding box center [702, 67] width 3 height 47
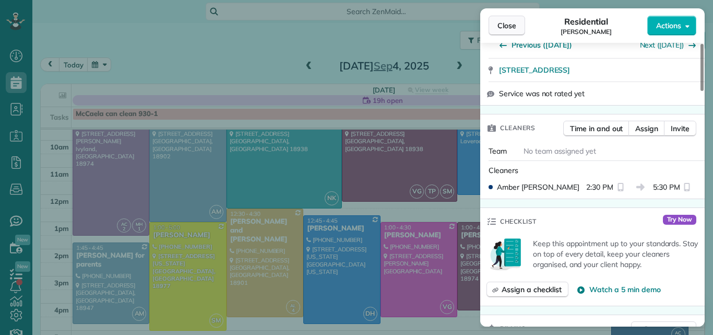
click at [500, 23] on span "Close" at bounding box center [506, 25] width 19 height 10
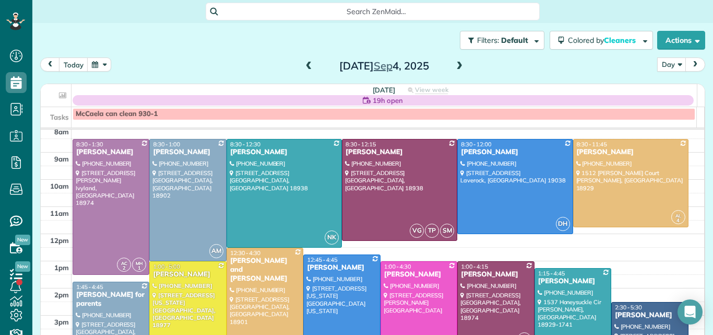
scroll to position [29, 0]
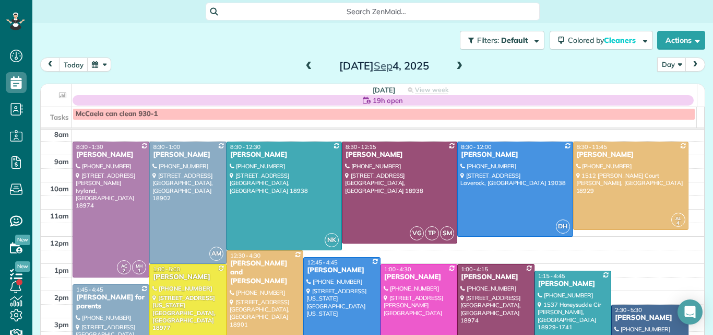
click at [456, 63] on span at bounding box center [459, 66] width 11 height 9
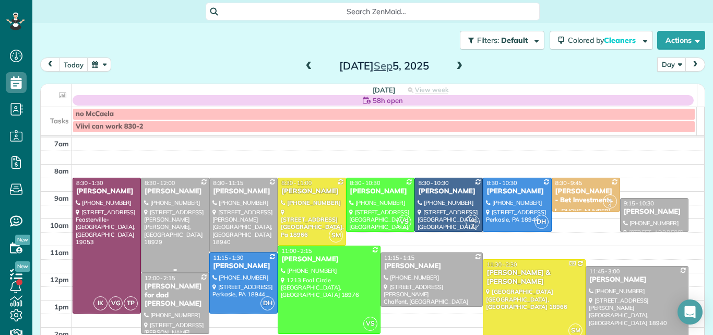
click at [170, 198] on div at bounding box center [174, 225] width 67 height 94
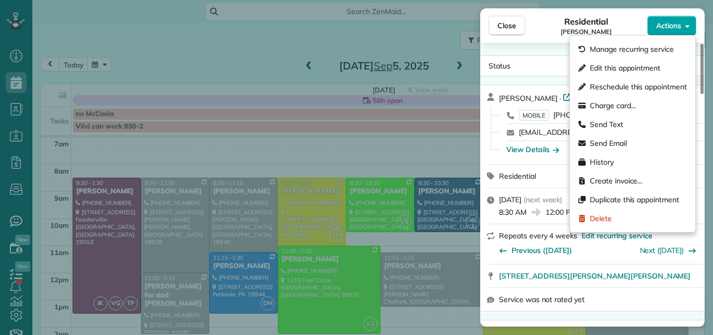
click at [671, 24] on span "Actions" at bounding box center [668, 25] width 25 height 10
click at [652, 65] on span "Edit this appointment" at bounding box center [625, 68] width 70 height 10
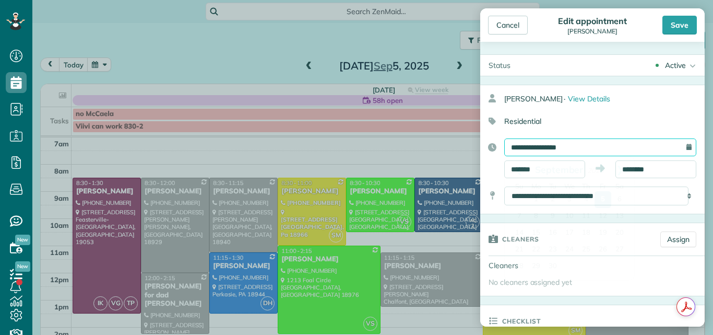
click at [527, 146] on input "**********" at bounding box center [600, 147] width 192 height 18
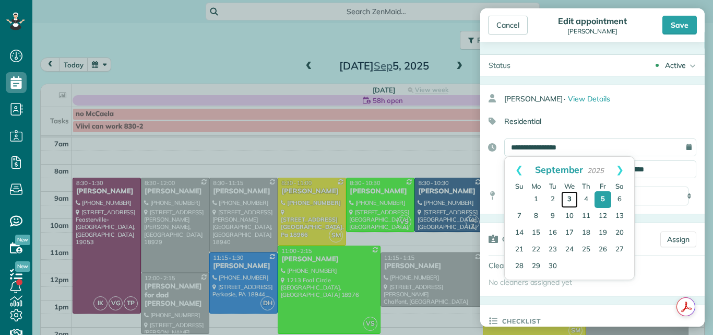
click at [569, 198] on link "3" at bounding box center [569, 199] width 17 height 17
type input "**********"
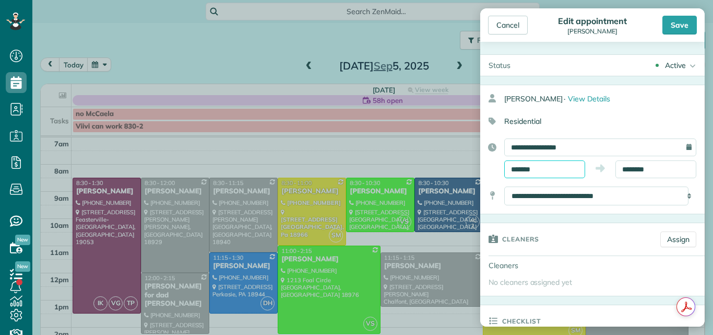
click at [550, 167] on input "*******" at bounding box center [544, 169] width 81 height 18
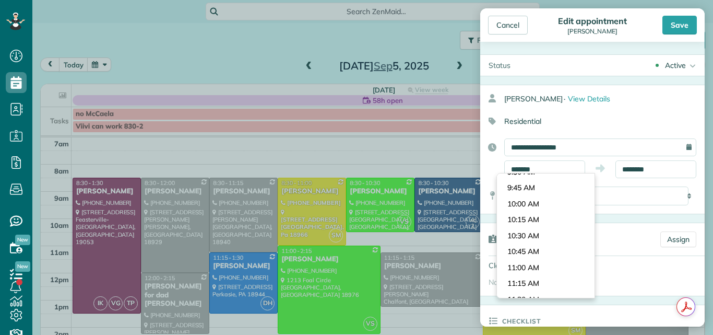
scroll to position [614, 0]
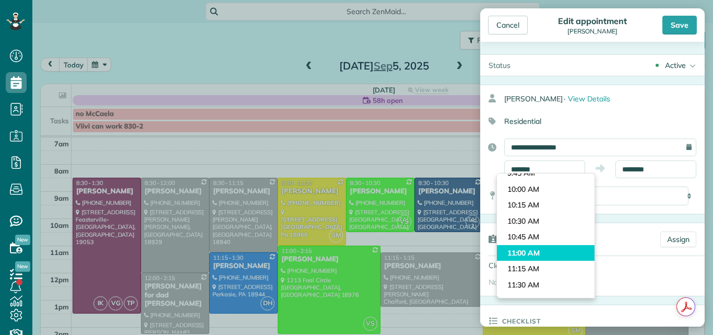
type input "********"
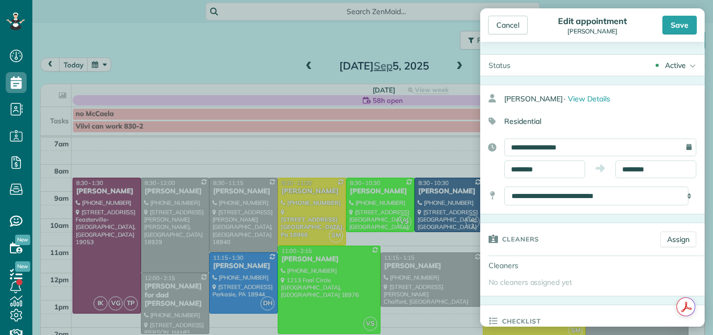
click at [551, 244] on body "Dashboard Scheduling Calendar View List View Dispatch View - Weekly scheduling …" at bounding box center [356, 167] width 713 height 335
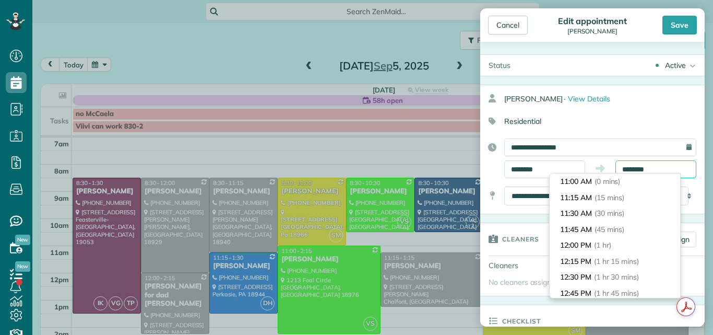
click at [653, 162] on input "********" at bounding box center [655, 169] width 81 height 18
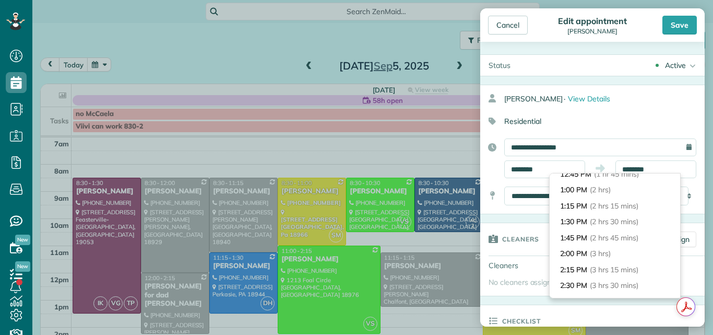
scroll to position [136, 0]
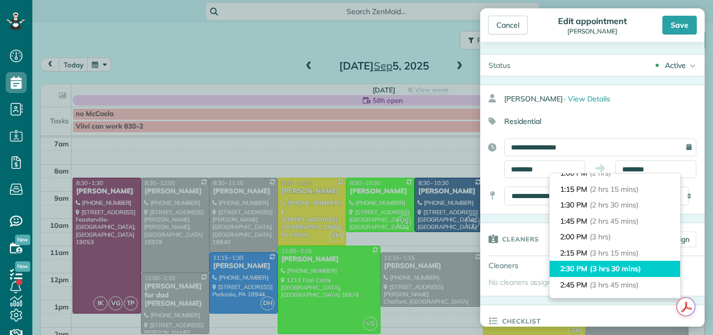
type input "*******"
click at [639, 260] on li "2:30 PM (3 hrs 30 mins)" at bounding box center [615, 268] width 131 height 16
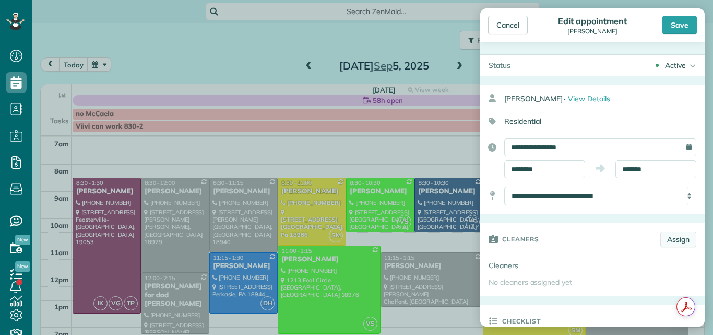
click at [673, 237] on link "Assign" at bounding box center [678, 239] width 36 height 16
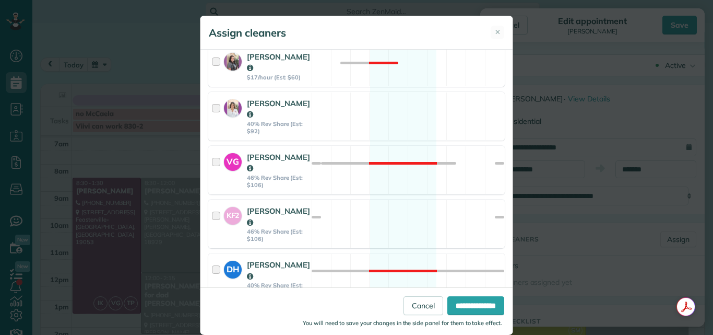
scroll to position [470, 0]
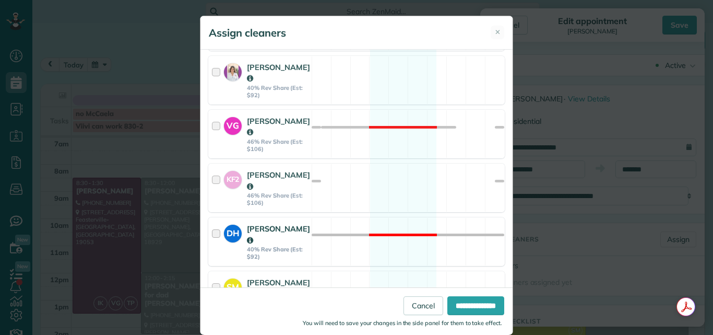
click at [212, 223] on div at bounding box center [218, 241] width 12 height 37
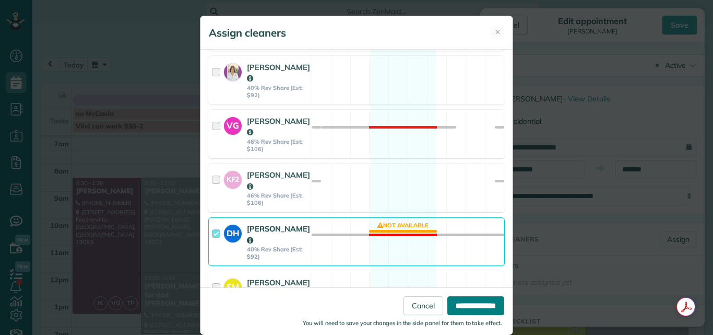
click at [473, 303] on input "**********" at bounding box center [475, 305] width 57 height 19
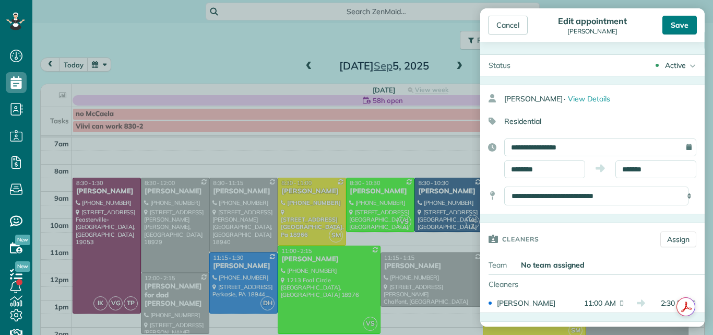
click at [681, 23] on div "Save" at bounding box center [679, 25] width 34 height 19
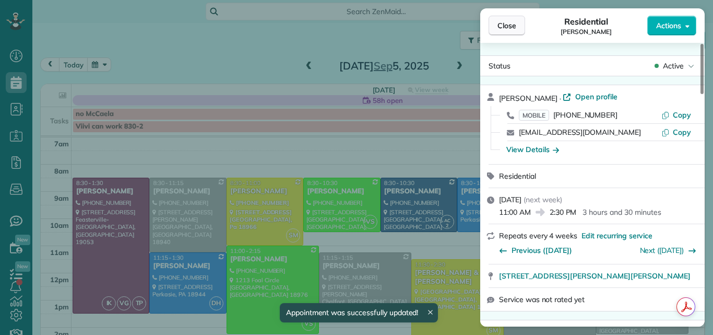
click at [508, 23] on span "Close" at bounding box center [506, 25] width 19 height 10
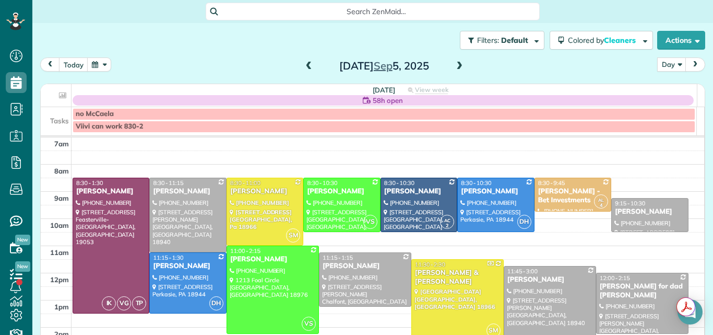
click at [306, 65] on span at bounding box center [308, 66] width 11 height 9
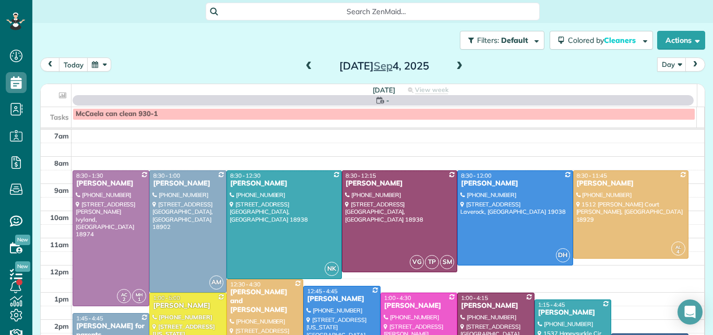
click at [306, 65] on span at bounding box center [308, 66] width 11 height 9
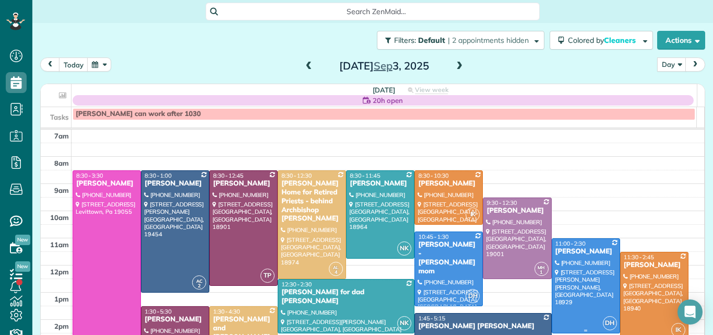
click at [556, 258] on div at bounding box center [585, 286] width 67 height 94
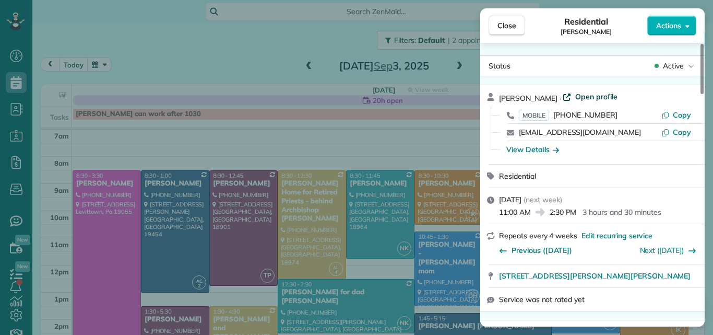
click at [593, 95] on span "Open profile" at bounding box center [596, 96] width 42 height 10
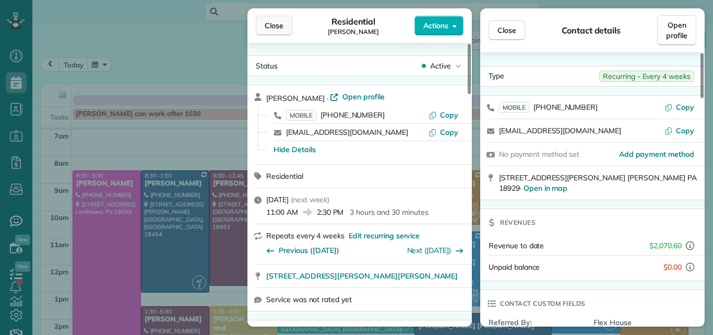
click at [274, 23] on span "Close" at bounding box center [274, 25] width 19 height 10
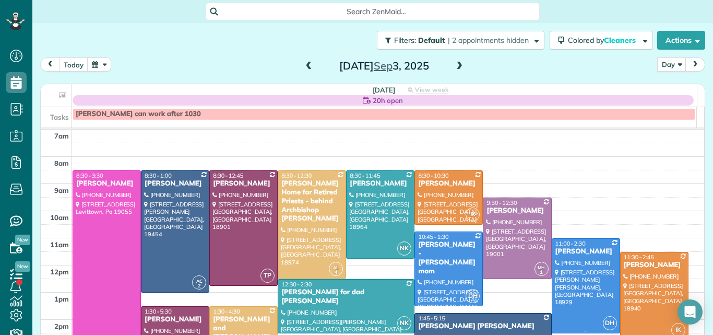
click at [574, 246] on div "11:00 - 2:30" at bounding box center [586, 243] width 62 height 7
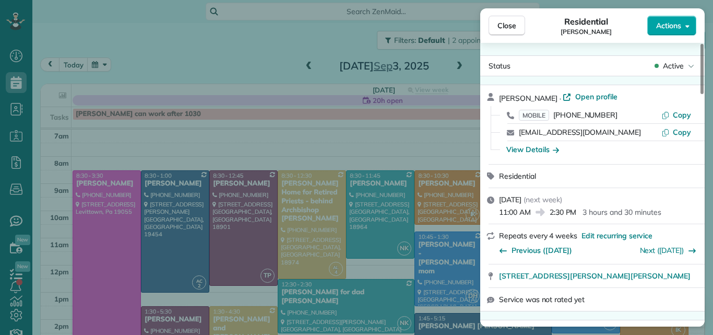
click at [665, 19] on button "Actions" at bounding box center [671, 26] width 49 height 20
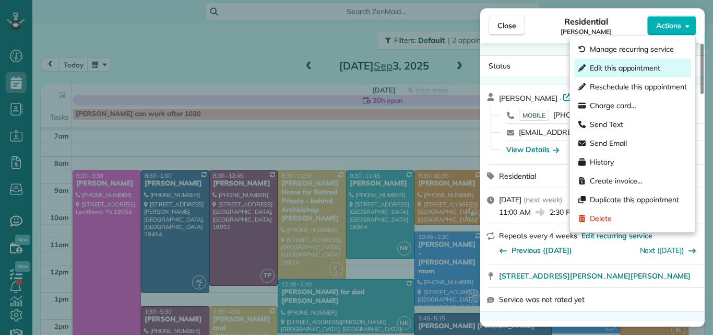
click at [643, 69] on span "Edit this appointment" at bounding box center [625, 68] width 70 height 10
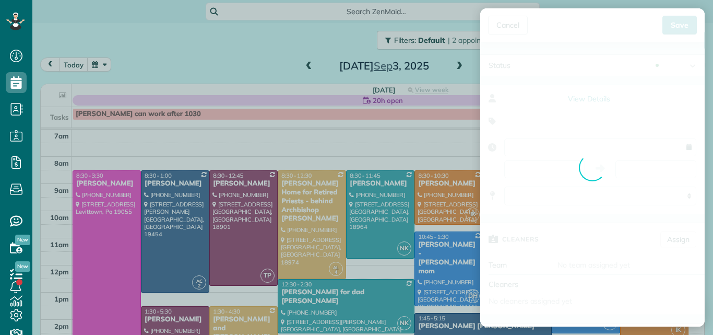
type input "**********"
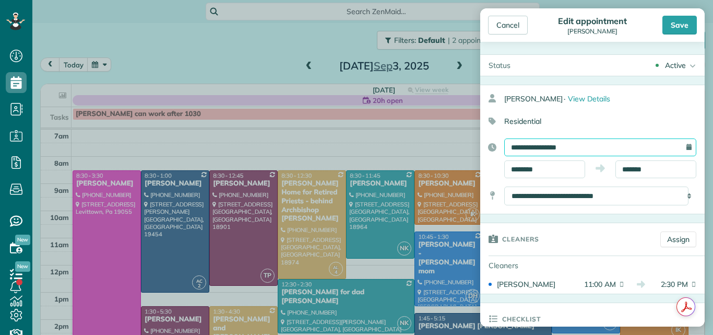
click at [626, 138] on input "**********" at bounding box center [600, 147] width 192 height 18
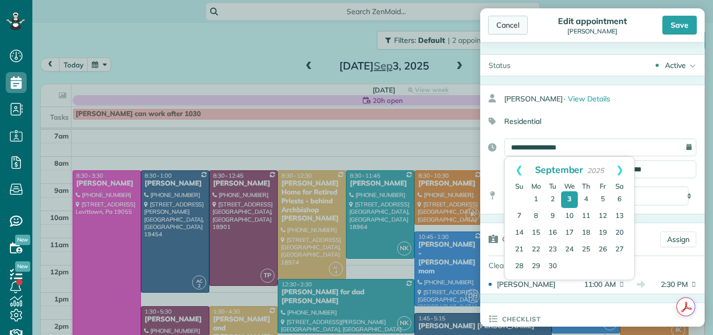
click at [509, 27] on div "Cancel" at bounding box center [508, 25] width 40 height 19
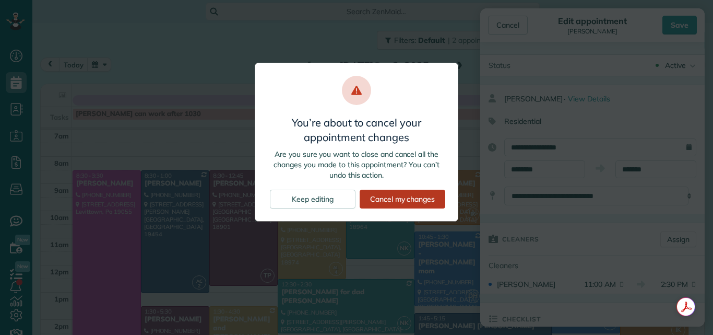
click at [412, 198] on div "Cancel my changes" at bounding box center [403, 198] width 86 height 19
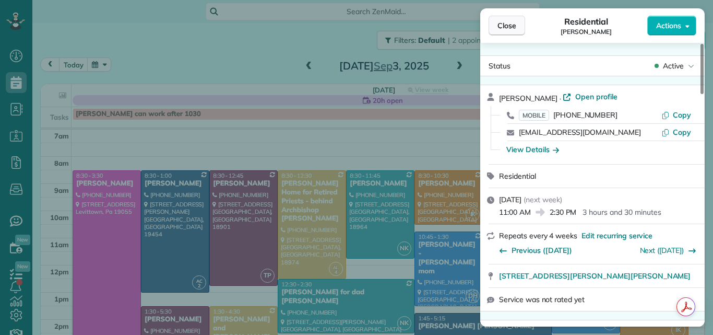
click at [502, 23] on span "Close" at bounding box center [506, 25] width 19 height 10
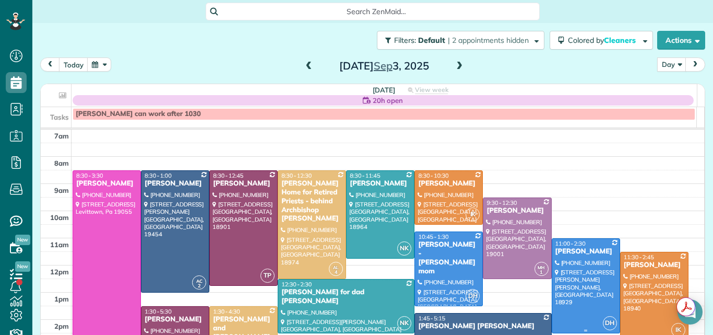
click at [566, 258] on div at bounding box center [585, 286] width 67 height 94
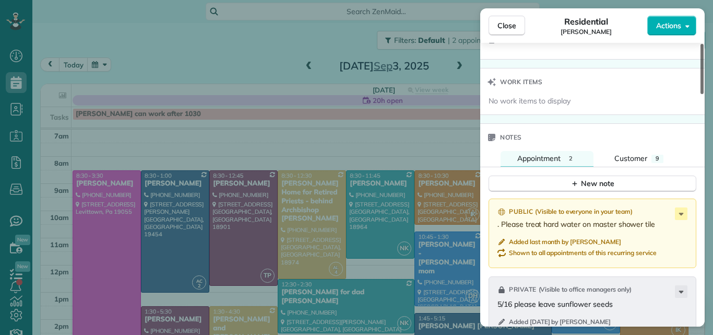
scroll to position [1050, 0]
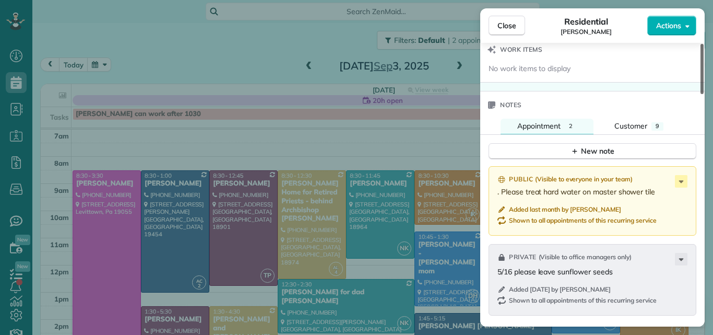
drag, startPoint x: 701, startPoint y: 65, endPoint x: 689, endPoint y: 251, distance: 186.2
click at [701, 94] on div at bounding box center [702, 69] width 3 height 50
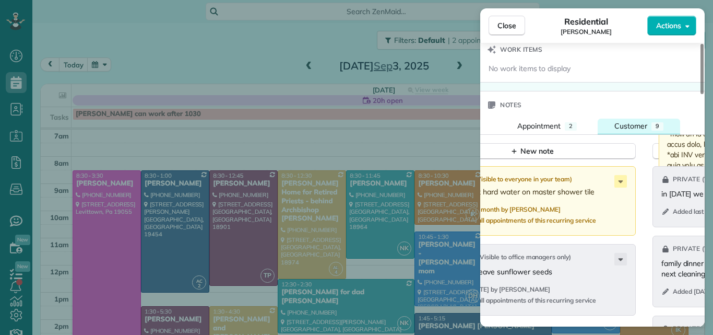
click at [620, 128] on span "Customer" at bounding box center [630, 125] width 33 height 9
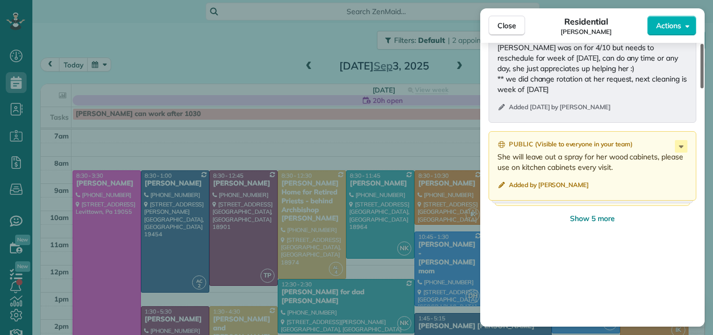
scroll to position [1246, 0]
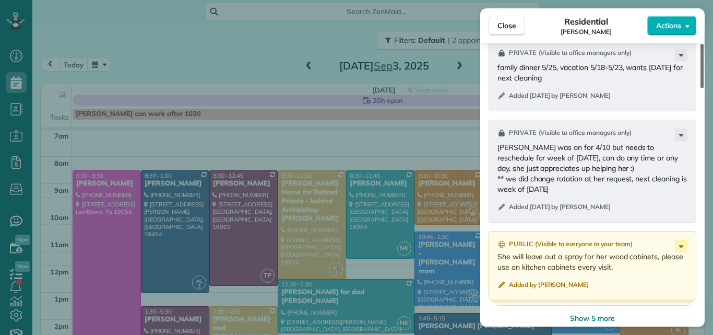
drag, startPoint x: 702, startPoint y: 216, endPoint x: 702, endPoint y: 247, distance: 30.8
click at [702, 88] on div at bounding box center [702, 66] width 3 height 44
click at [505, 25] on span "Close" at bounding box center [506, 25] width 19 height 10
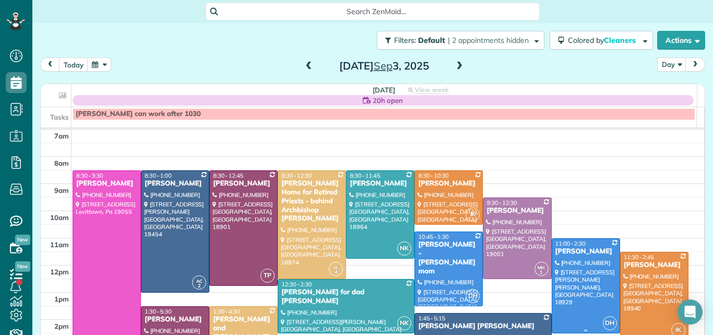
click at [563, 256] on div at bounding box center [585, 286] width 67 height 94
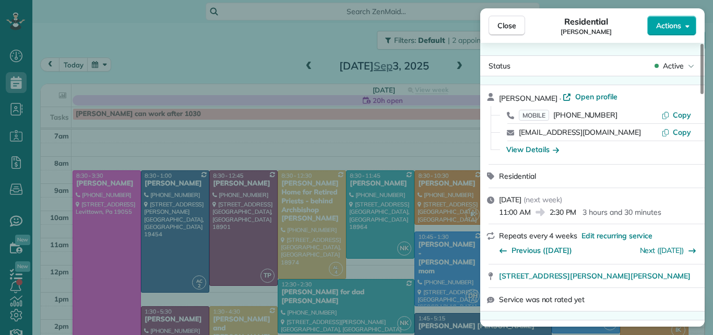
click at [659, 18] on button "Actions" at bounding box center [671, 26] width 49 height 20
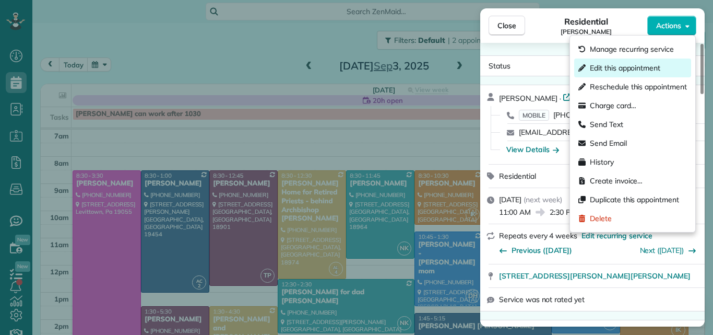
click at [651, 63] on span "Edit this appointment" at bounding box center [625, 68] width 70 height 10
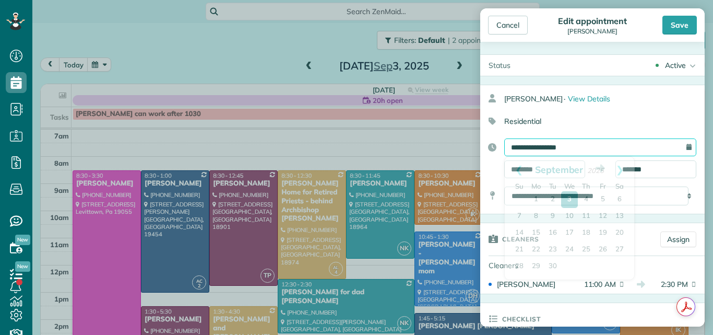
click at [634, 142] on input "**********" at bounding box center [600, 147] width 192 height 18
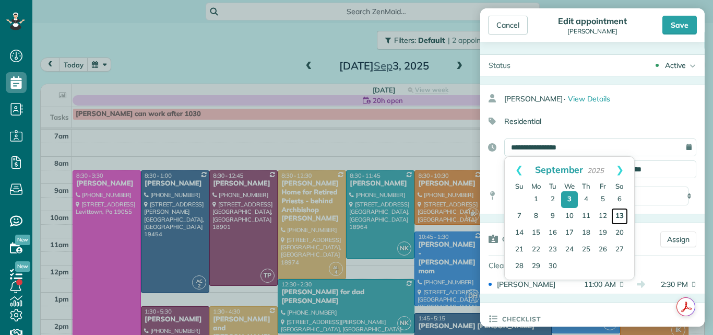
click at [619, 215] on link "13" at bounding box center [619, 216] width 17 height 17
type input "**********"
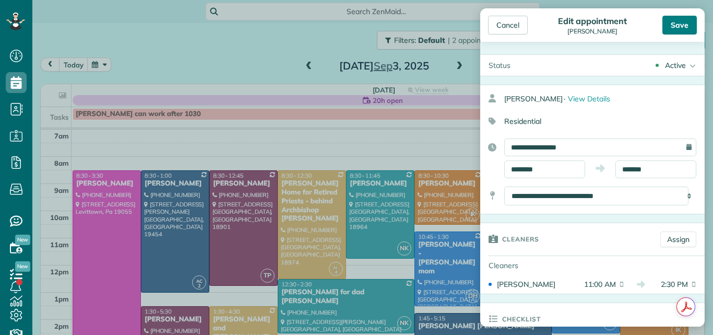
click at [675, 22] on div "Save" at bounding box center [679, 25] width 34 height 19
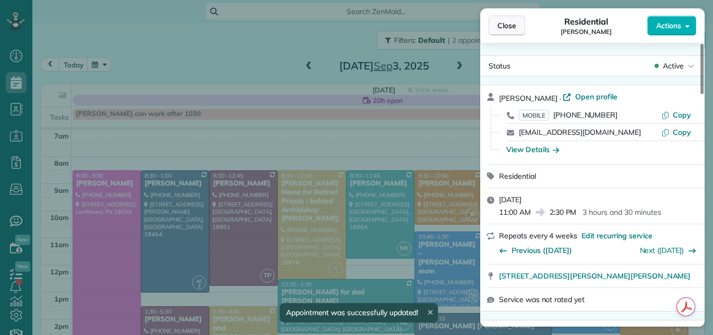
click at [506, 23] on span "Close" at bounding box center [506, 25] width 19 height 10
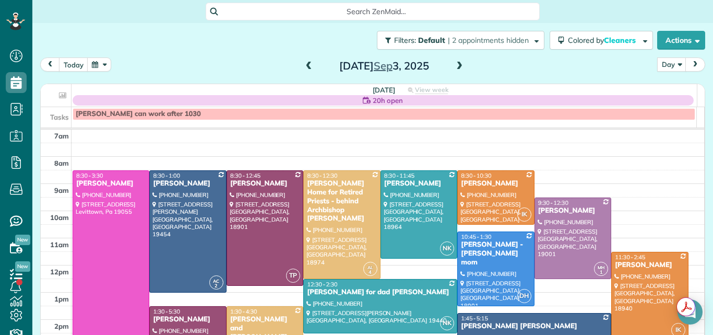
click at [454, 65] on span at bounding box center [459, 66] width 11 height 9
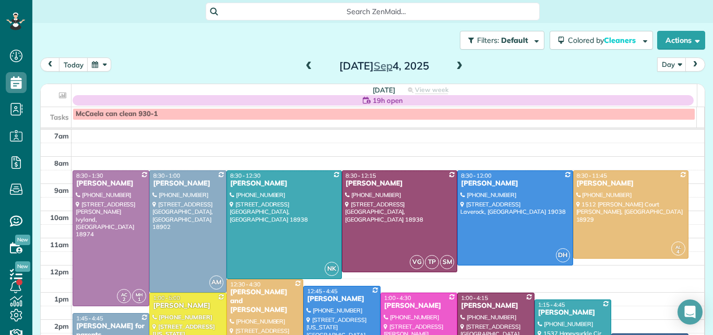
click at [305, 65] on span at bounding box center [308, 66] width 11 height 9
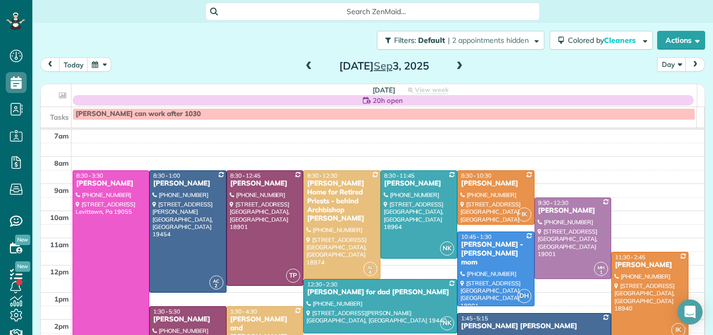
click at [305, 65] on span at bounding box center [308, 66] width 11 height 9
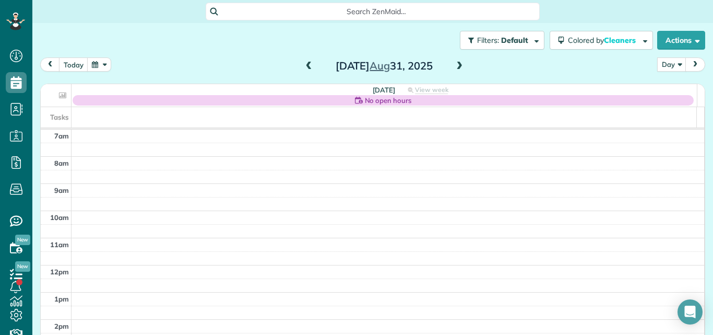
click at [305, 65] on span at bounding box center [308, 66] width 11 height 9
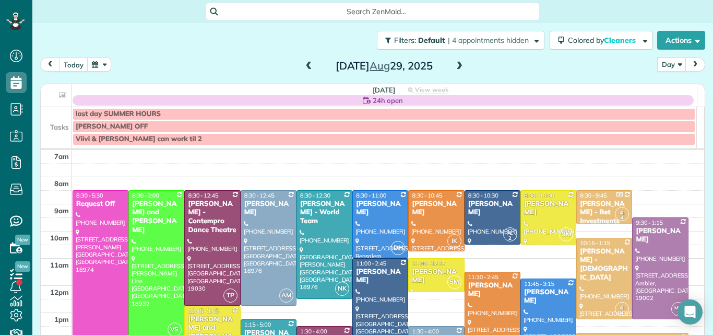
click at [303, 66] on span at bounding box center [308, 66] width 11 height 9
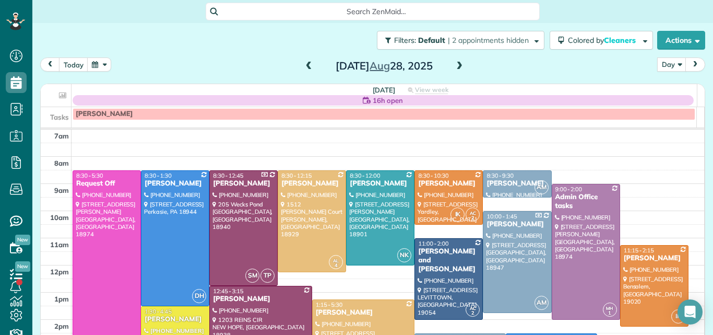
click at [303, 66] on span at bounding box center [308, 66] width 11 height 9
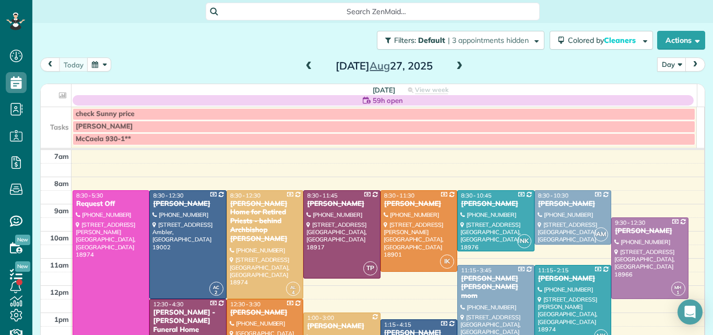
click at [303, 66] on span at bounding box center [308, 66] width 11 height 9
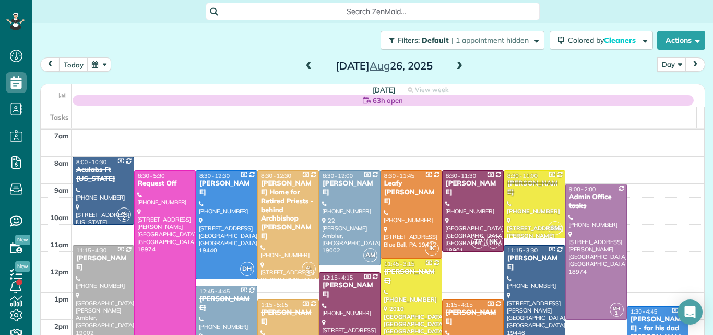
click at [303, 66] on span at bounding box center [308, 66] width 11 height 9
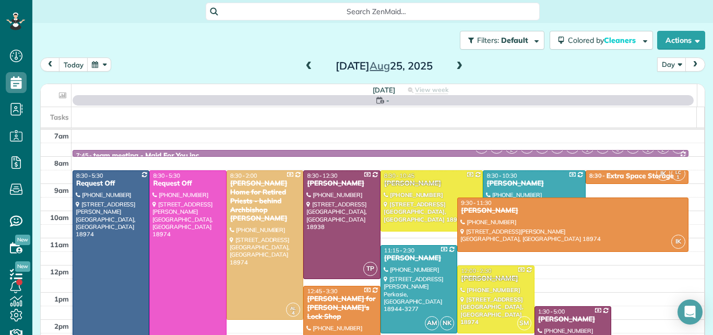
click at [303, 66] on span at bounding box center [308, 66] width 11 height 9
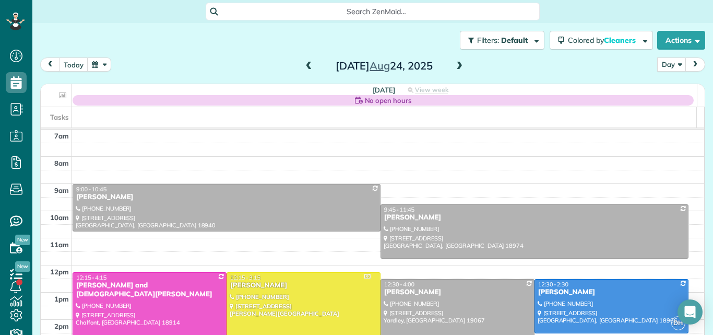
click at [454, 62] on span at bounding box center [459, 66] width 11 height 9
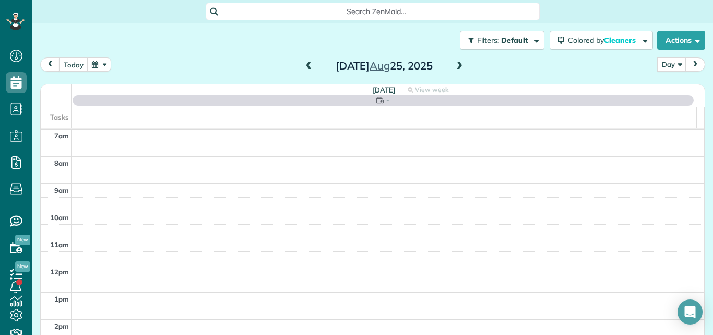
click at [454, 62] on span at bounding box center [459, 66] width 11 height 9
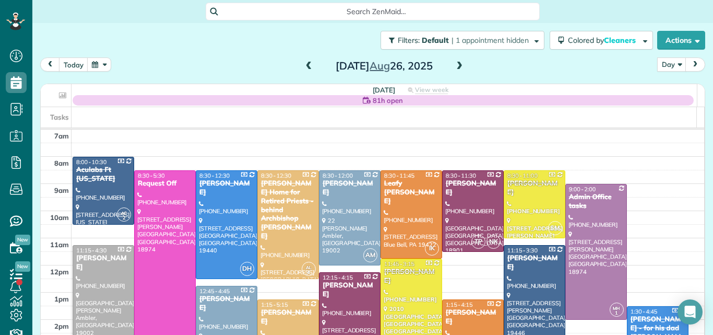
click at [454, 62] on span at bounding box center [459, 66] width 11 height 9
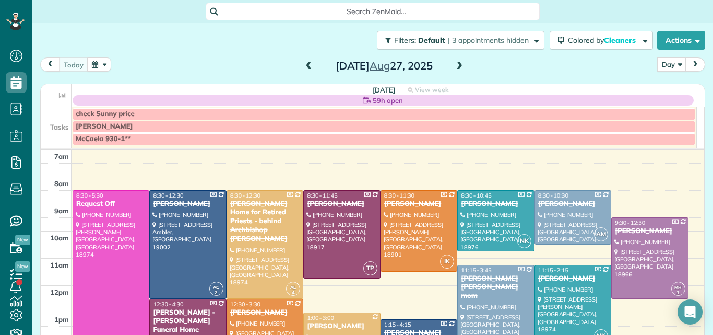
click at [454, 62] on span at bounding box center [459, 66] width 11 height 9
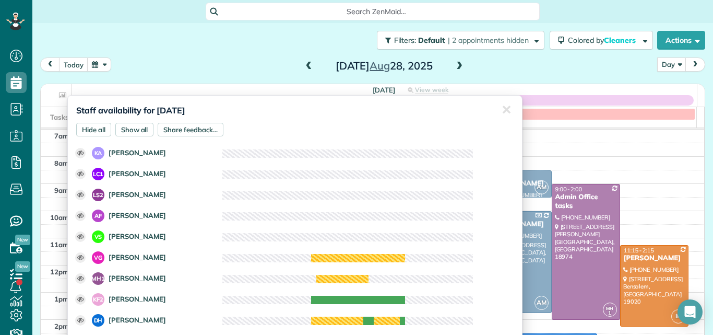
click at [382, 98] on div "Staff availability for August 28, 2025 Hide all Show all Share feedback... ✕ Cl…" at bounding box center [294, 218] width 455 height 247
click at [502, 104] on div "✕" at bounding box center [506, 110] width 21 height 29
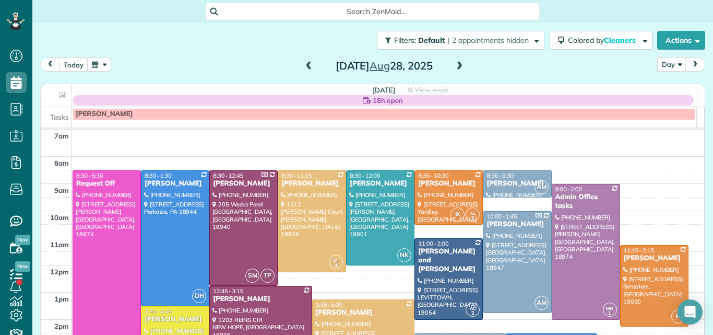
click at [457, 66] on span at bounding box center [459, 66] width 11 height 9
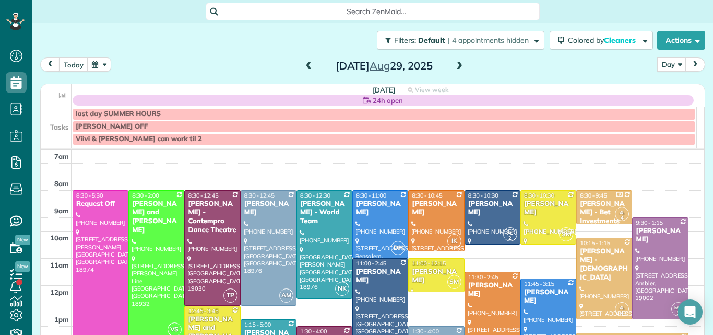
click at [457, 66] on span at bounding box center [459, 66] width 11 height 9
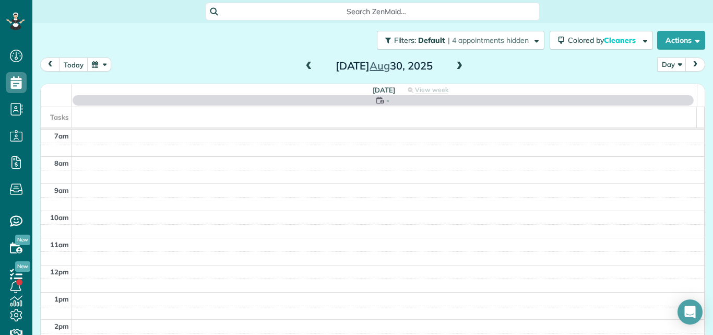
click at [457, 66] on span at bounding box center [459, 66] width 11 height 9
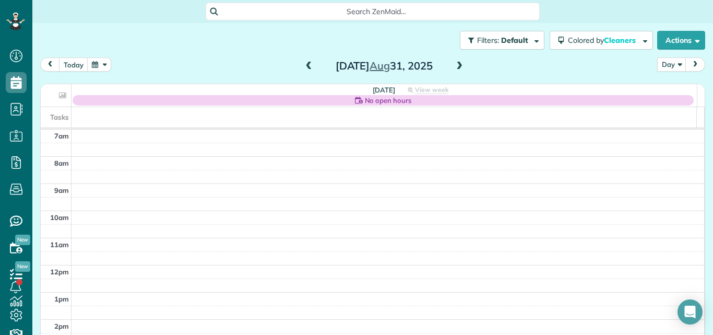
click at [457, 66] on span at bounding box center [459, 66] width 11 height 9
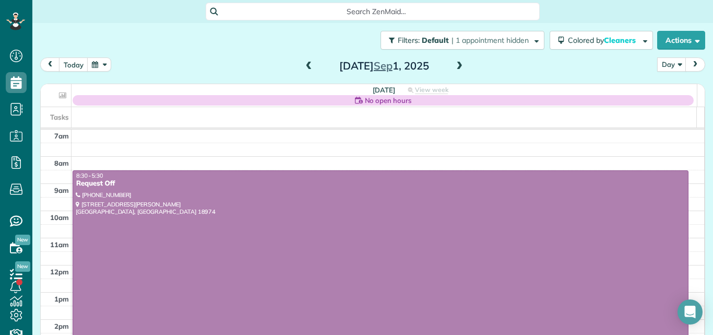
click at [457, 66] on span at bounding box center [459, 66] width 11 height 9
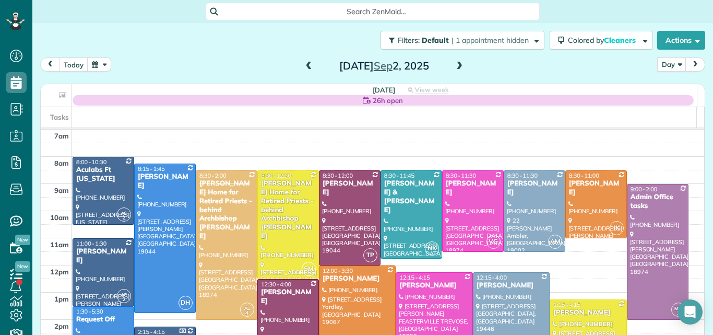
click at [457, 66] on span at bounding box center [459, 66] width 11 height 9
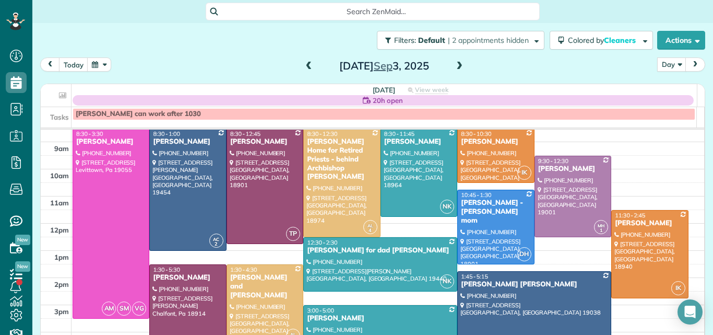
scroll to position [54, 0]
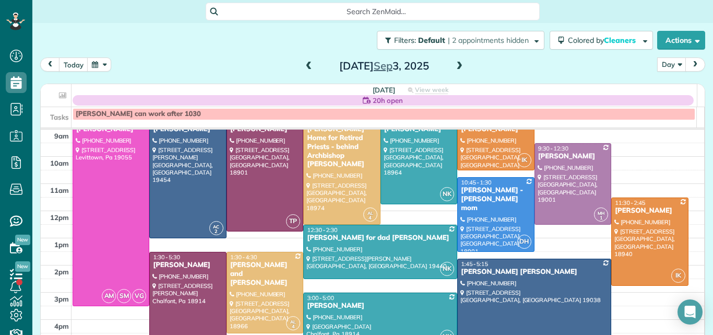
click at [456, 65] on span at bounding box center [459, 66] width 11 height 9
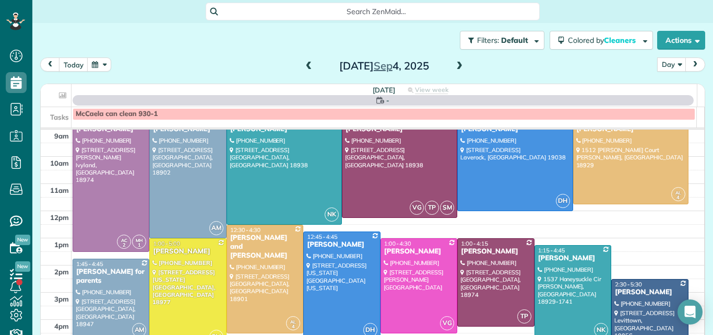
scroll to position [0, 0]
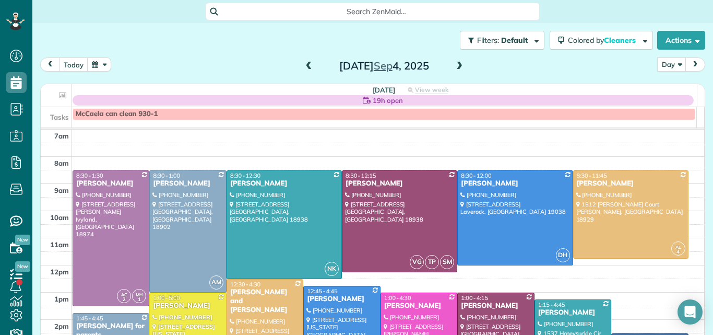
click at [456, 65] on span at bounding box center [459, 66] width 11 height 9
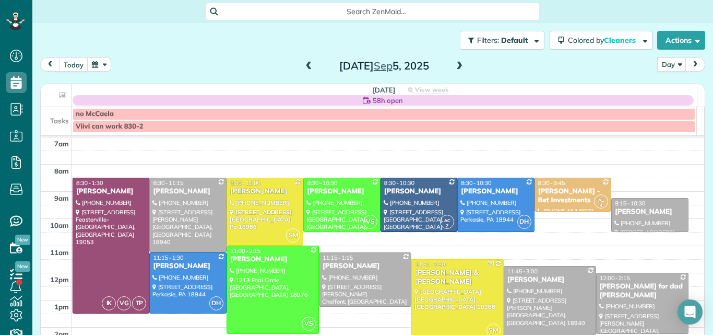
click at [456, 65] on span at bounding box center [459, 66] width 11 height 9
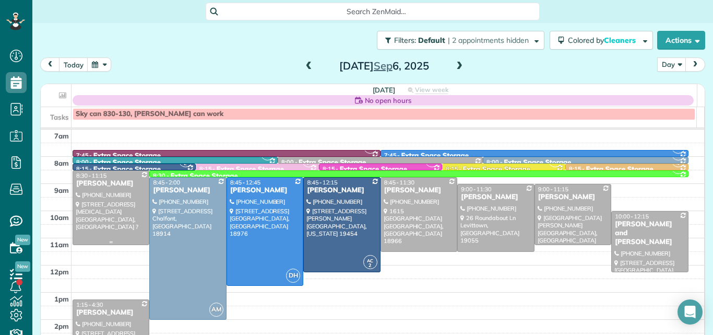
click at [111, 215] on div at bounding box center [111, 208] width 76 height 74
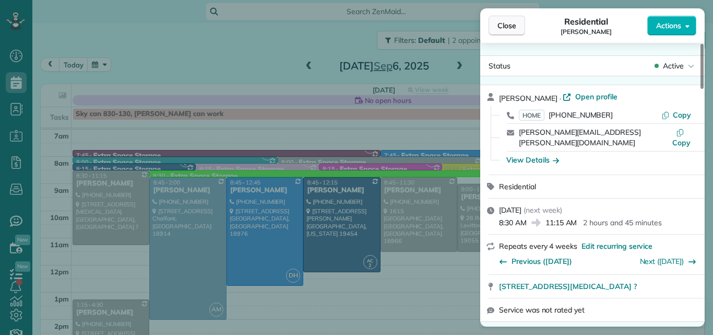
click at [497, 25] on span "Close" at bounding box center [506, 25] width 19 height 10
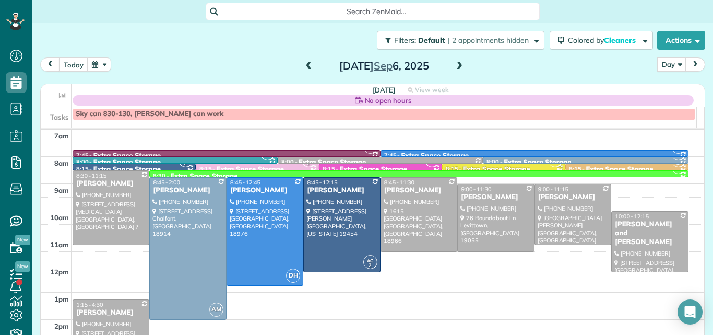
click at [111, 309] on div "[PERSON_NAME]" at bounding box center [111, 312] width 70 height 9
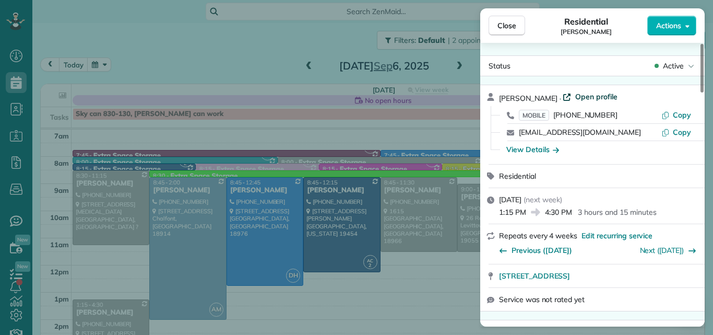
click at [575, 93] on span "Open profile" at bounding box center [596, 96] width 42 height 10
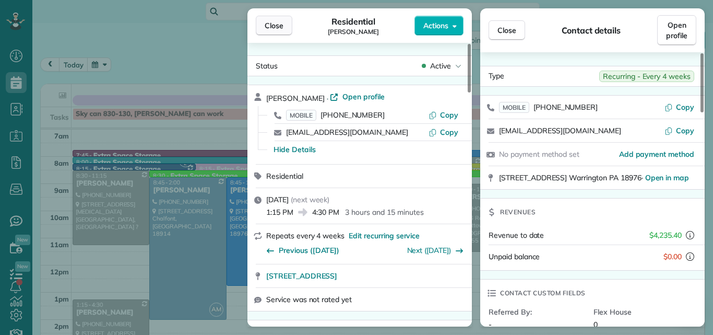
click at [275, 26] on span "Close" at bounding box center [274, 25] width 19 height 10
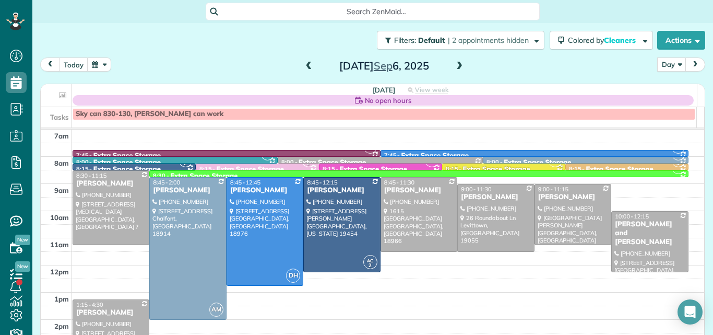
click at [623, 256] on div at bounding box center [650, 241] width 76 height 60
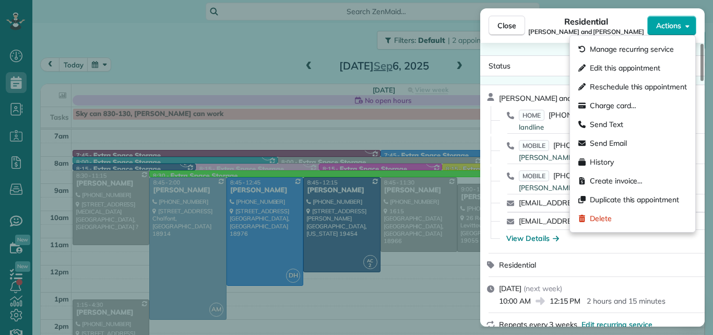
click at [667, 22] on span "Actions" at bounding box center [668, 25] width 25 height 10
click at [510, 28] on span "Close" at bounding box center [506, 25] width 19 height 10
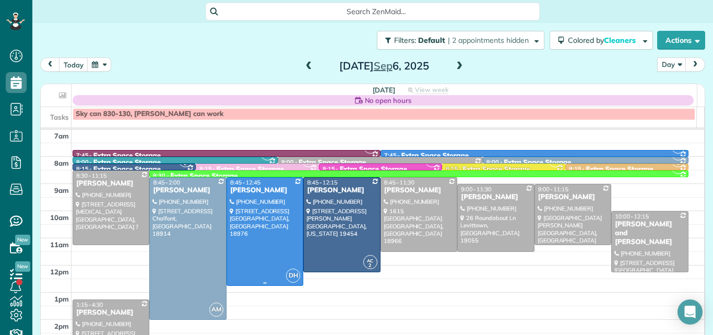
click at [275, 228] on div at bounding box center [265, 231] width 76 height 108
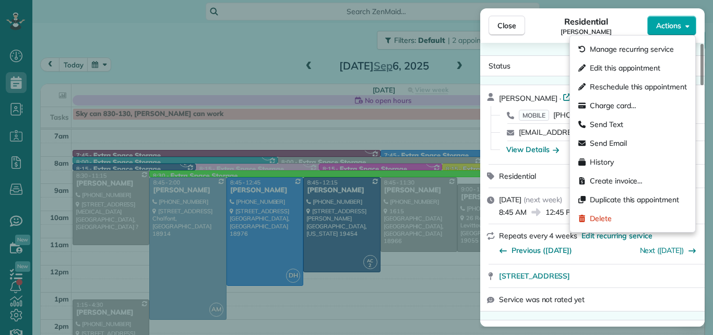
click at [669, 22] on span "Actions" at bounding box center [668, 25] width 25 height 10
click at [650, 62] on div "Edit this appointment" at bounding box center [632, 67] width 117 height 19
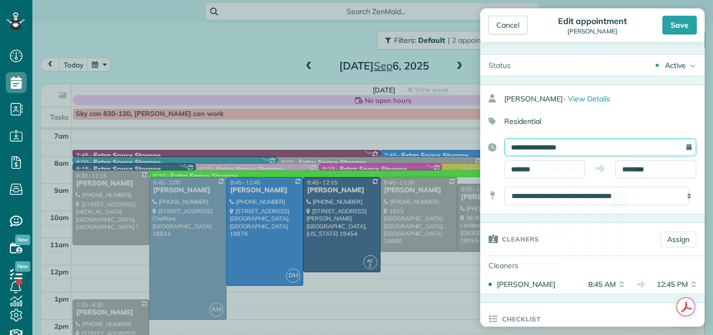
click at [614, 143] on input "**********" at bounding box center [600, 147] width 192 height 18
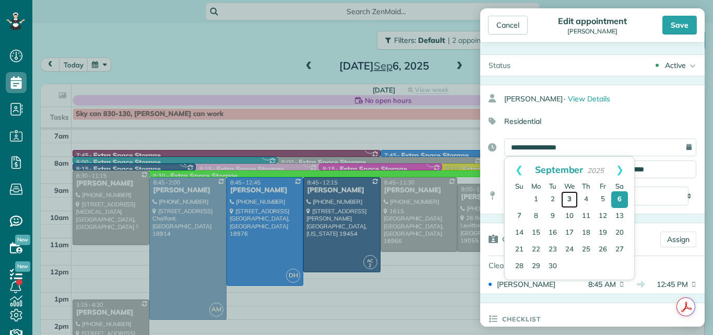
click at [568, 198] on link "3" at bounding box center [569, 199] width 17 height 17
type input "**********"
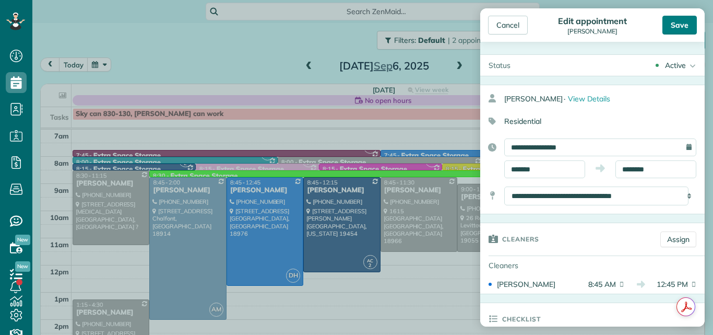
click at [680, 21] on div "Save" at bounding box center [679, 25] width 34 height 19
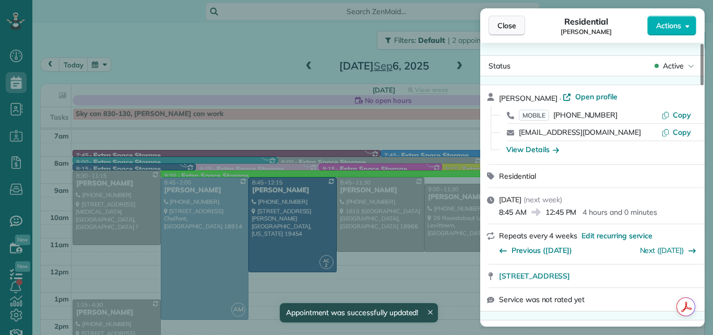
click at [509, 23] on span "Close" at bounding box center [506, 25] width 19 height 10
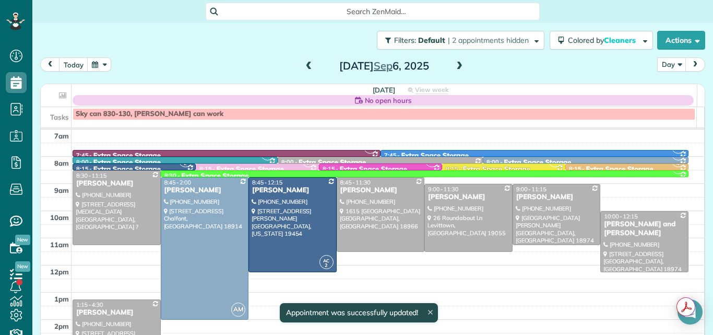
click at [305, 65] on span at bounding box center [308, 66] width 11 height 9
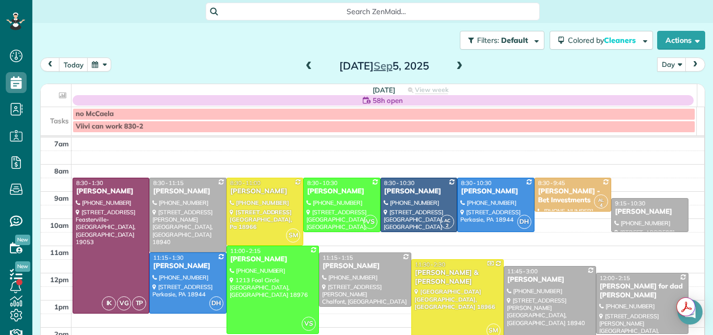
click at [305, 65] on span at bounding box center [308, 66] width 11 height 9
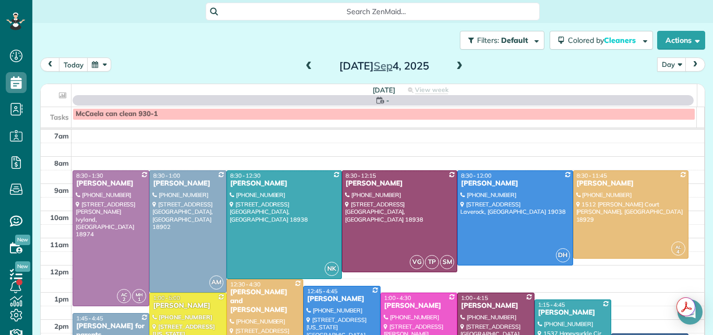
click at [305, 65] on span at bounding box center [308, 66] width 11 height 9
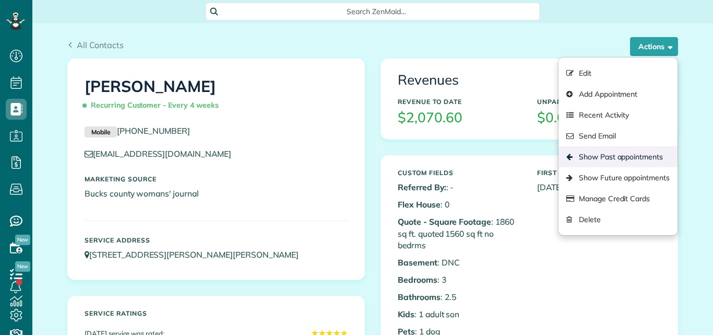
scroll to position [5, 5]
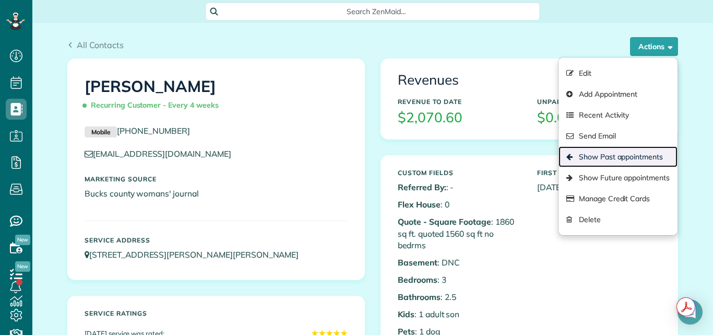
click at [601, 155] on link "Show Past appointments" at bounding box center [618, 156] width 119 height 21
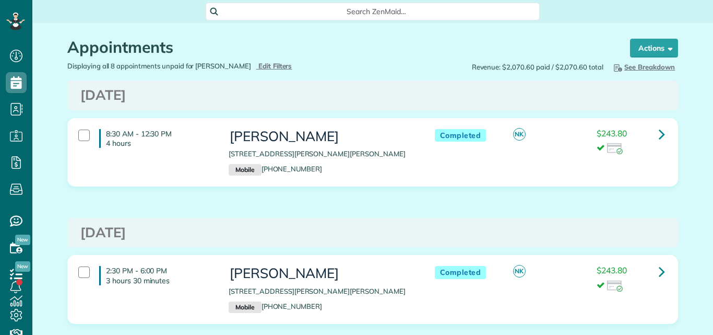
scroll to position [5, 5]
click at [659, 132] on icon at bounding box center [662, 134] width 6 height 18
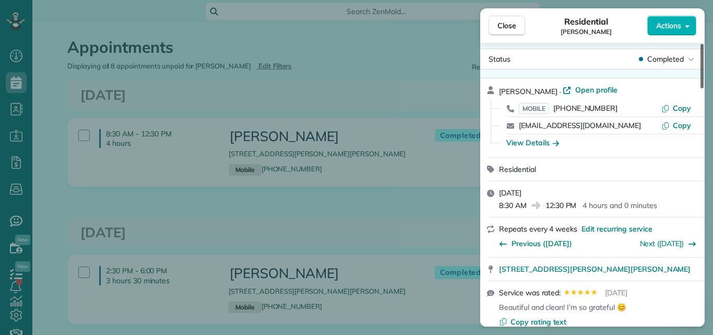
scroll to position [13, 0]
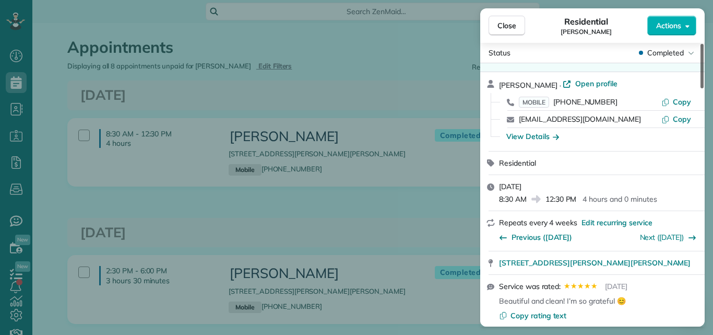
click at [702, 65] on div at bounding box center [702, 66] width 3 height 44
click at [513, 25] on span "Close" at bounding box center [506, 25] width 19 height 10
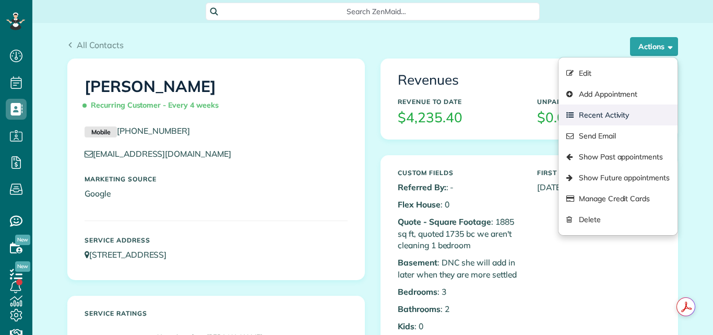
scroll to position [5, 5]
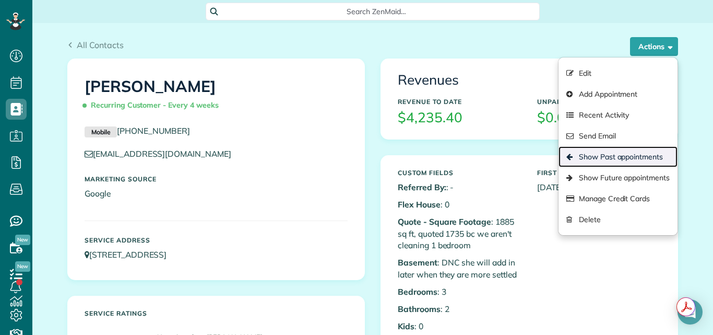
click at [611, 154] on link "Show Past appointments" at bounding box center [618, 156] width 119 height 21
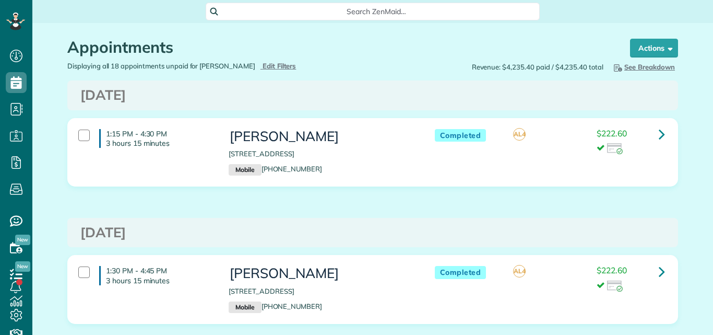
scroll to position [5, 5]
